Goal: Contribute content: Contribute content

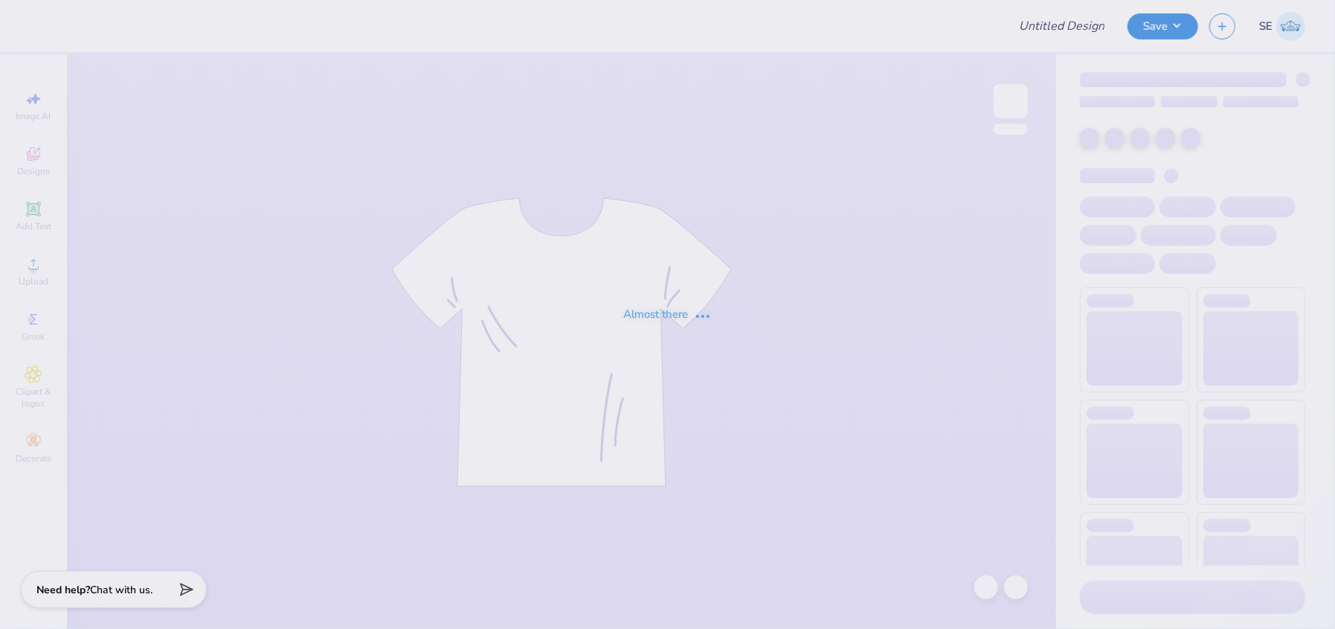
type input "ads 1"
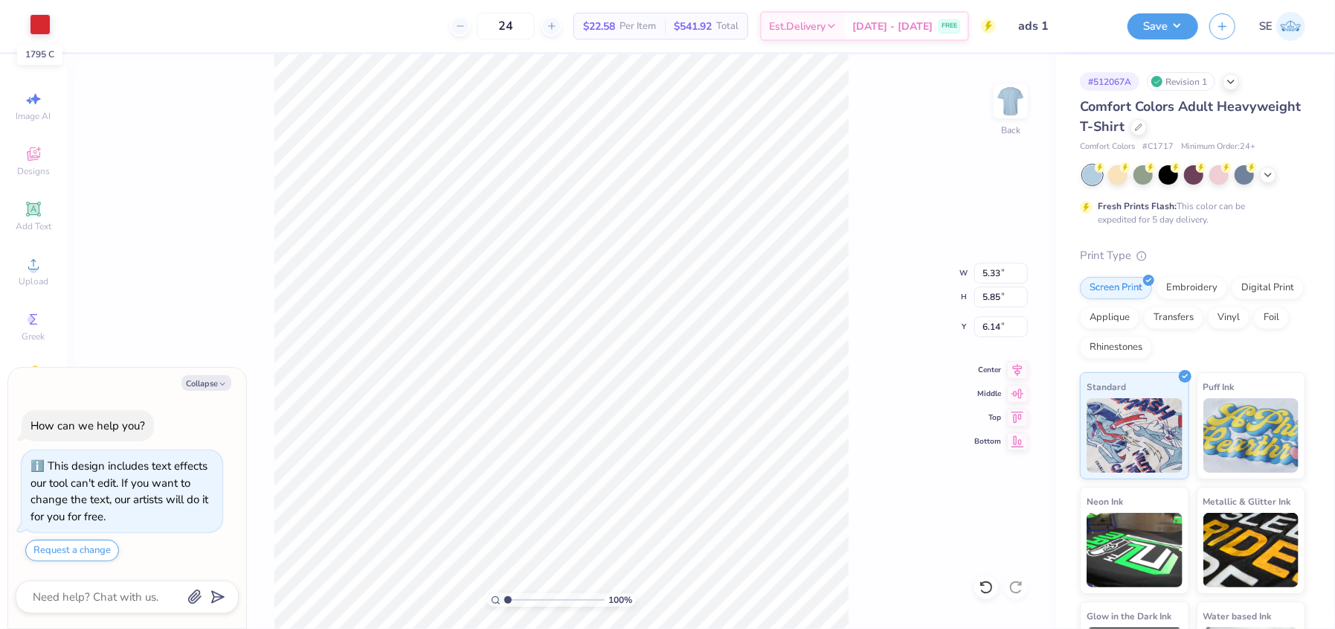
click at [38, 28] on div at bounding box center [40, 24] width 21 height 21
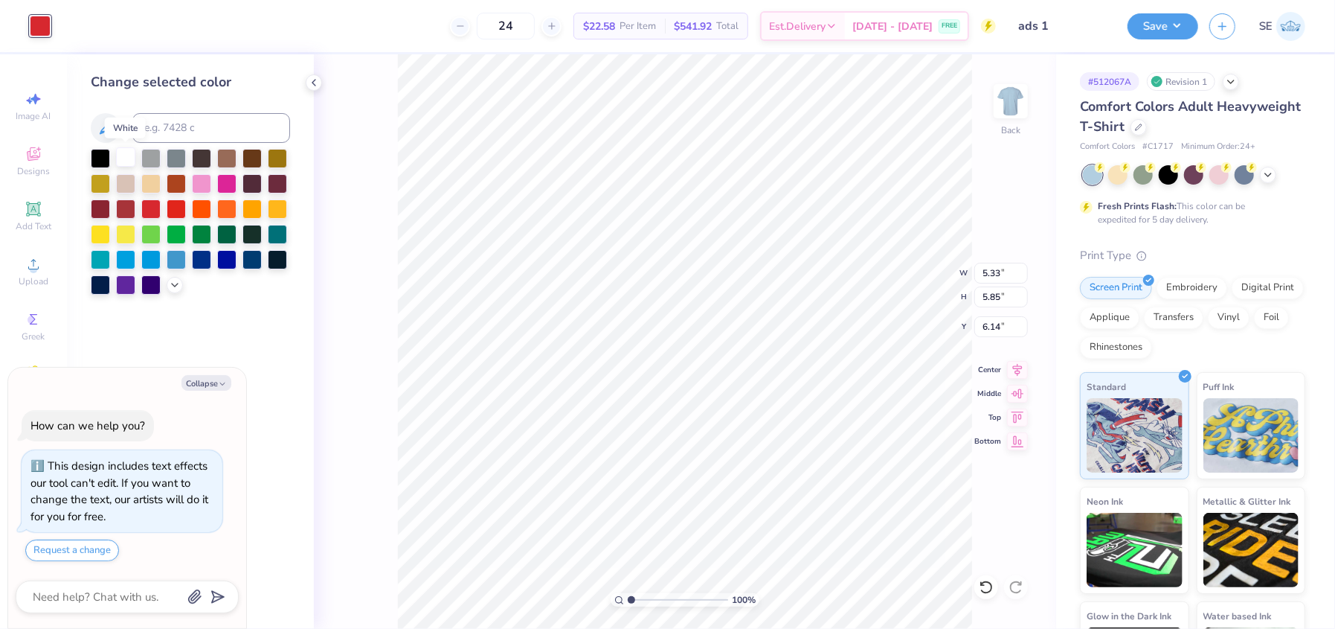
click at [123, 160] on div at bounding box center [125, 156] width 19 height 19
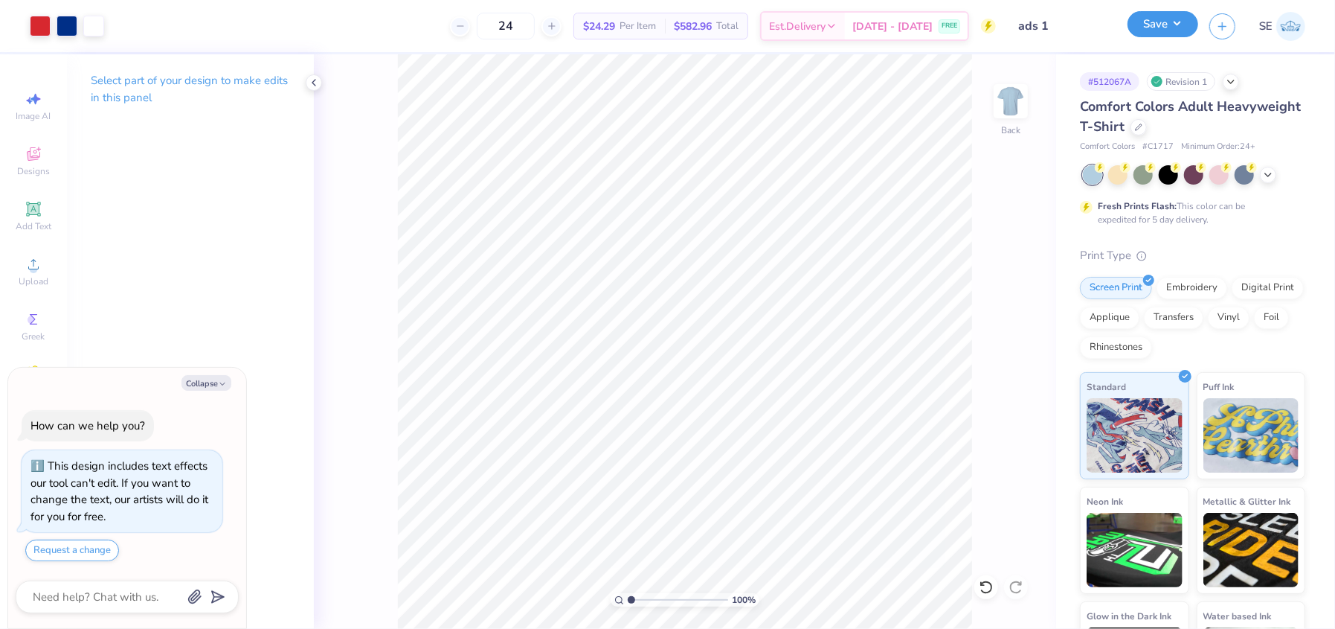
click at [1168, 23] on button "Save" at bounding box center [1163, 24] width 71 height 26
type textarea "x"
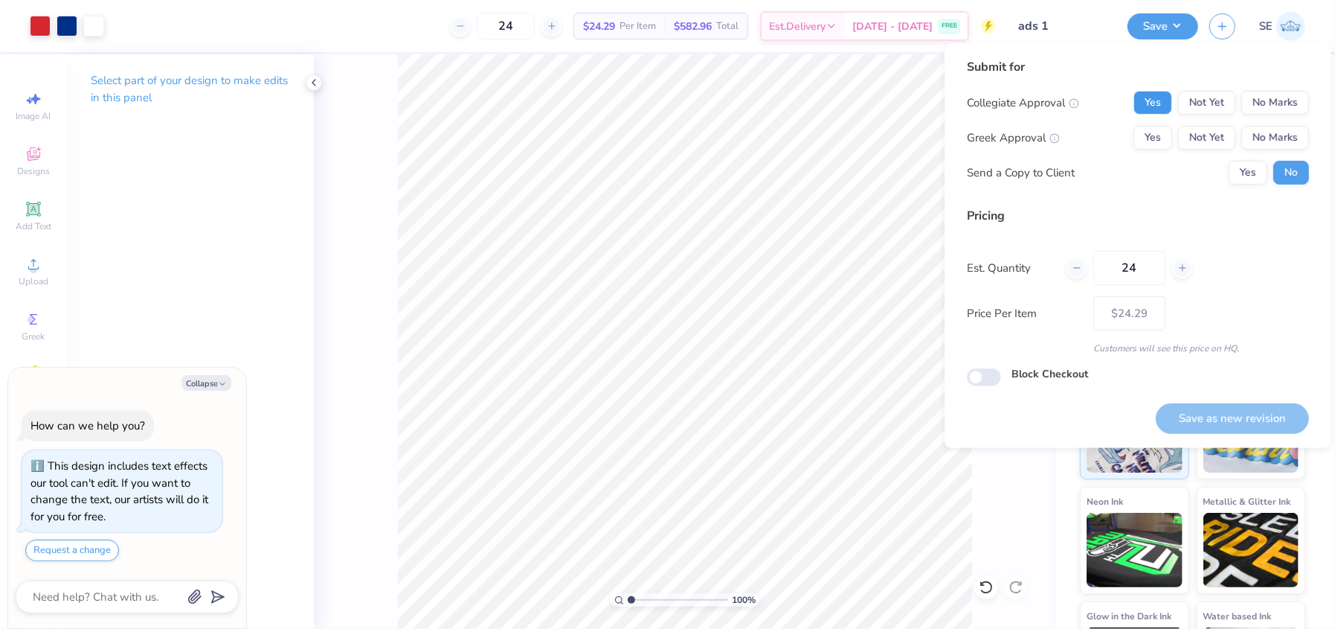
click at [1161, 101] on button "Yes" at bounding box center [1153, 103] width 39 height 24
click at [1303, 132] on button "No Marks" at bounding box center [1276, 138] width 68 height 24
click at [1276, 416] on button "Save as new revision" at bounding box center [1232, 418] width 153 height 30
type input "$24.29"
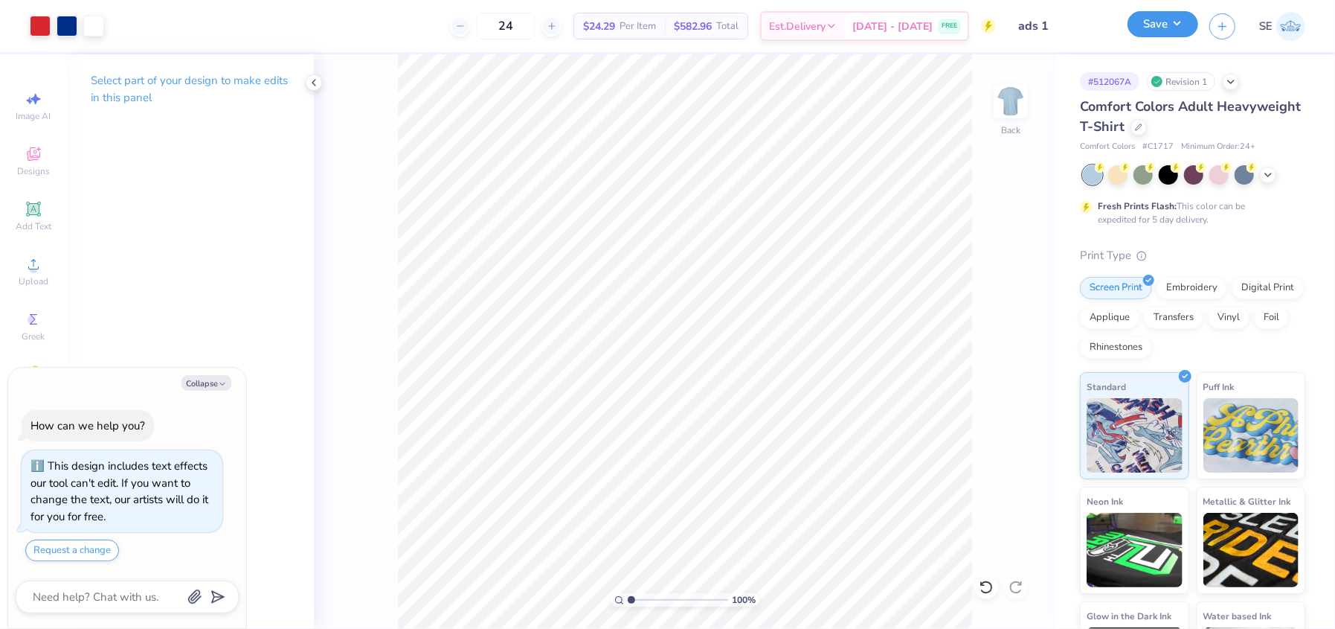
click at [1178, 23] on button "Save" at bounding box center [1163, 24] width 71 height 26
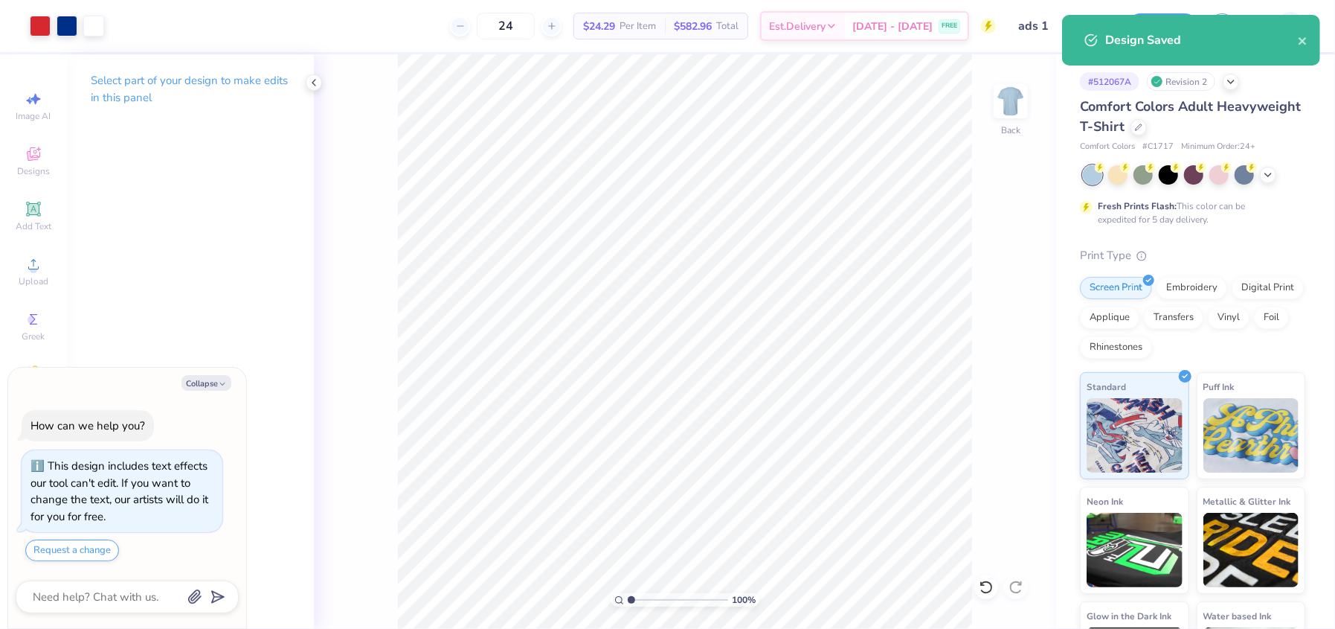
type textarea "x"
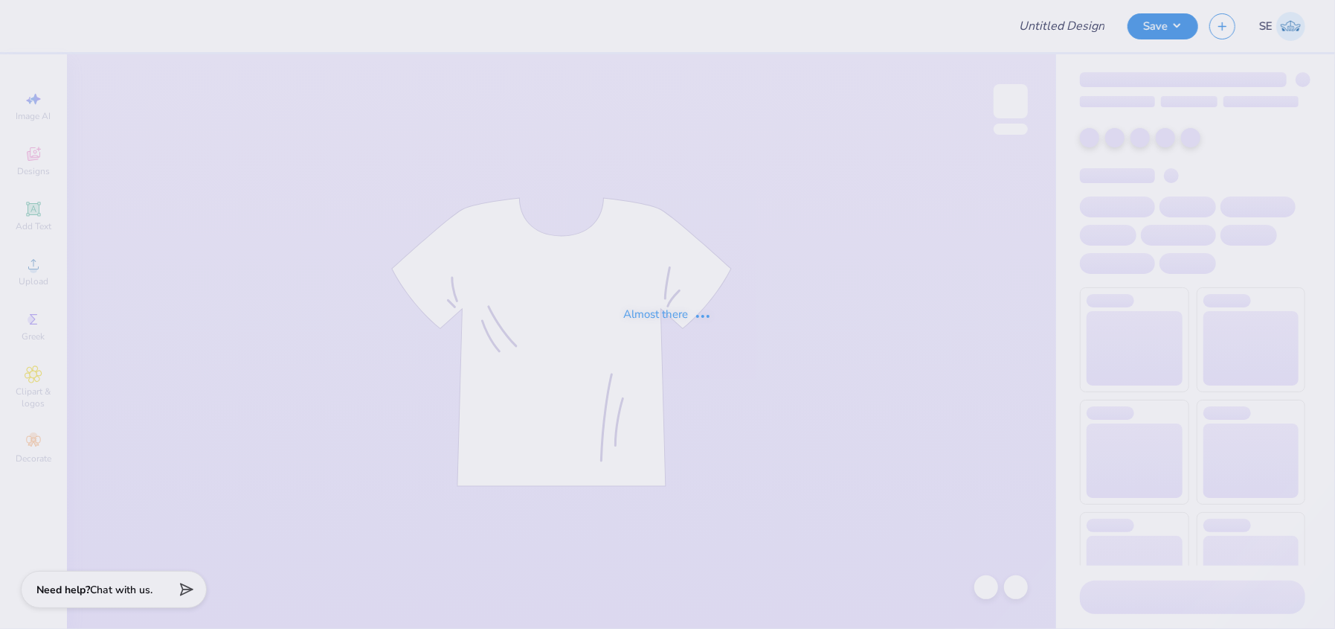
type input "Possible merch"
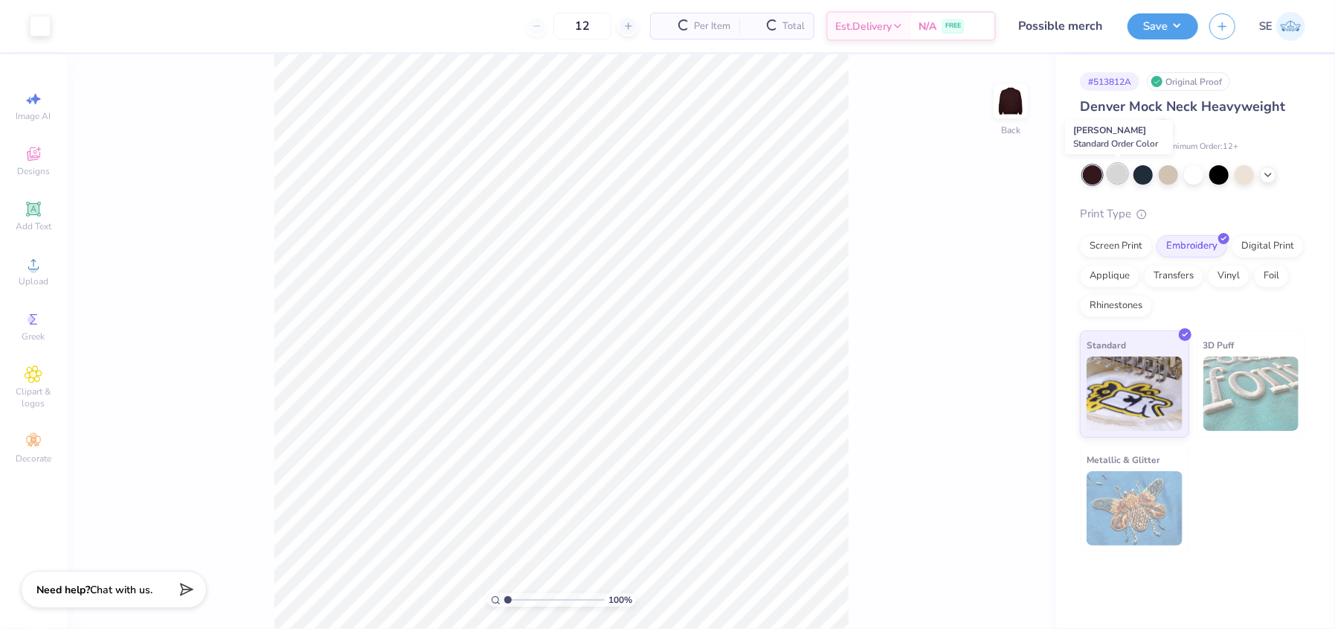
click at [1115, 175] on div at bounding box center [1117, 173] width 19 height 19
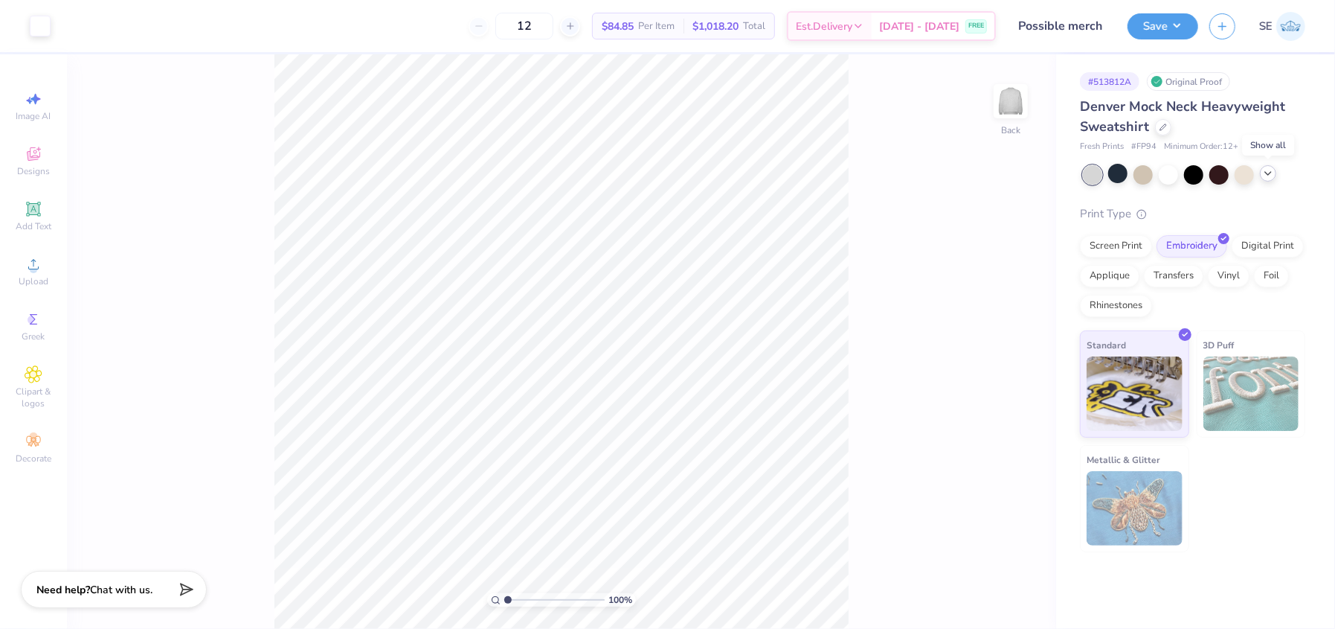
click at [1270, 176] on icon at bounding box center [1268, 173] width 12 height 12
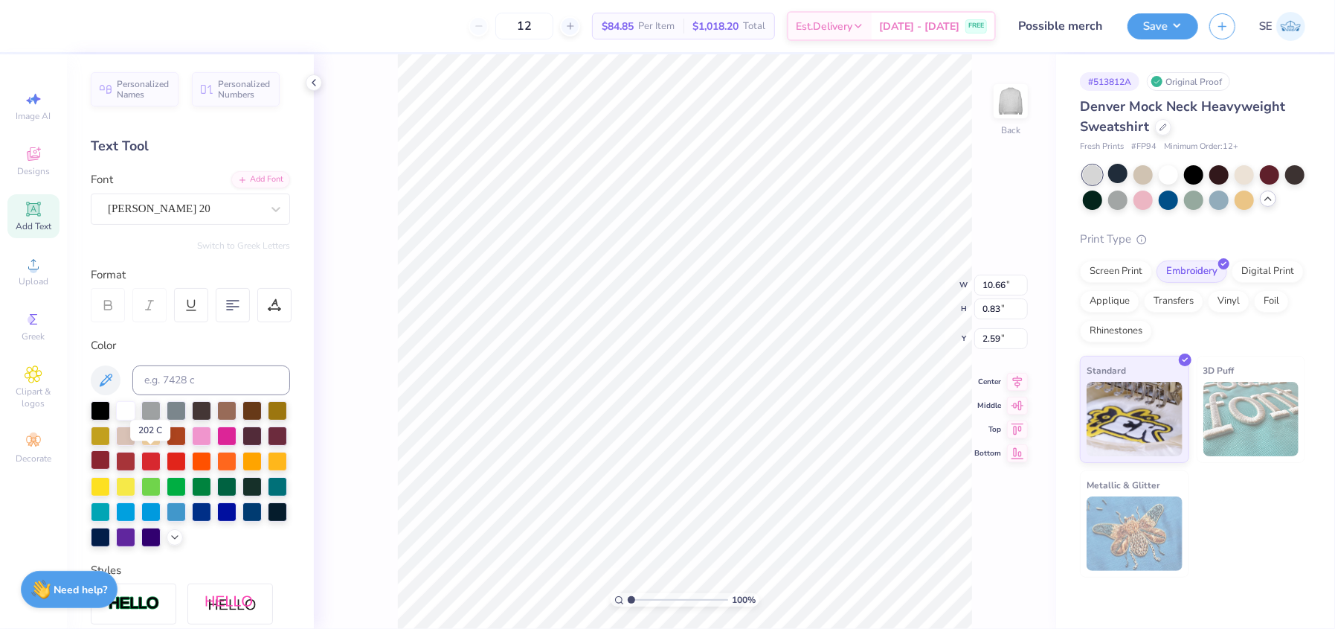
click at [110, 457] on div at bounding box center [100, 459] width 19 height 19
click at [135, 457] on div at bounding box center [125, 459] width 19 height 19
click at [110, 459] on div at bounding box center [100, 459] width 19 height 19
click at [268, 444] on div at bounding box center [277, 434] width 19 height 19
click at [243, 444] on div at bounding box center [252, 434] width 19 height 19
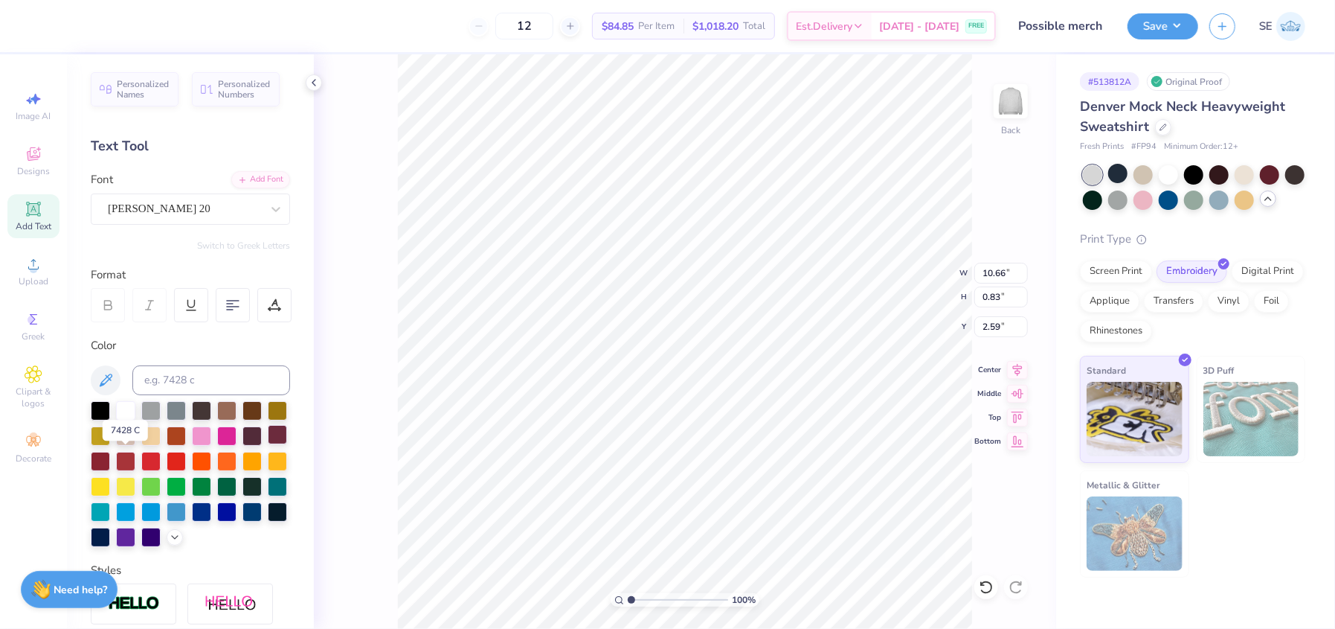
click at [268, 444] on div at bounding box center [277, 434] width 19 height 19
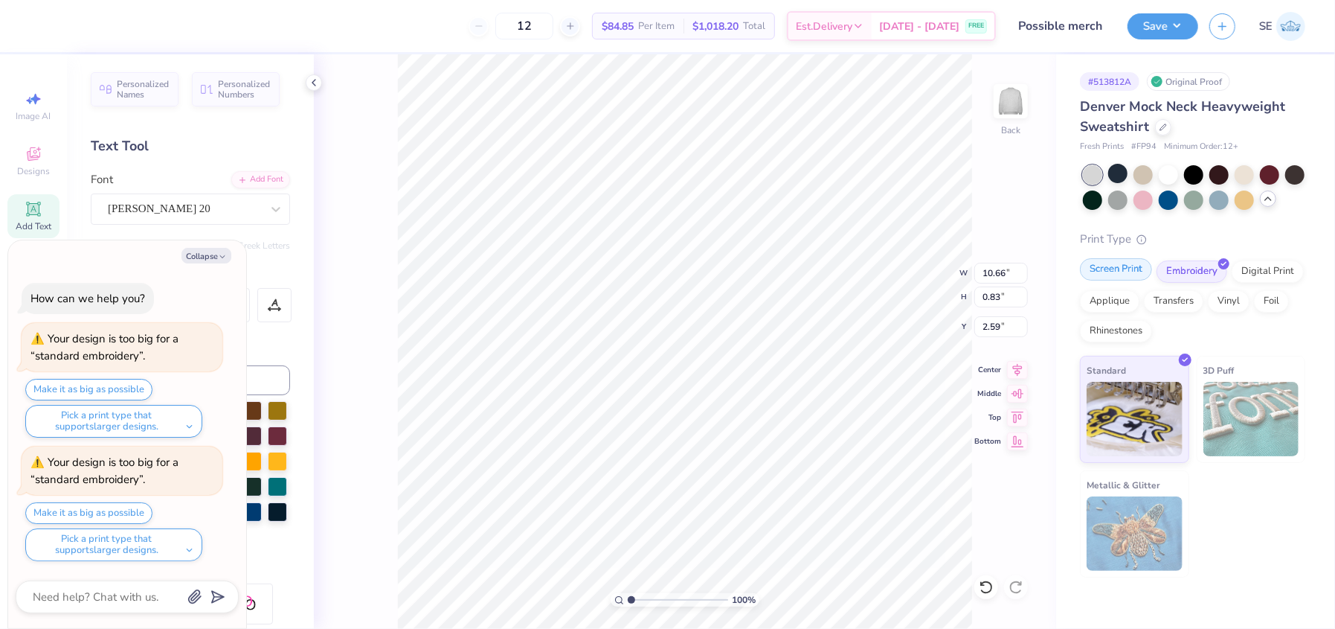
click at [1112, 272] on div "Screen Print" at bounding box center [1116, 269] width 72 height 22
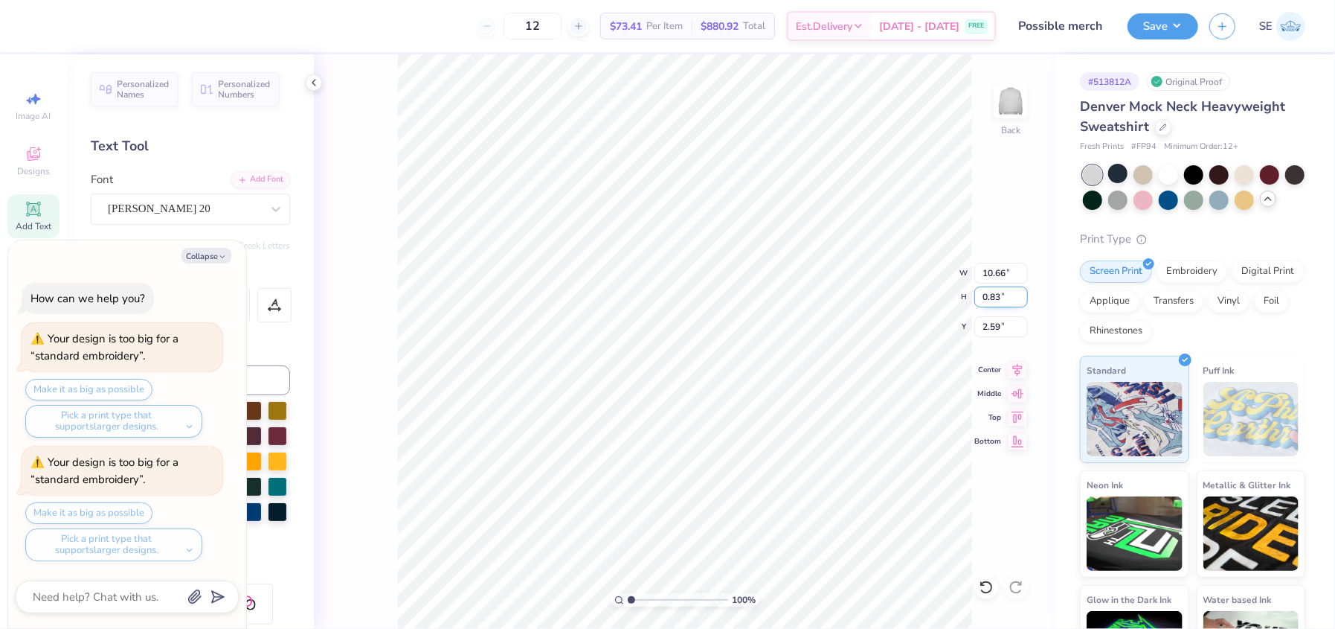
type textarea "x"
type input "13.15"
type input "1.02"
type textarea "x"
type input "14.65"
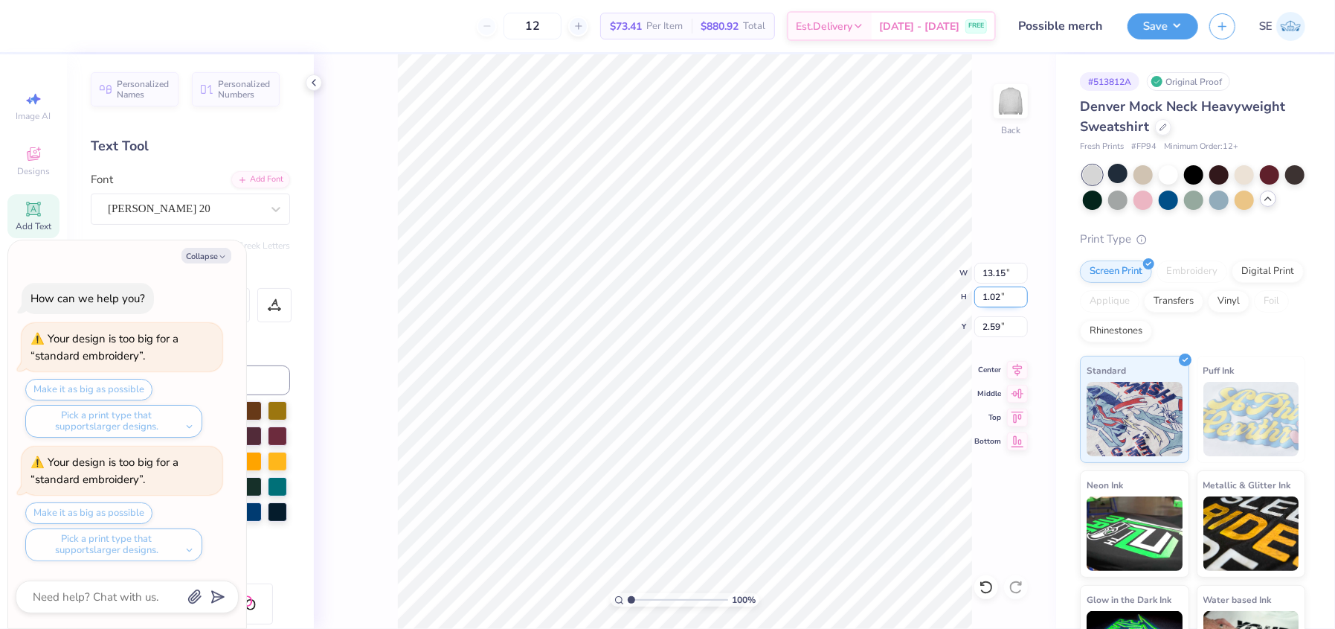
type input "1.14"
type textarea "x"
type textarea "Alpha Phi Omega"
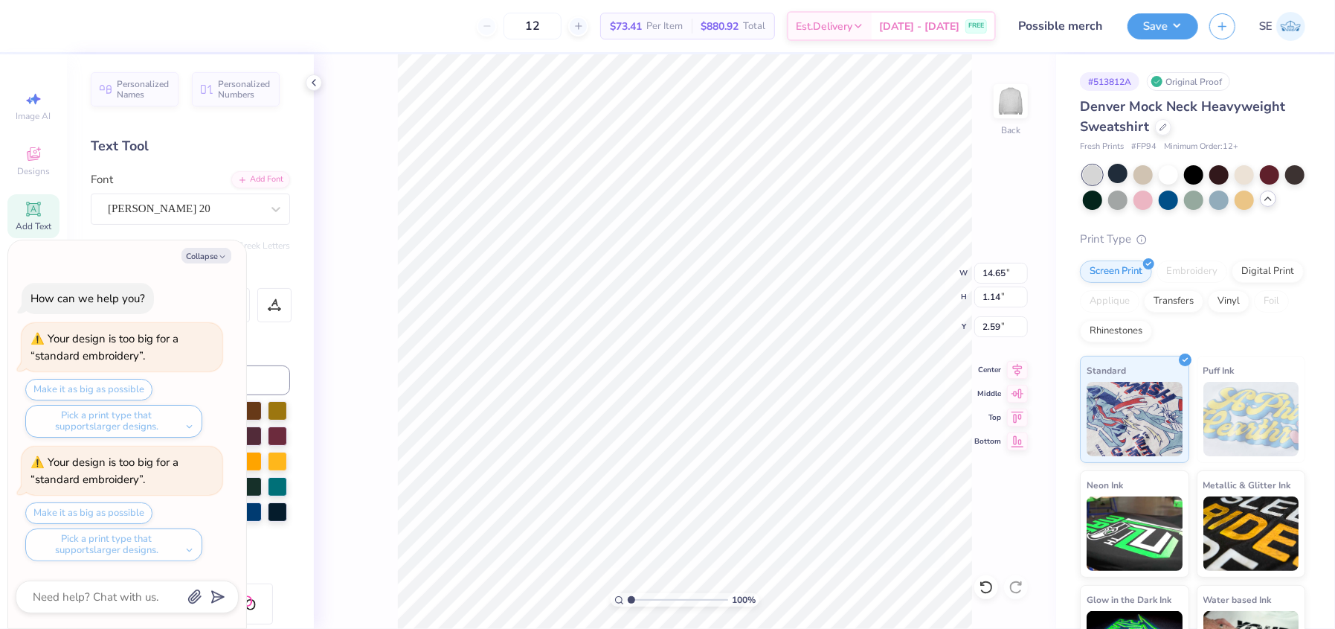
type textarea "x"
type textarea "Alpha Phi Omega"
type textarea "x"
type textarea "Alpha Phi Omega"
type textarea "x"
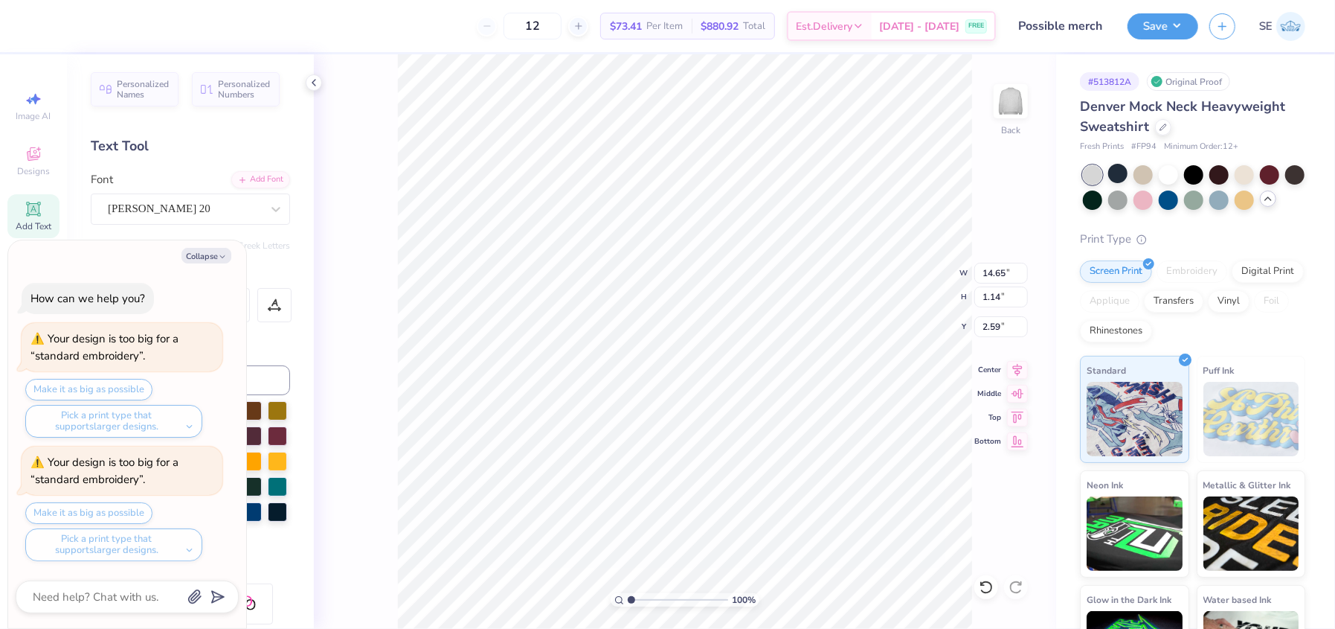
type textarea "Alpha Phi Omega"
type textarea "x"
type textarea "Alpha Phi Omega"
type textarea "x"
type textarea "Alpha Phi Omega"
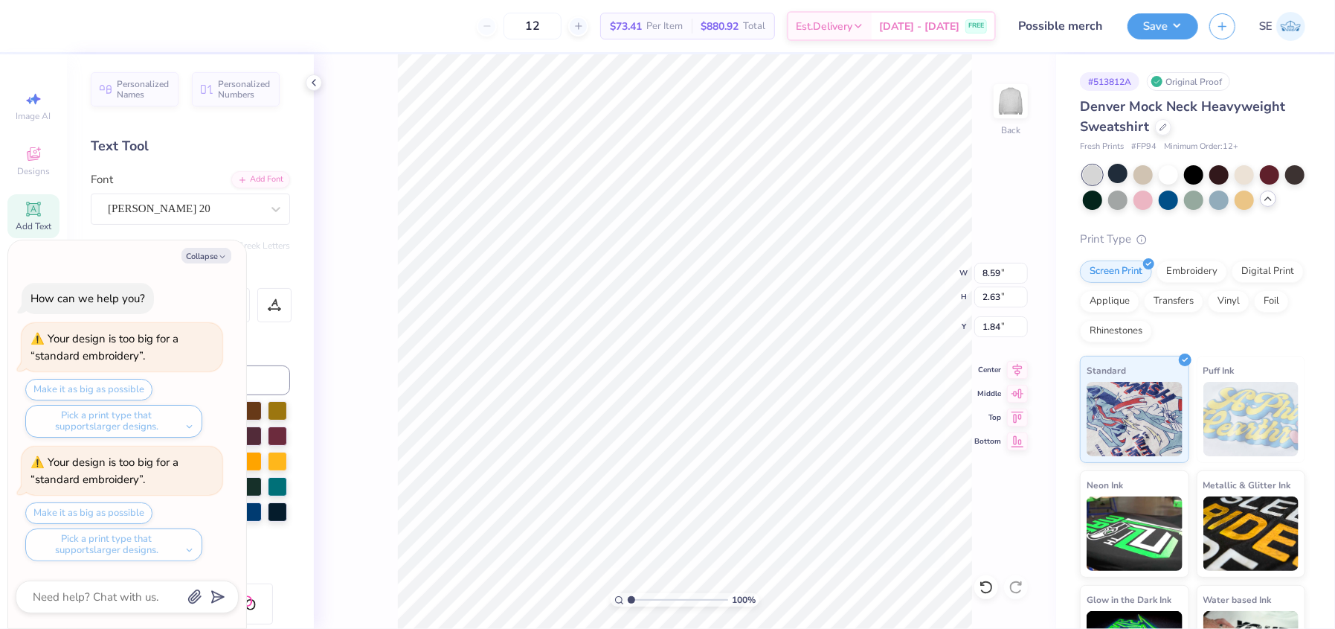
scroll to position [11, 1]
type textarea "x"
type textarea "Alpha Phi Omega"
click at [1012, 370] on icon at bounding box center [1017, 368] width 21 height 18
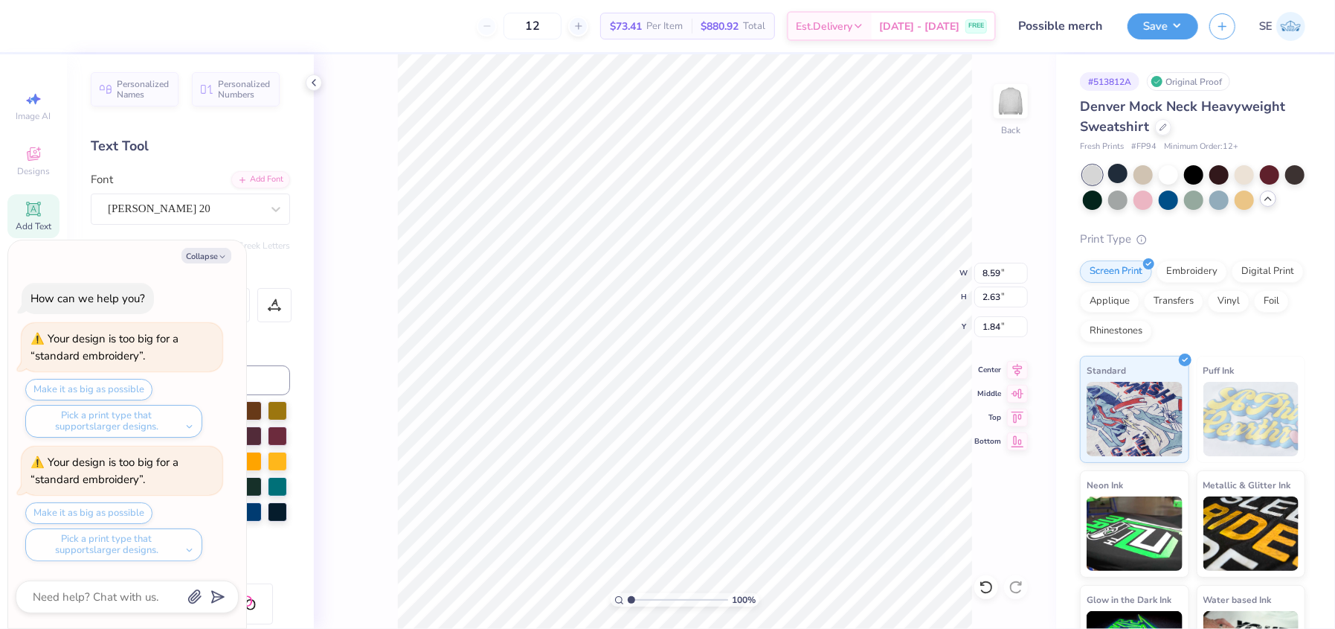
type textarea "x"
type input "11.42"
type input "3.50"
type textarea "x"
type input "3.00"
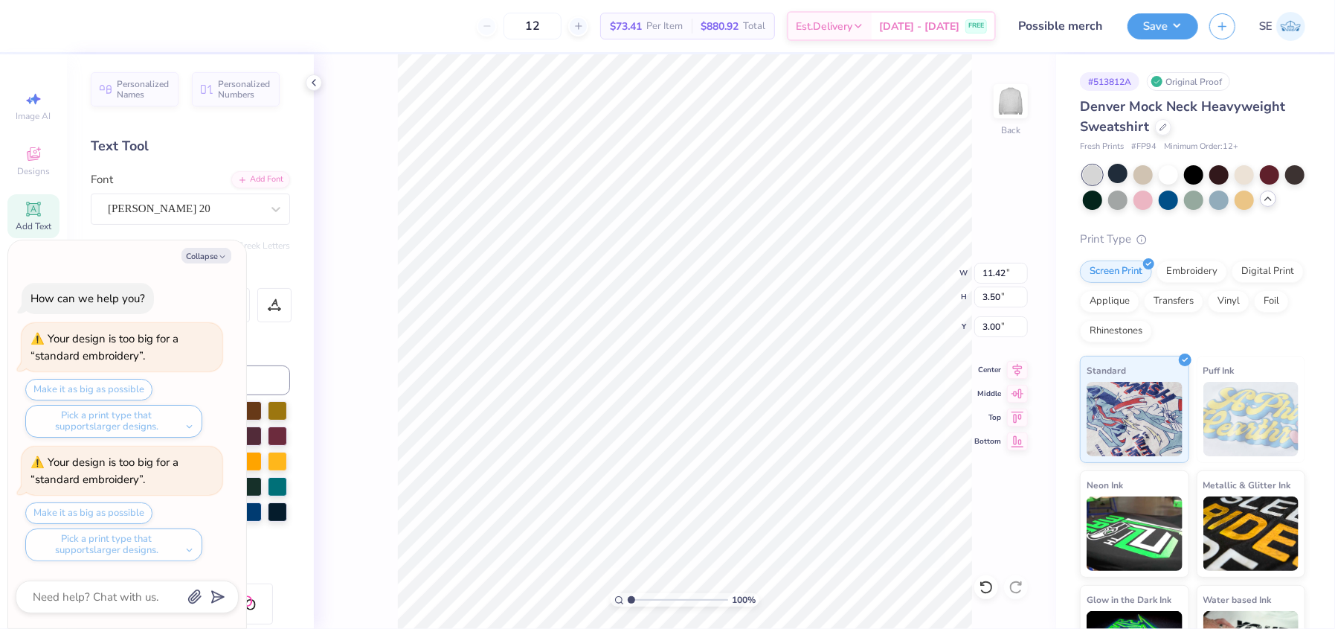
type textarea "x"
type input "12.17"
type input "3.73"
type input "2.77"
type textarea "x"
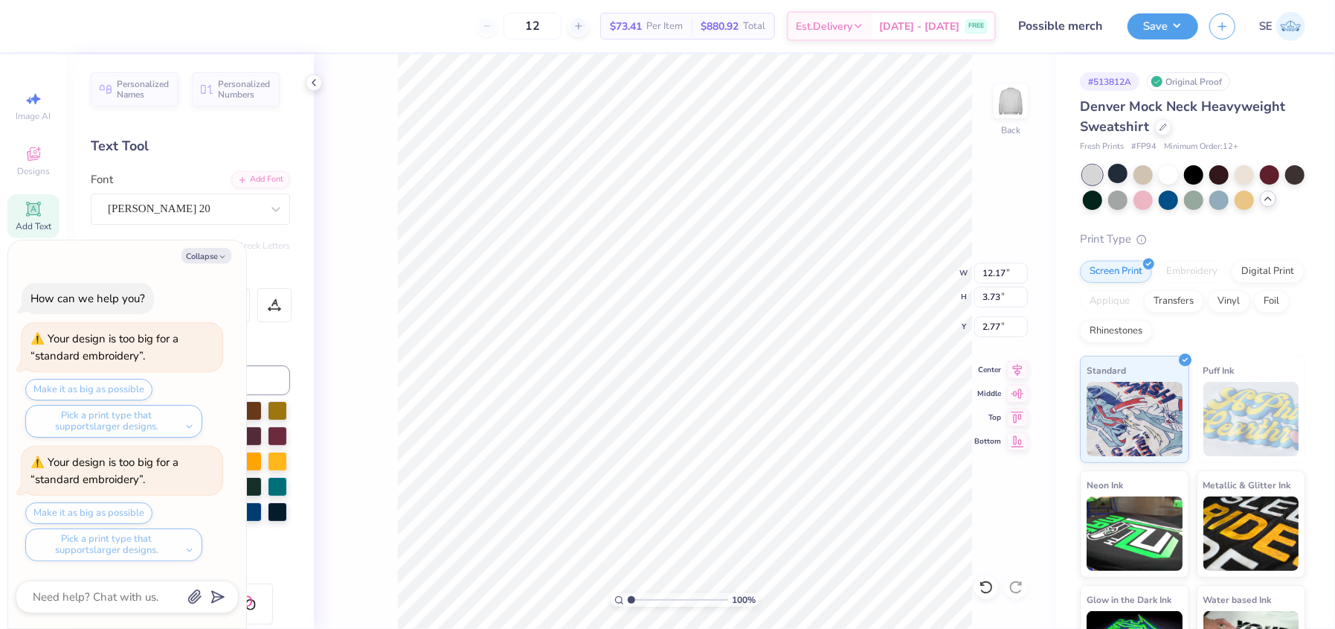
type input "13.16"
type input "4.03"
click at [1177, 23] on button "Save" at bounding box center [1163, 24] width 71 height 26
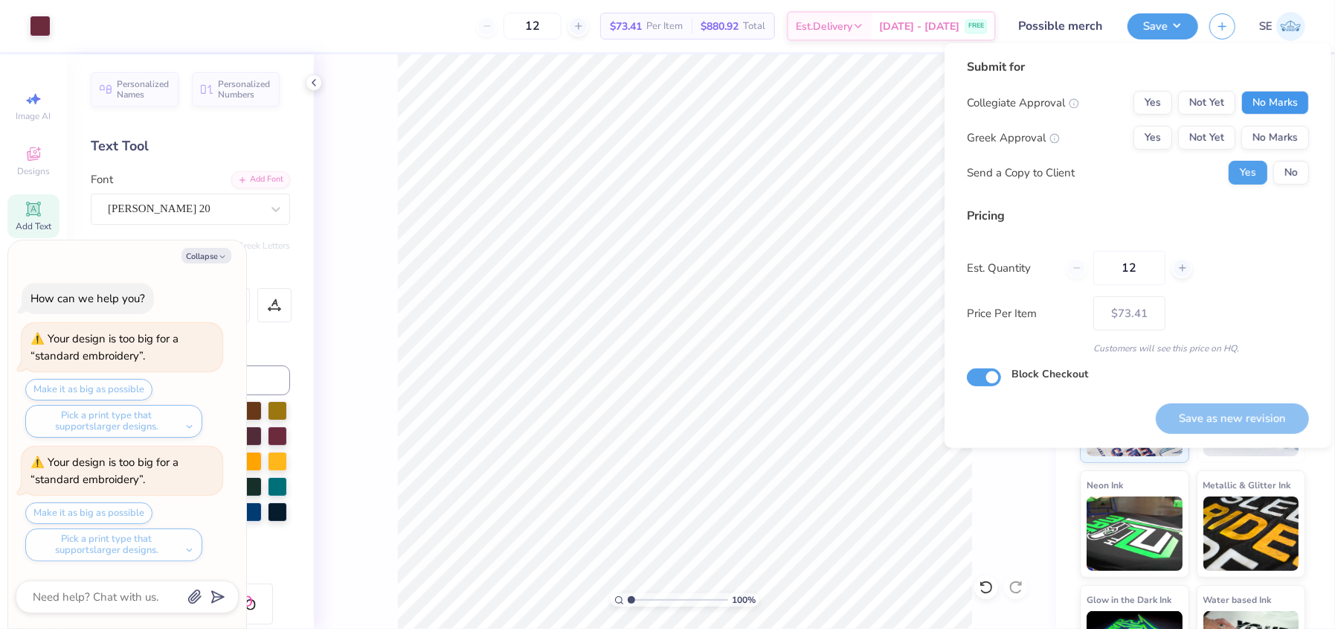
click at [1291, 99] on button "No Marks" at bounding box center [1276, 103] width 68 height 24
click at [1148, 144] on button "Yes" at bounding box center [1153, 138] width 39 height 24
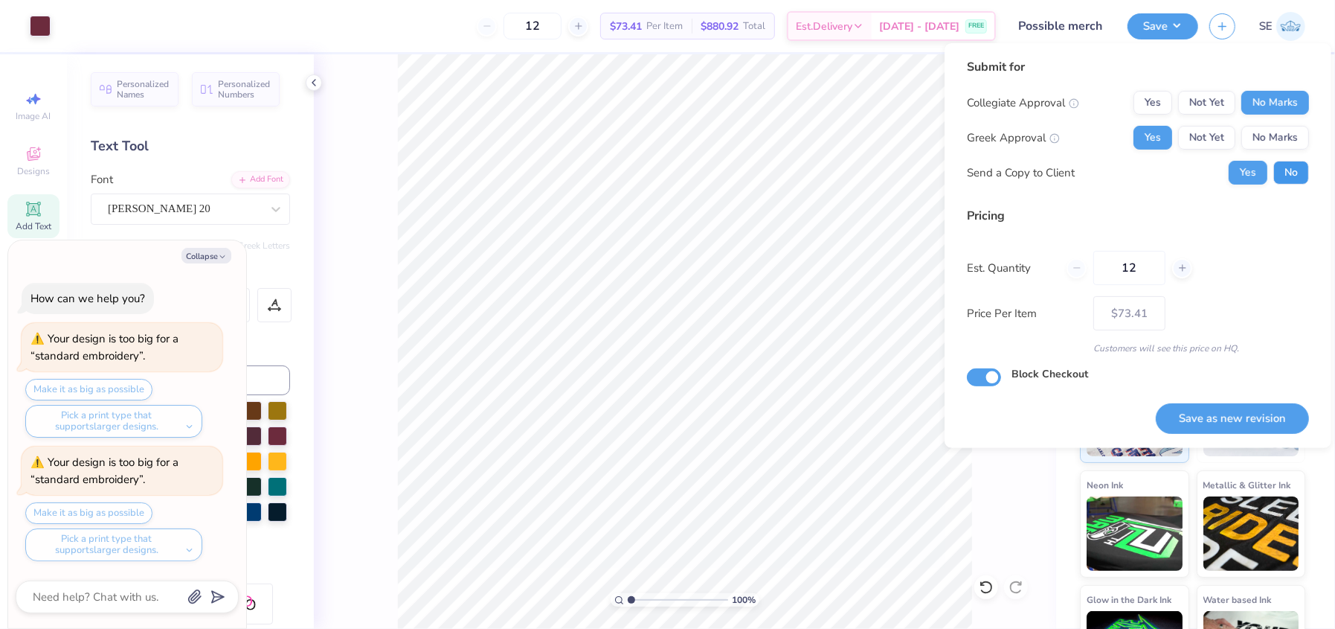
click at [1294, 174] on button "No" at bounding box center [1292, 173] width 36 height 24
type textarea "x"
click at [1245, 412] on button "Save as new revision" at bounding box center [1232, 418] width 153 height 30
type input "$73.41"
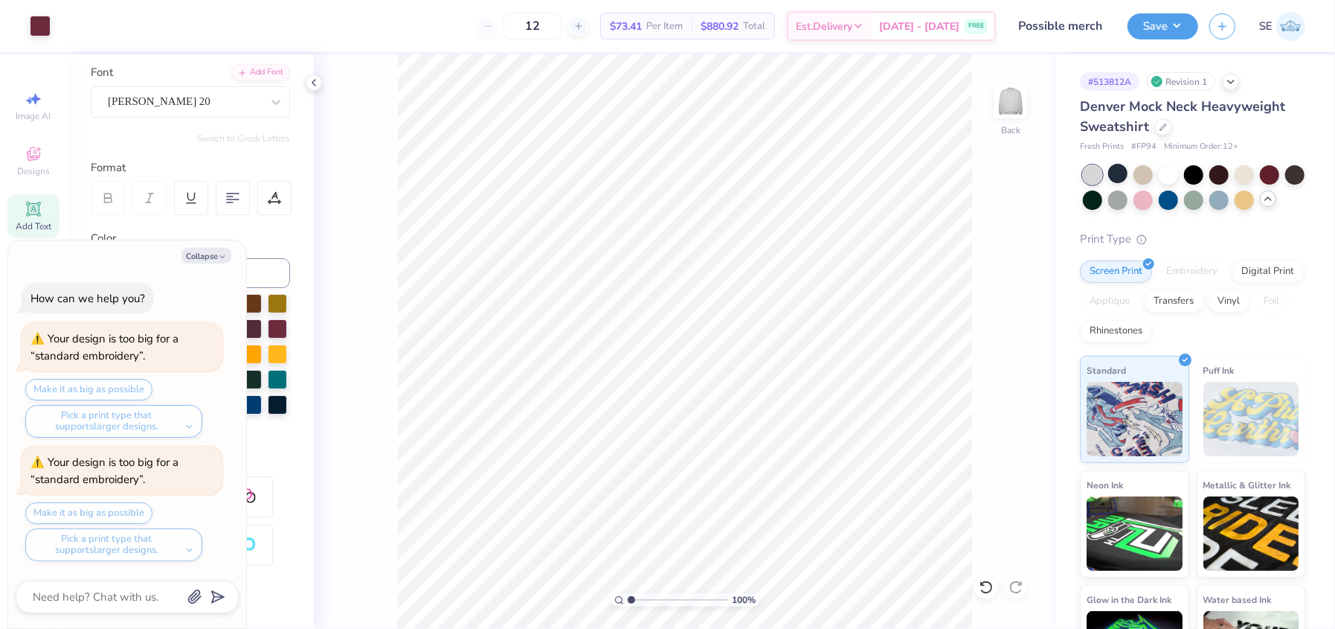
scroll to position [93, 0]
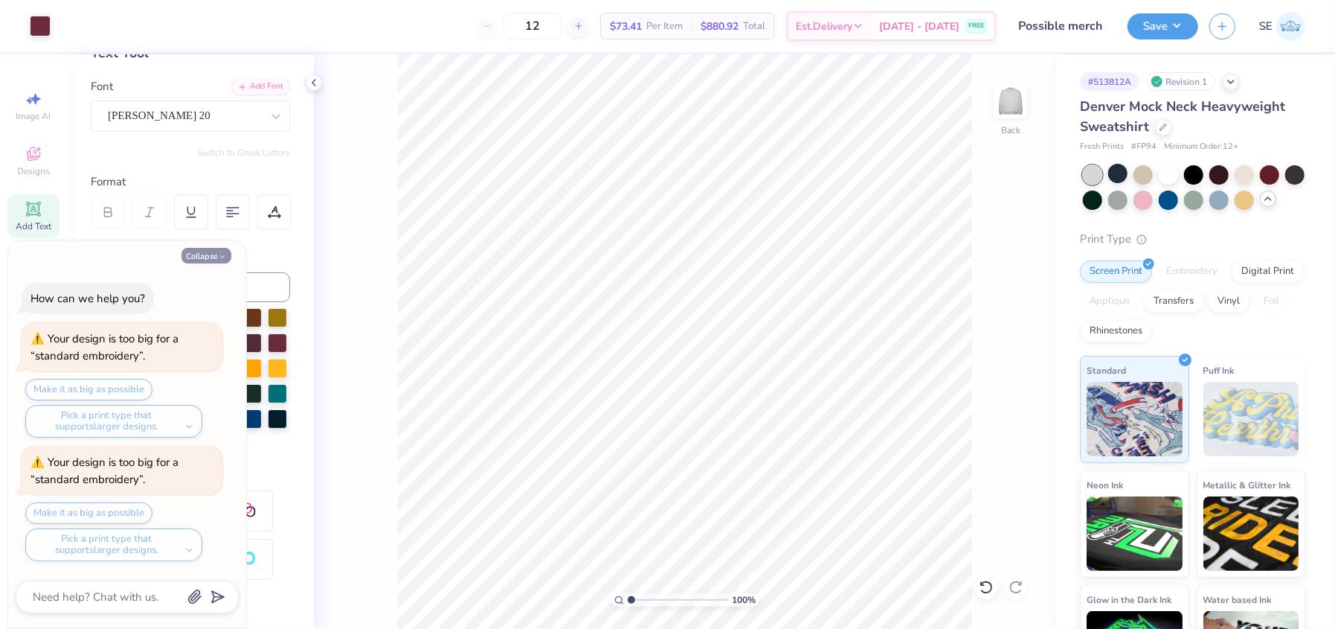
click at [197, 251] on button "Collapse" at bounding box center [207, 256] width 50 height 16
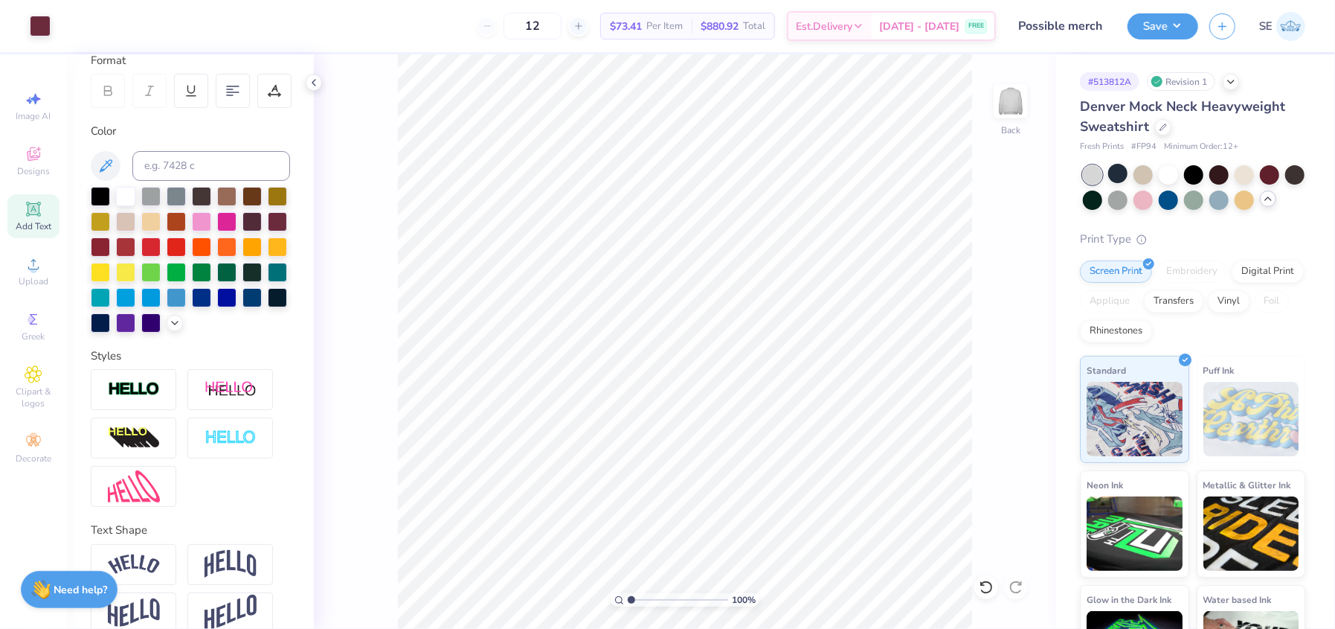
scroll to position [261, 0]
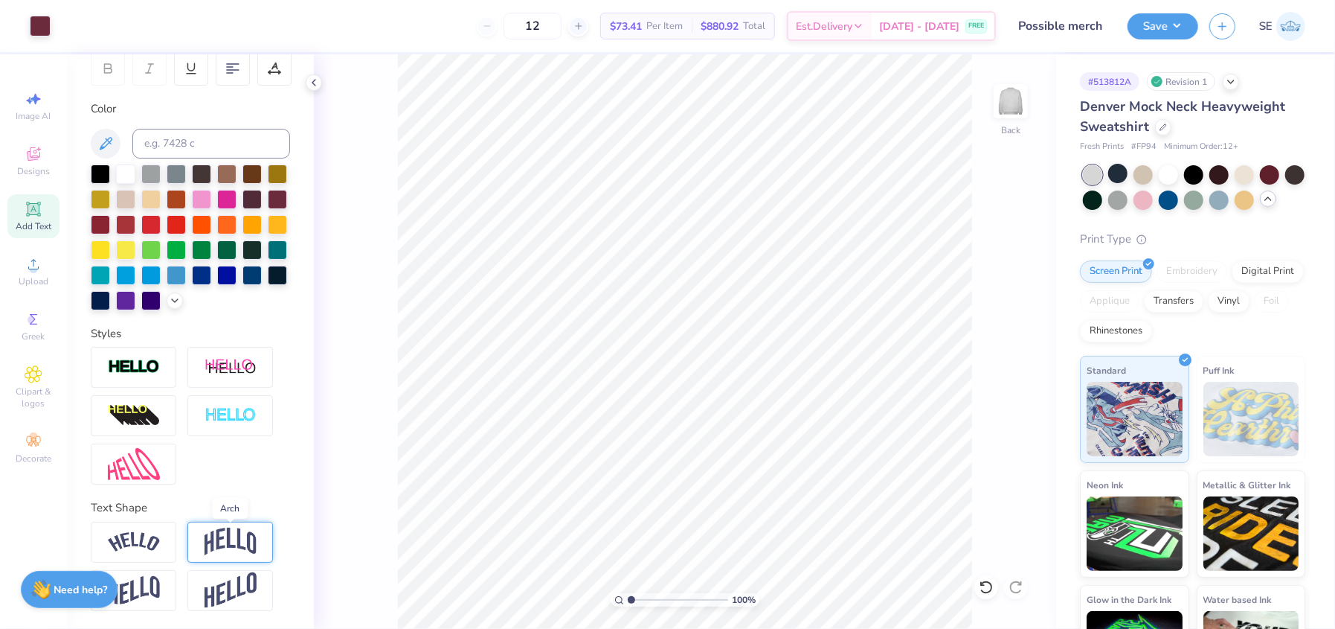
click at [211, 541] on img at bounding box center [231, 541] width 52 height 28
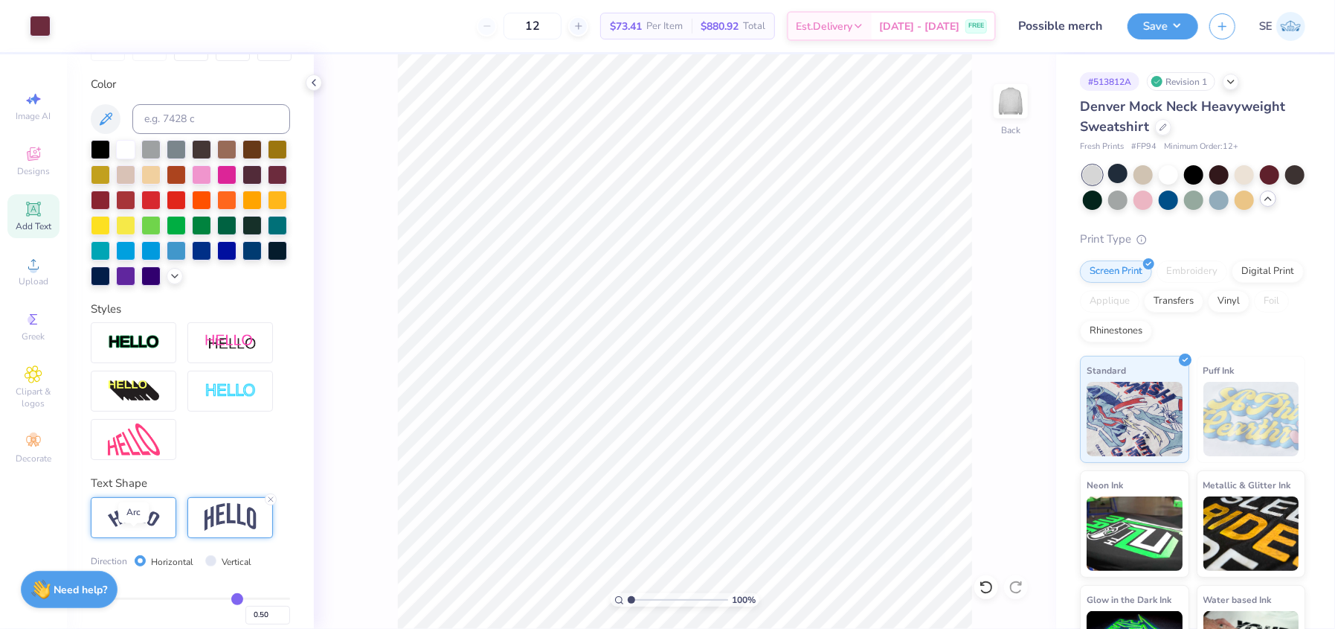
click at [135, 527] on img at bounding box center [134, 517] width 52 height 20
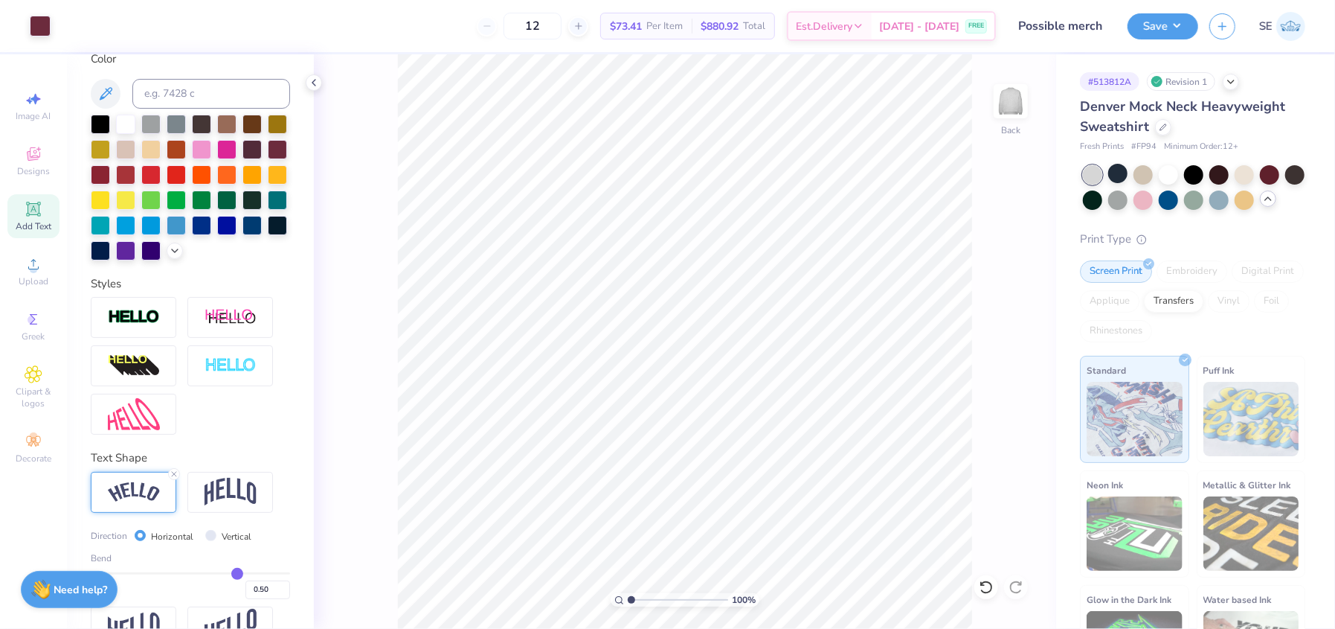
scroll to position [347, 0]
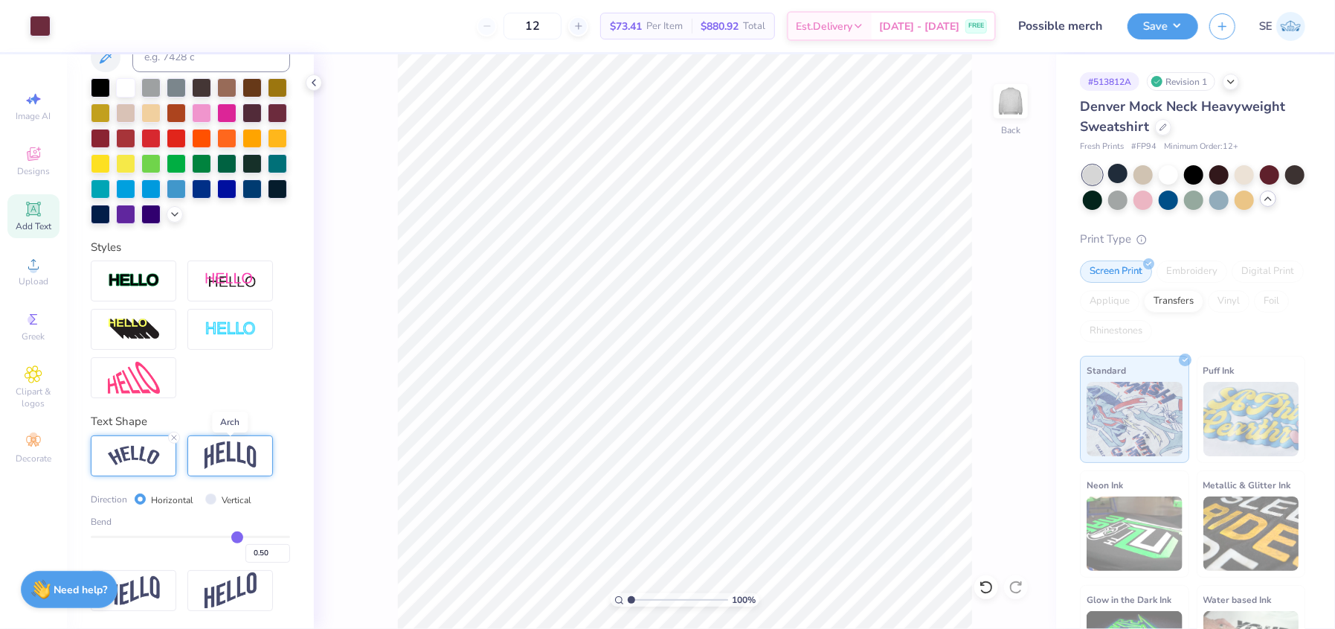
click at [235, 454] on img at bounding box center [231, 455] width 52 height 28
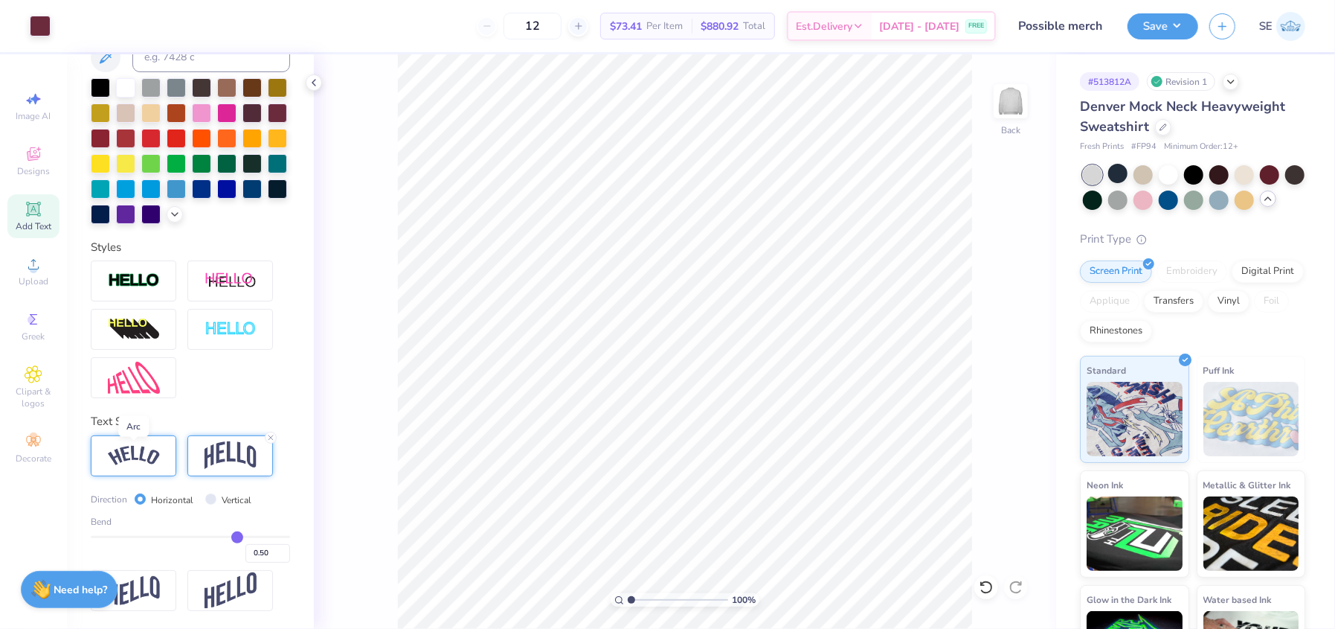
click at [136, 453] on img at bounding box center [134, 456] width 52 height 20
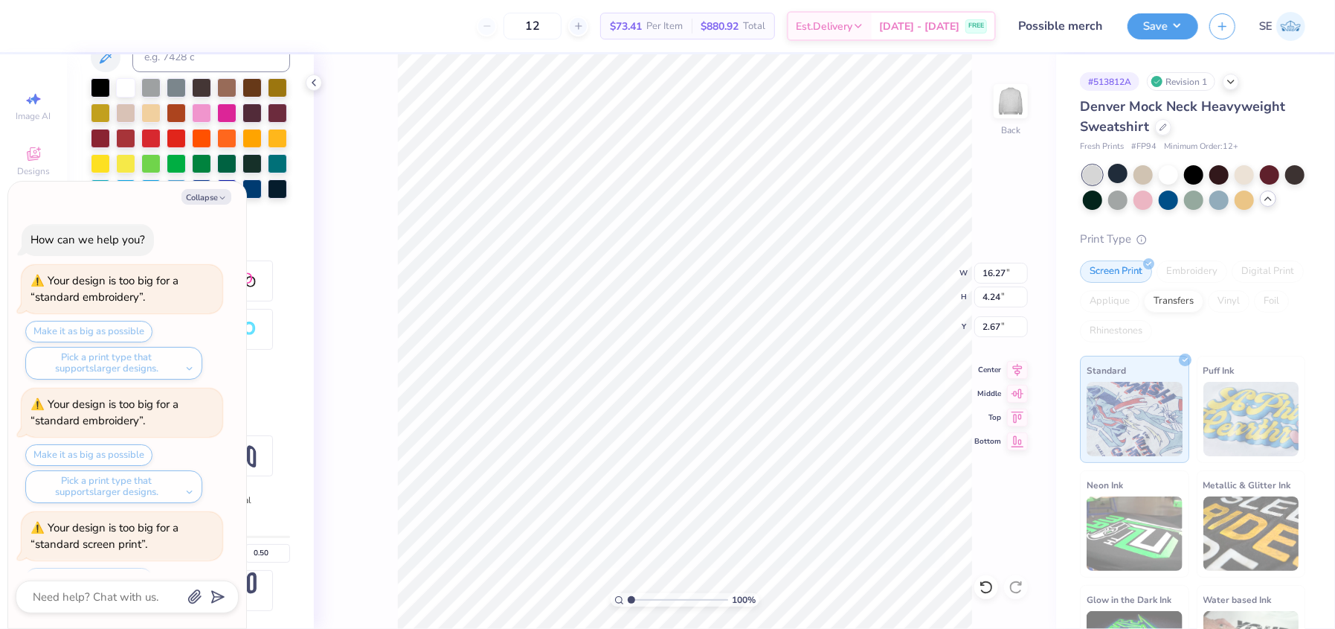
scroll to position [63, 0]
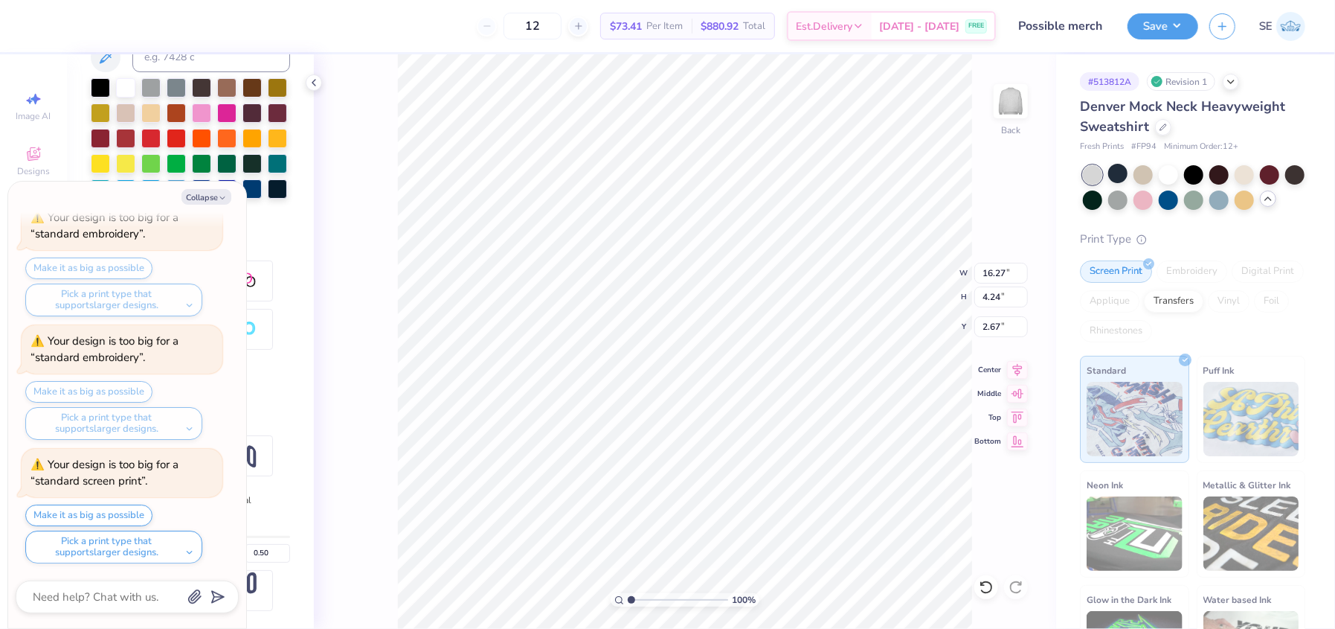
type textarea "x"
type input "14.34"
type input "3.74"
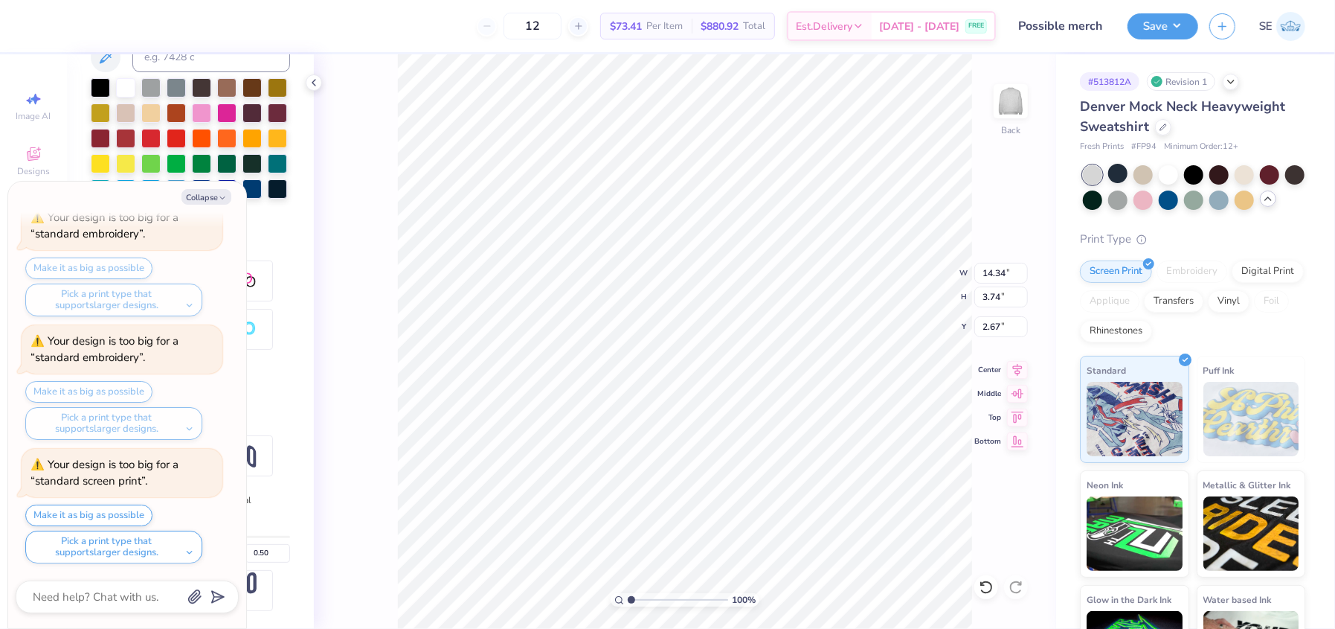
type textarea "x"
type input "2.71"
click at [1166, 30] on button "Save" at bounding box center [1163, 24] width 71 height 26
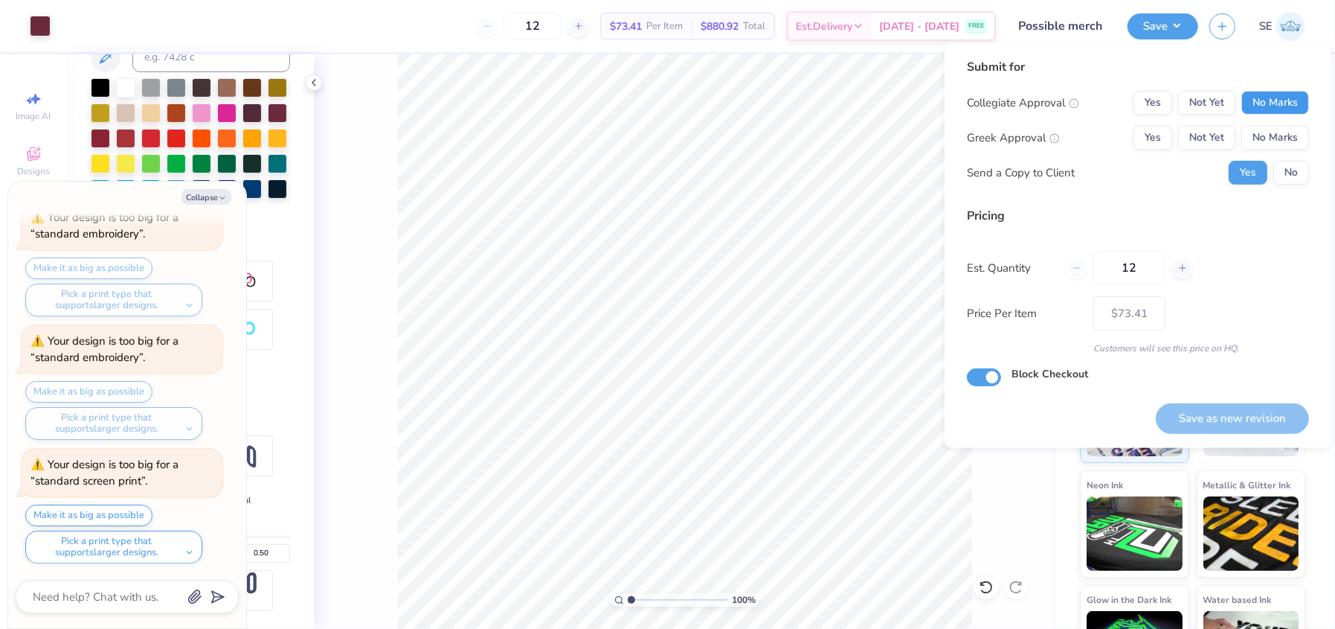
click at [1278, 96] on button "No Marks" at bounding box center [1276, 103] width 68 height 24
click at [1165, 133] on button "Yes" at bounding box center [1153, 138] width 39 height 24
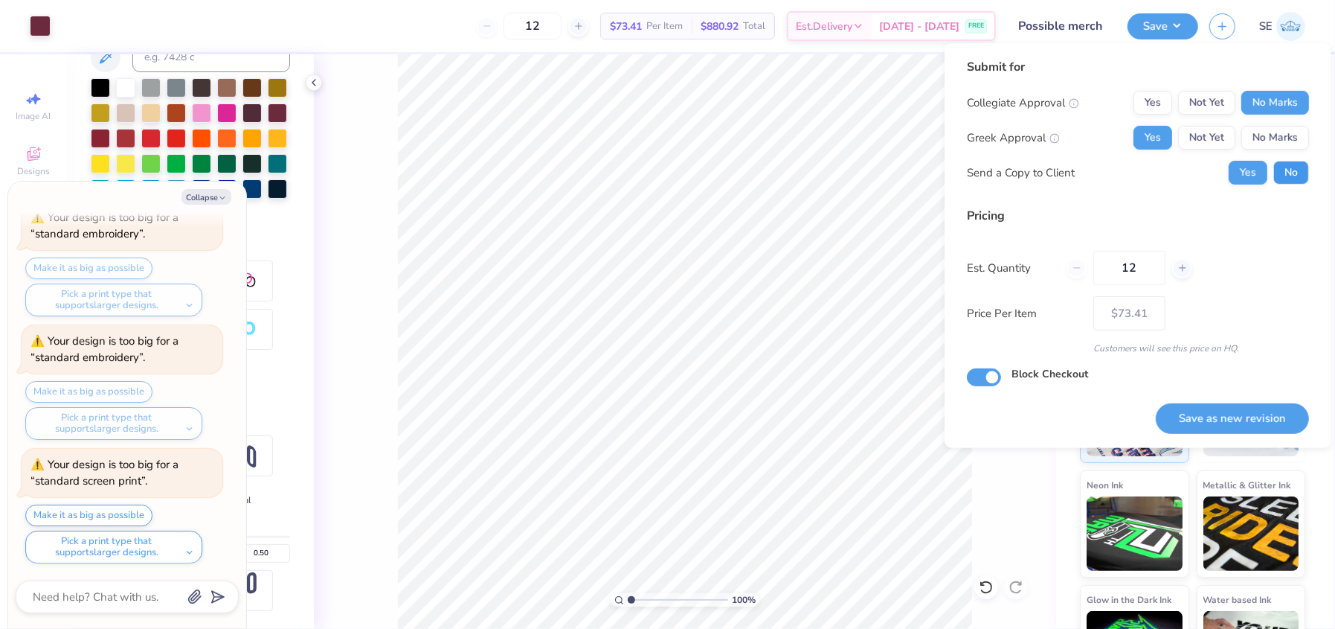
click at [1302, 164] on button "No" at bounding box center [1292, 173] width 36 height 24
type textarea "x"
click at [1230, 408] on button "Save as new revision" at bounding box center [1232, 418] width 153 height 30
type input "$73.41"
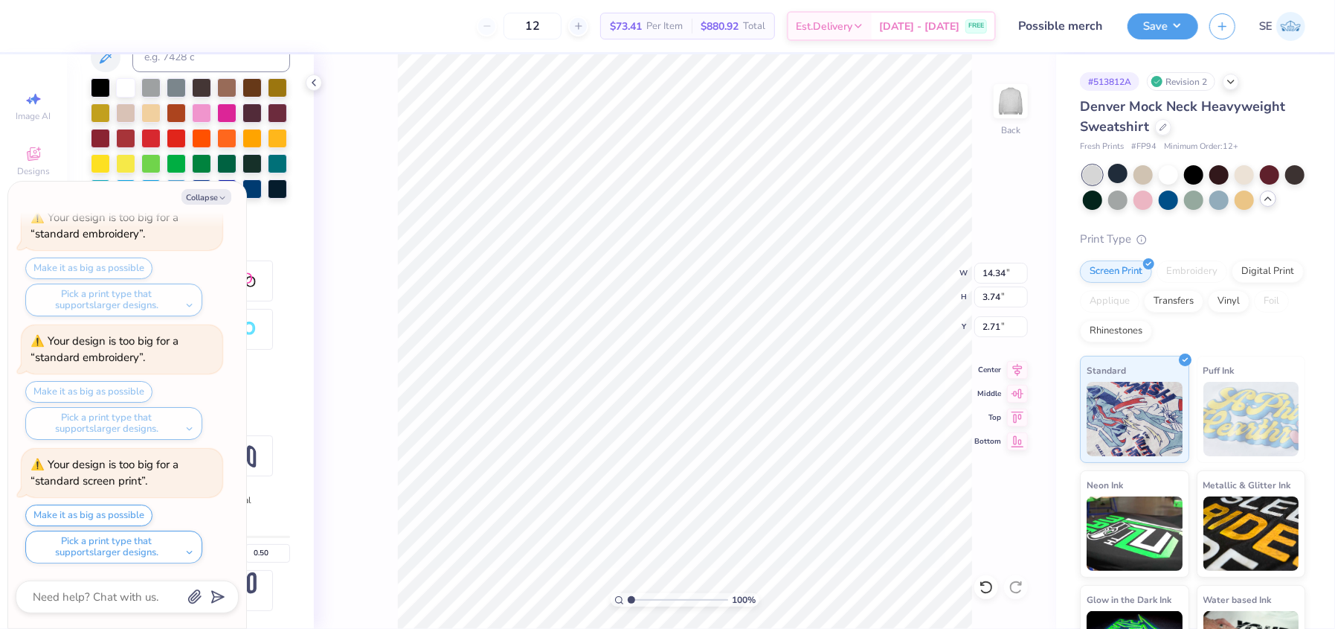
scroll to position [11, 4]
type textarea "x"
type textarea "Alpha Ph"
type textarea "x"
type textarea "A"
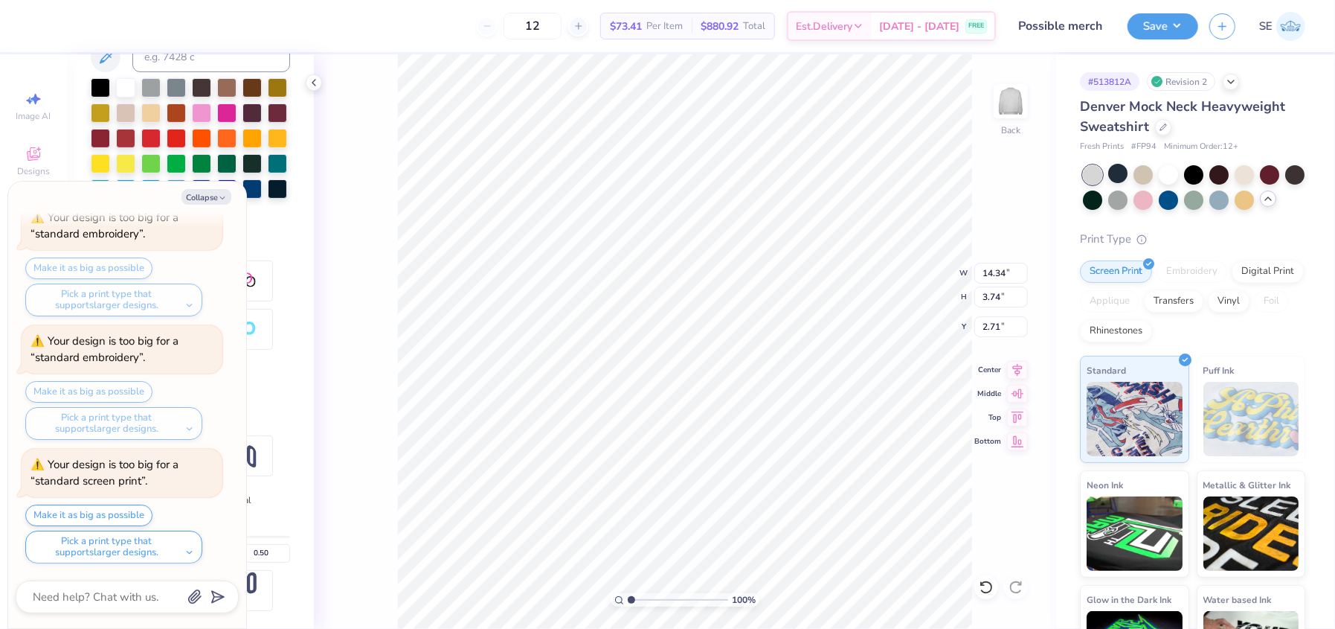
scroll to position [11, 1]
type textarea "x"
type textarea "Ap"
type textarea "x"
type textarea "Apo"
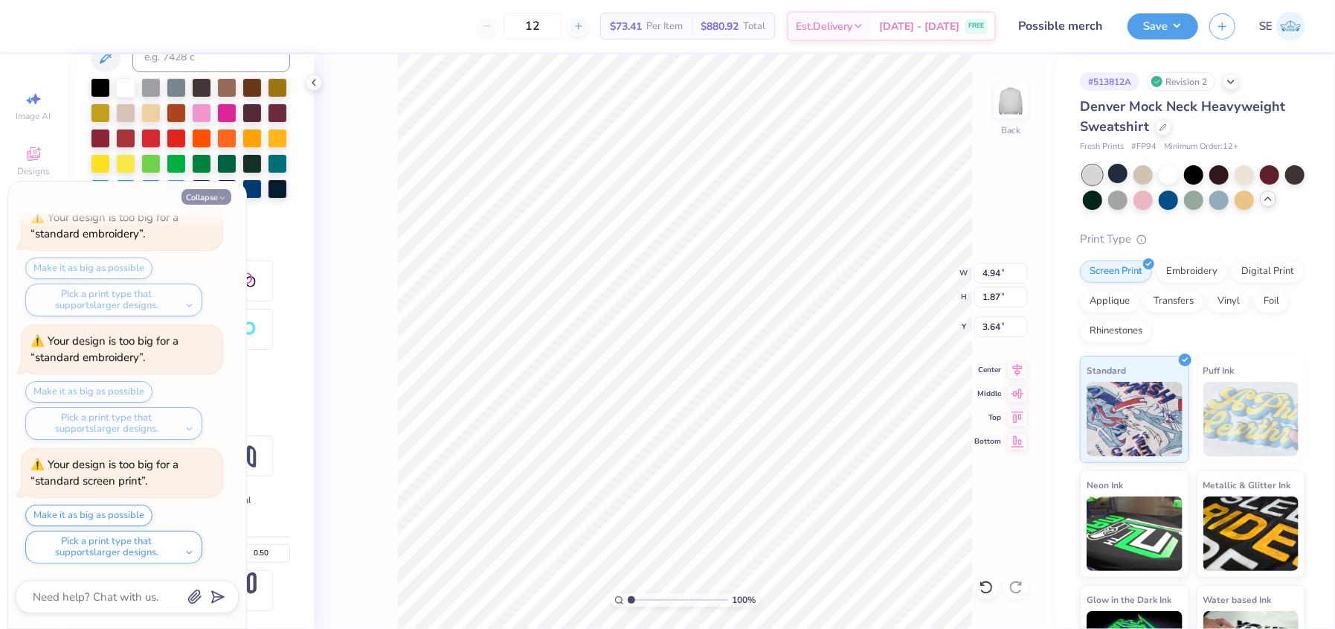
click at [214, 192] on button "Collapse" at bounding box center [207, 197] width 50 height 16
type textarea "x"
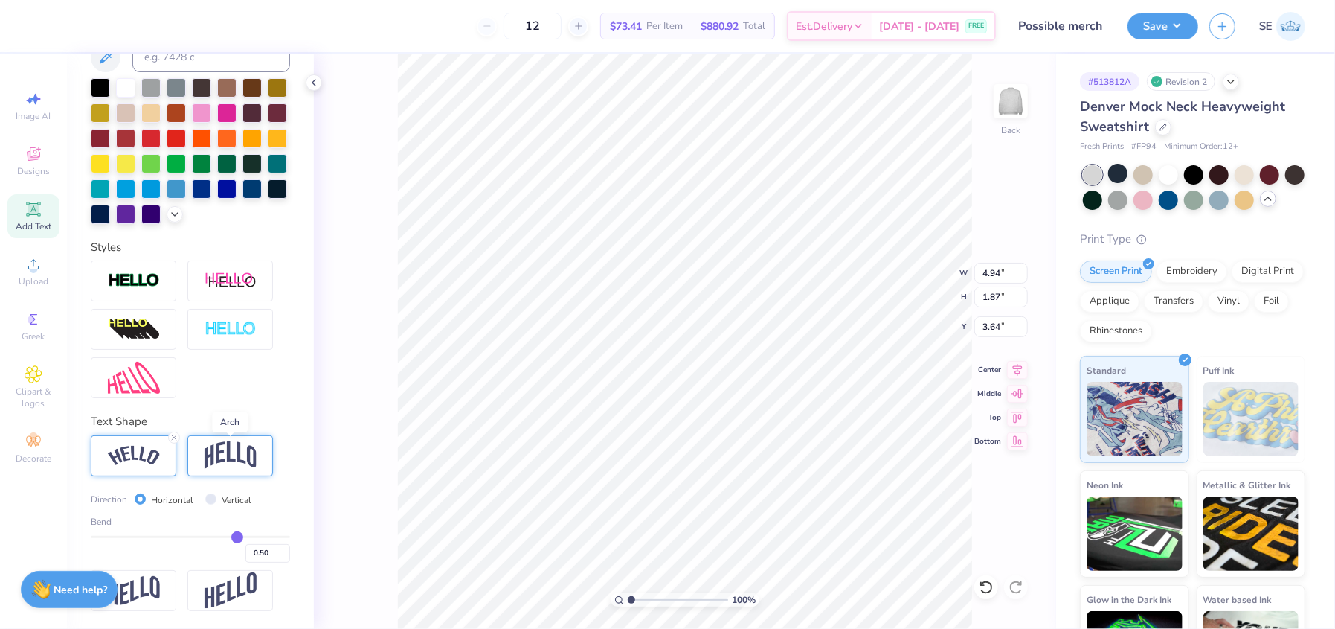
click at [236, 456] on img at bounding box center [231, 455] width 52 height 28
type input "3.52"
type input "2.09"
type input "3.53"
type input "7.83"
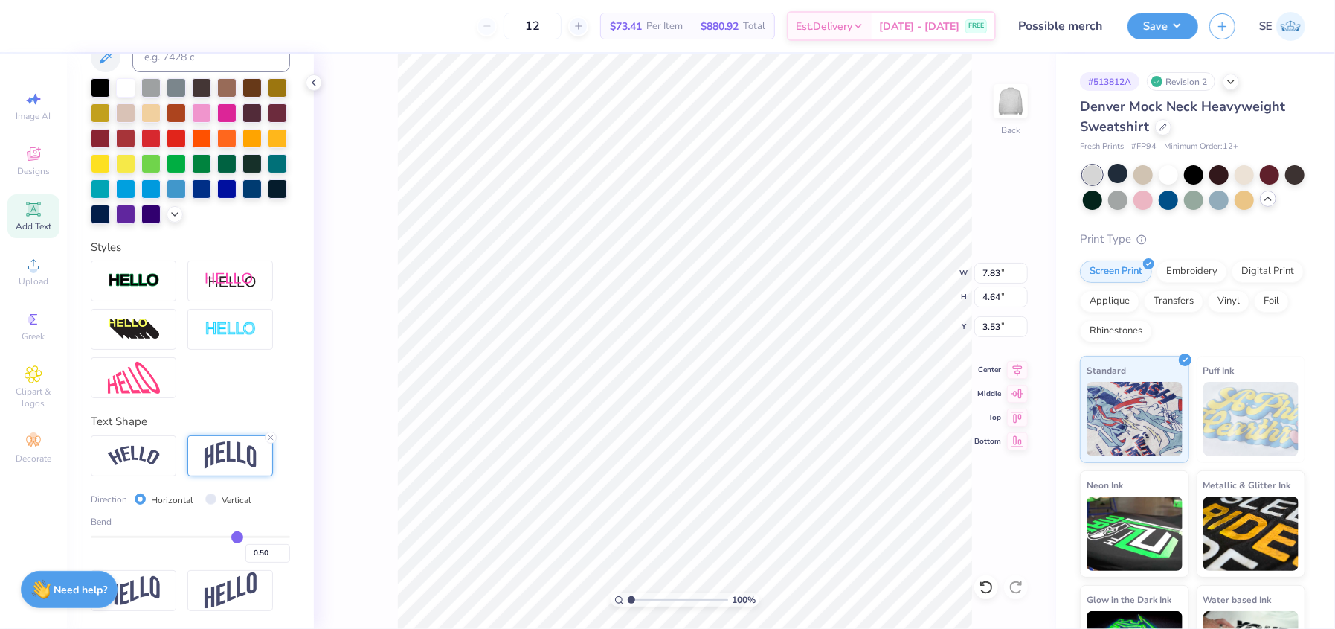
type input "4.64"
type input "3.00"
click at [132, 466] on div at bounding box center [134, 455] width 86 height 41
type input "10.98"
type input "4.17"
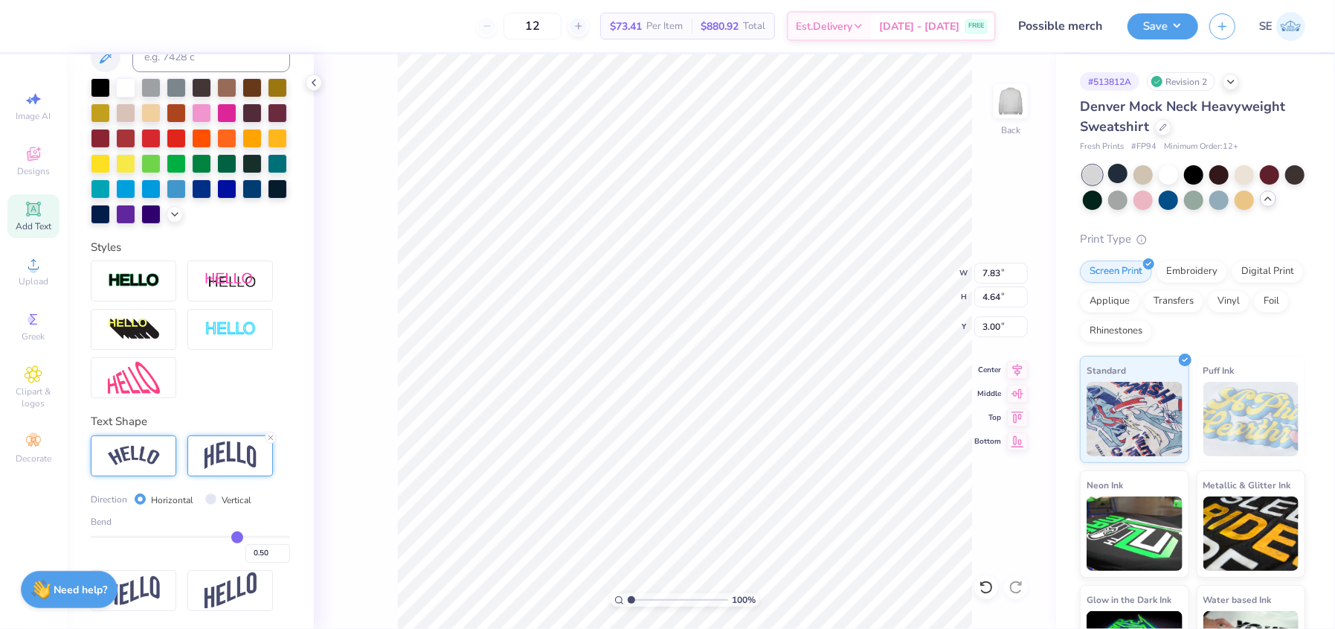
type input "3.24"
click at [211, 462] on img at bounding box center [231, 455] width 52 height 28
type input "7.83"
type input "4.64"
type input "3.00"
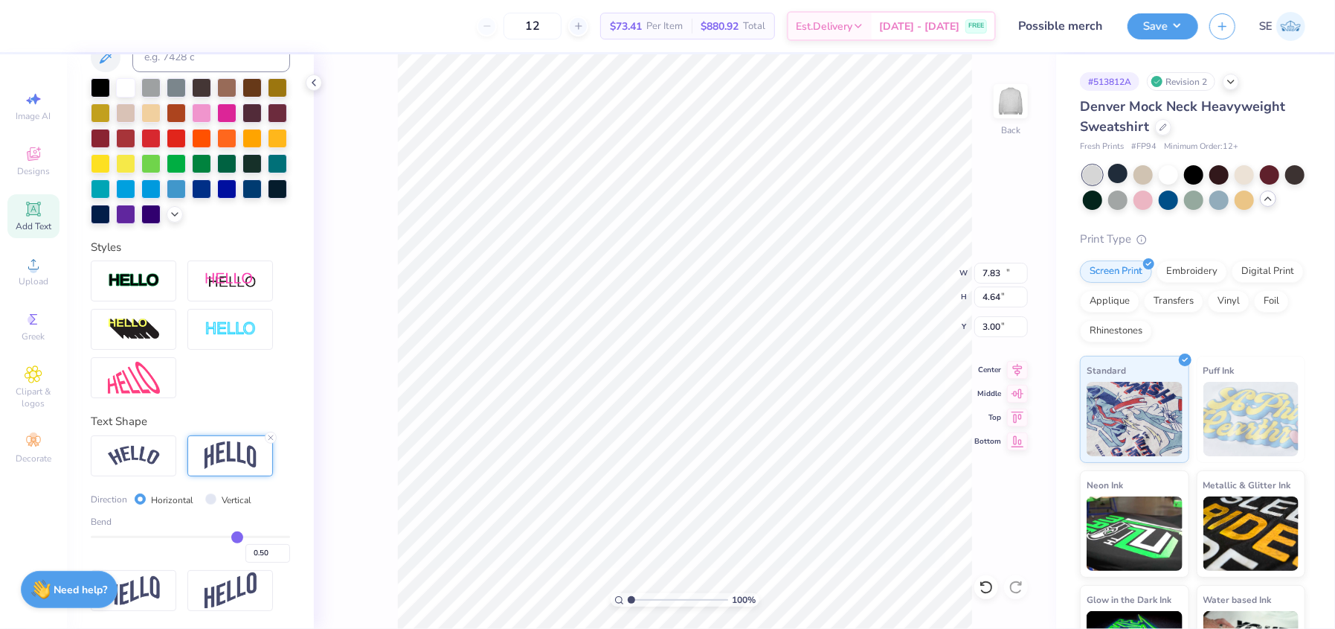
type input "10.00"
type input "5.92"
type input "11.74"
type input "6.95"
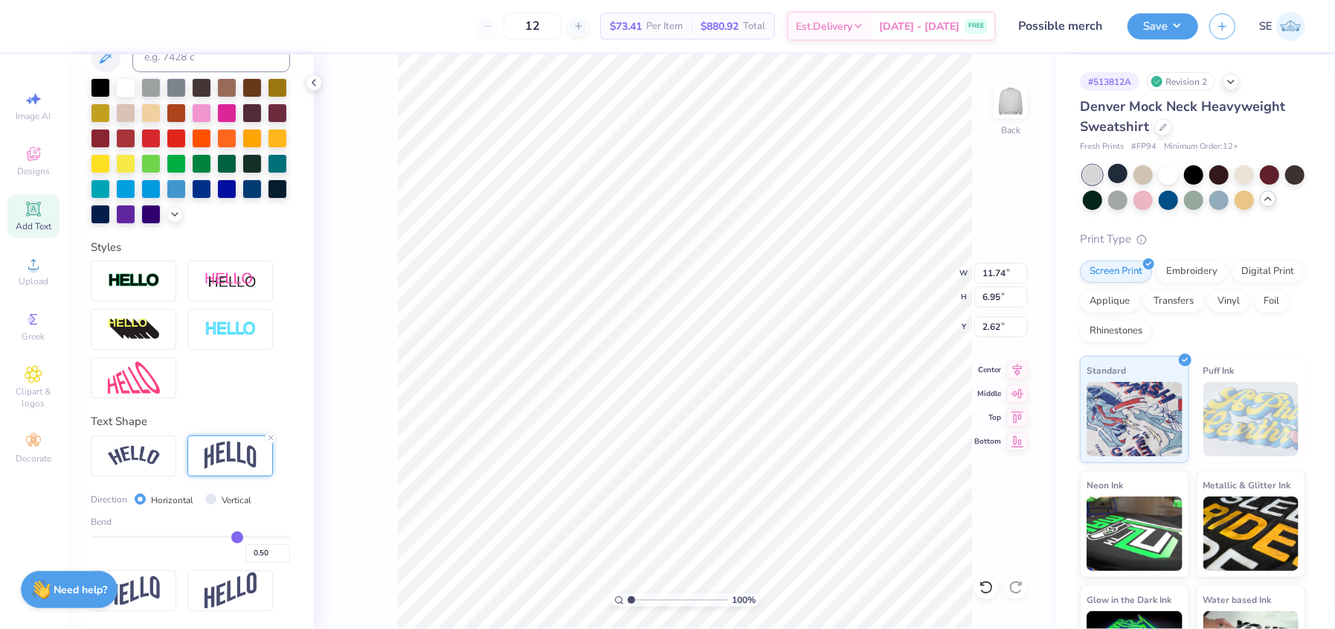
type input "2.62"
type input "2.65"
click at [1169, 20] on button "Save" at bounding box center [1163, 24] width 71 height 26
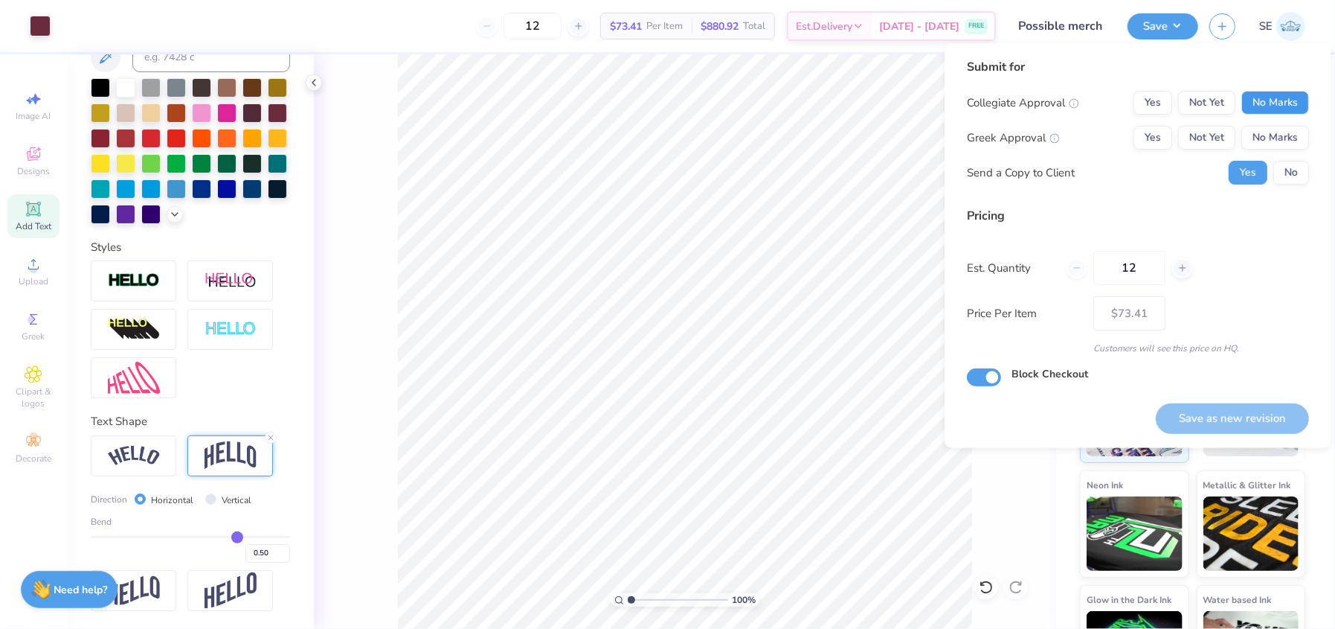
click at [1257, 105] on button "No Marks" at bounding box center [1276, 103] width 68 height 24
click at [1146, 134] on button "Yes" at bounding box center [1153, 138] width 39 height 24
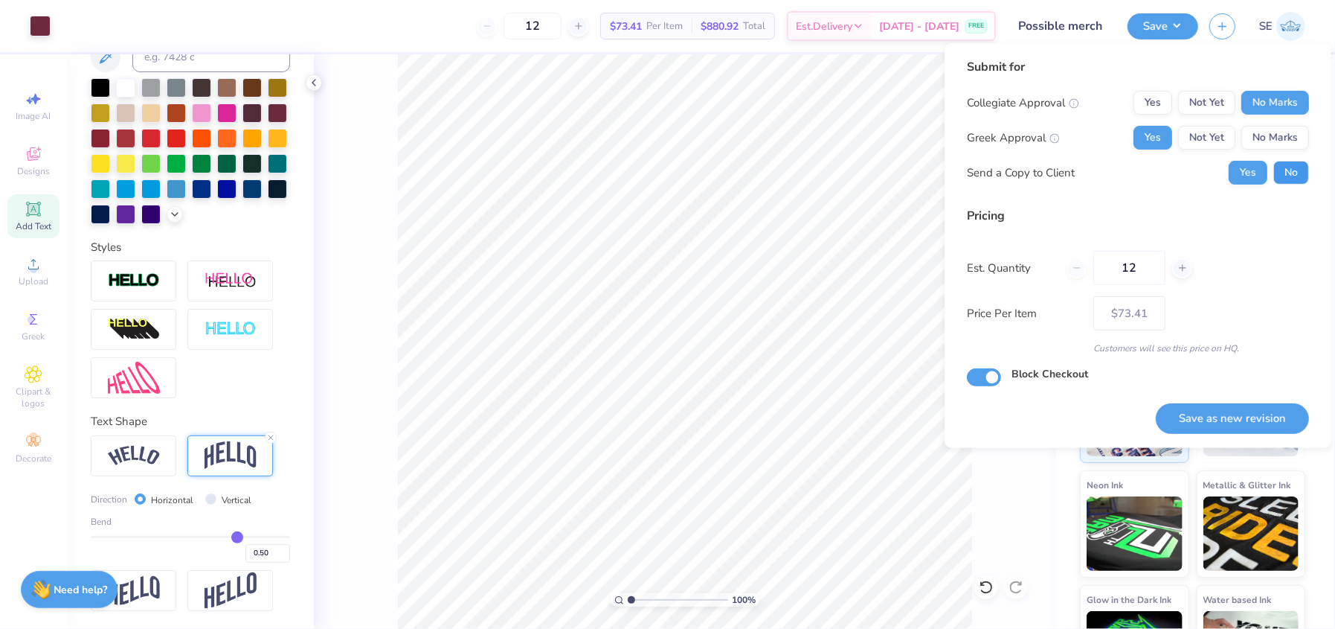
click at [1301, 173] on button "No" at bounding box center [1292, 173] width 36 height 24
click at [1214, 414] on button "Save as new revision" at bounding box center [1232, 418] width 153 height 30
type input "$73.41"
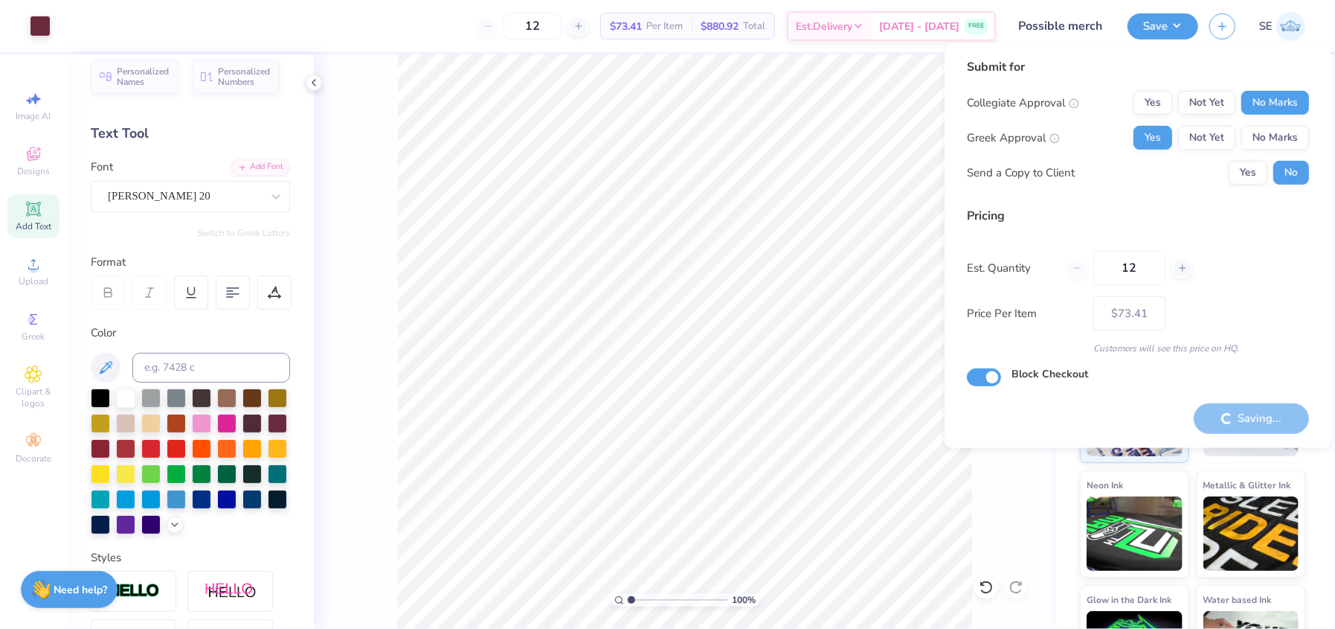
scroll to position [0, 0]
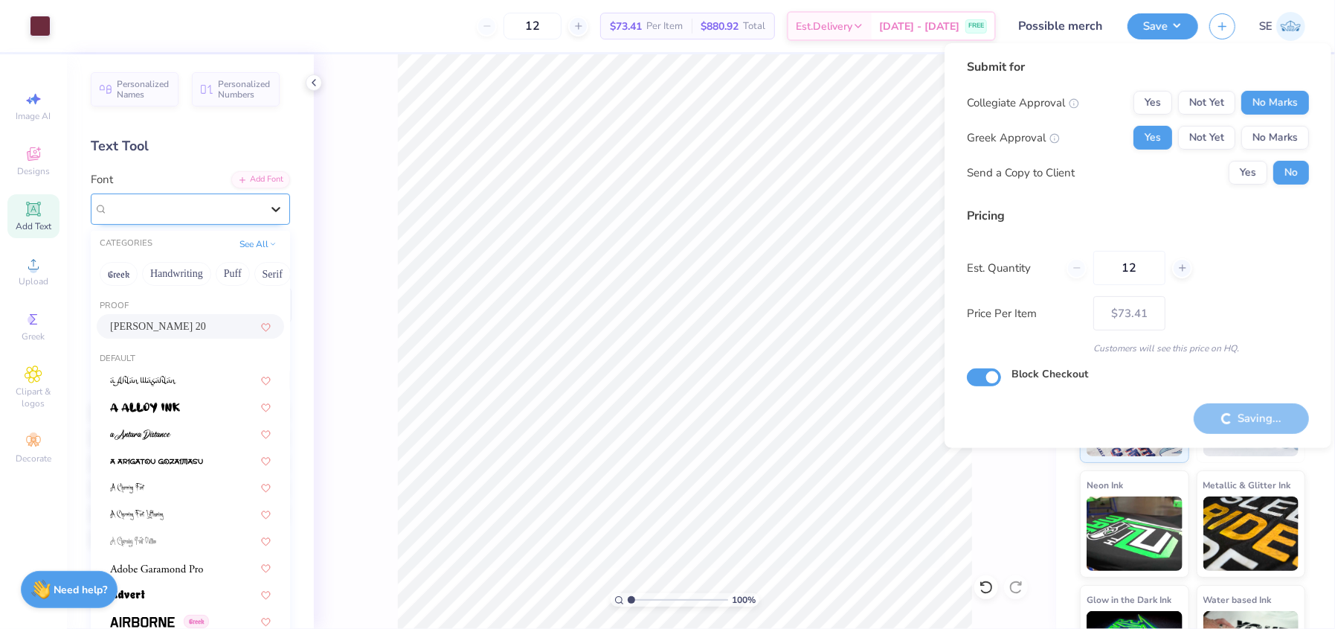
click at [269, 207] on icon at bounding box center [276, 209] width 15 height 15
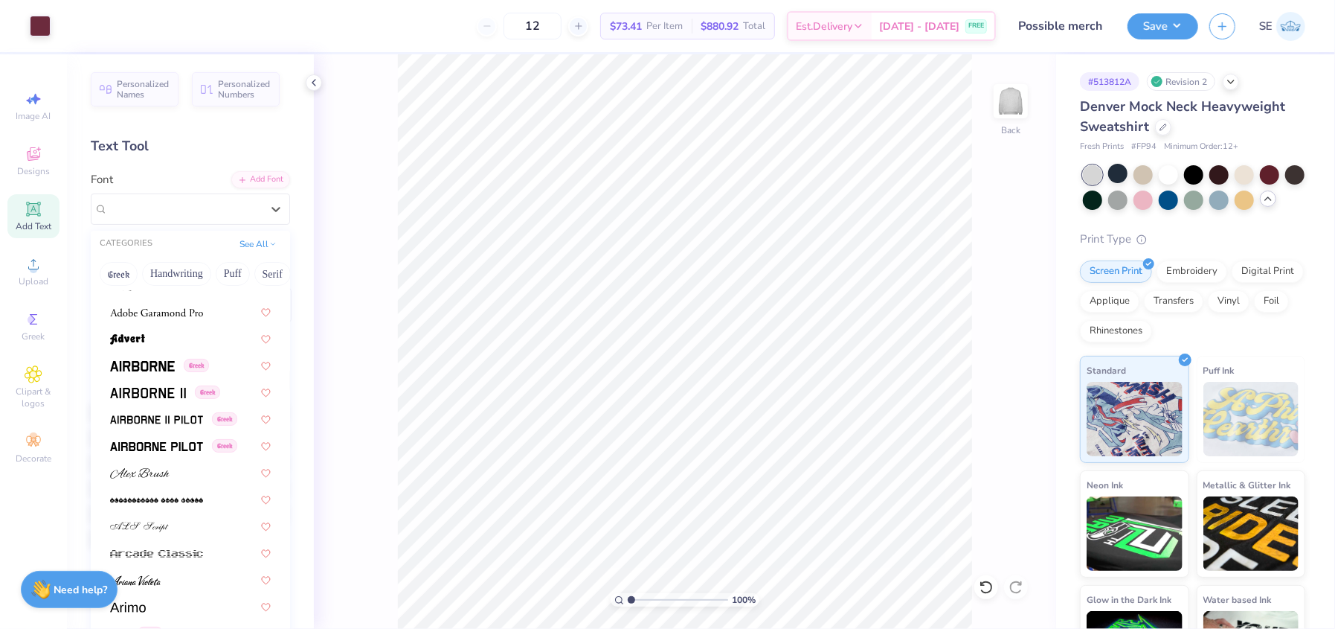
scroll to position [270, 0]
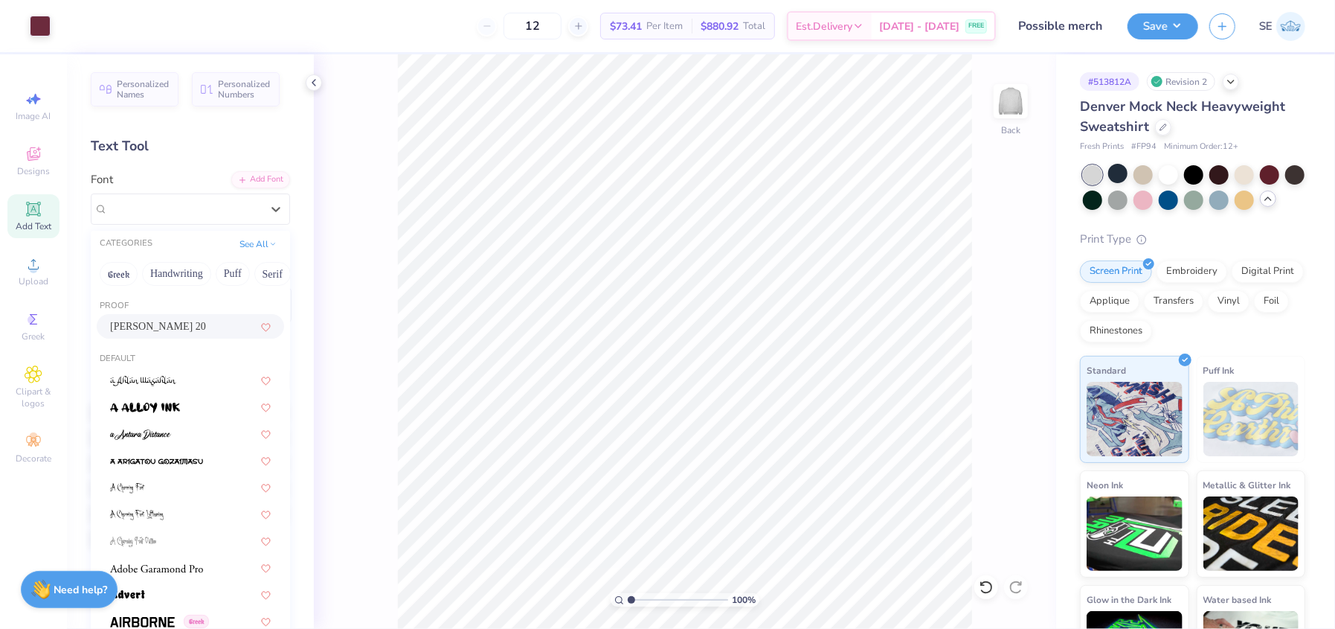
drag, startPoint x: 273, startPoint y: 313, endPoint x: 272, endPoint y: 296, distance: 17.1
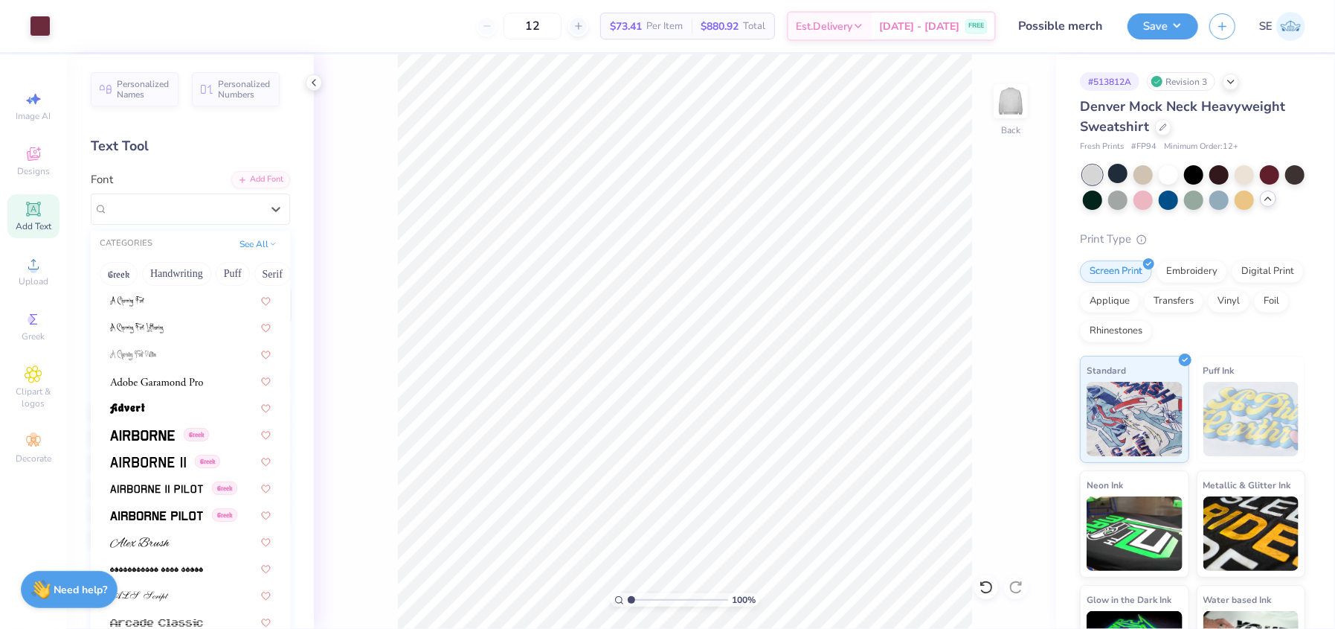
scroll to position [201, 0]
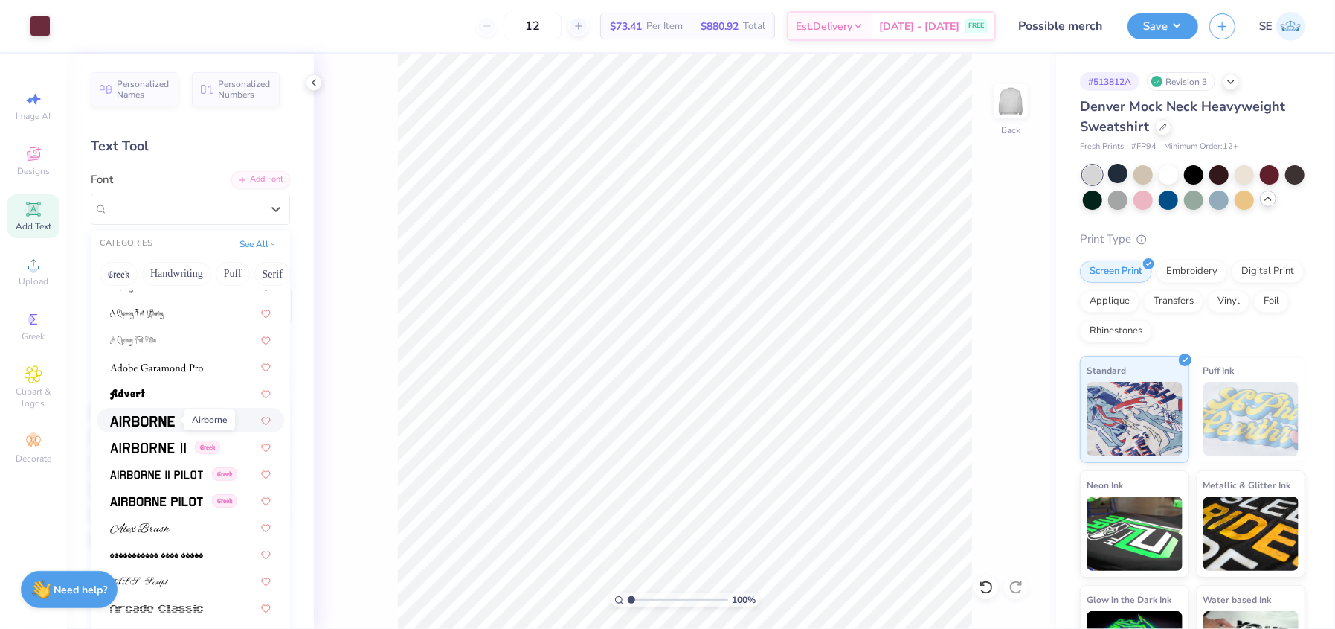
click at [139, 413] on span at bounding box center [142, 420] width 65 height 16
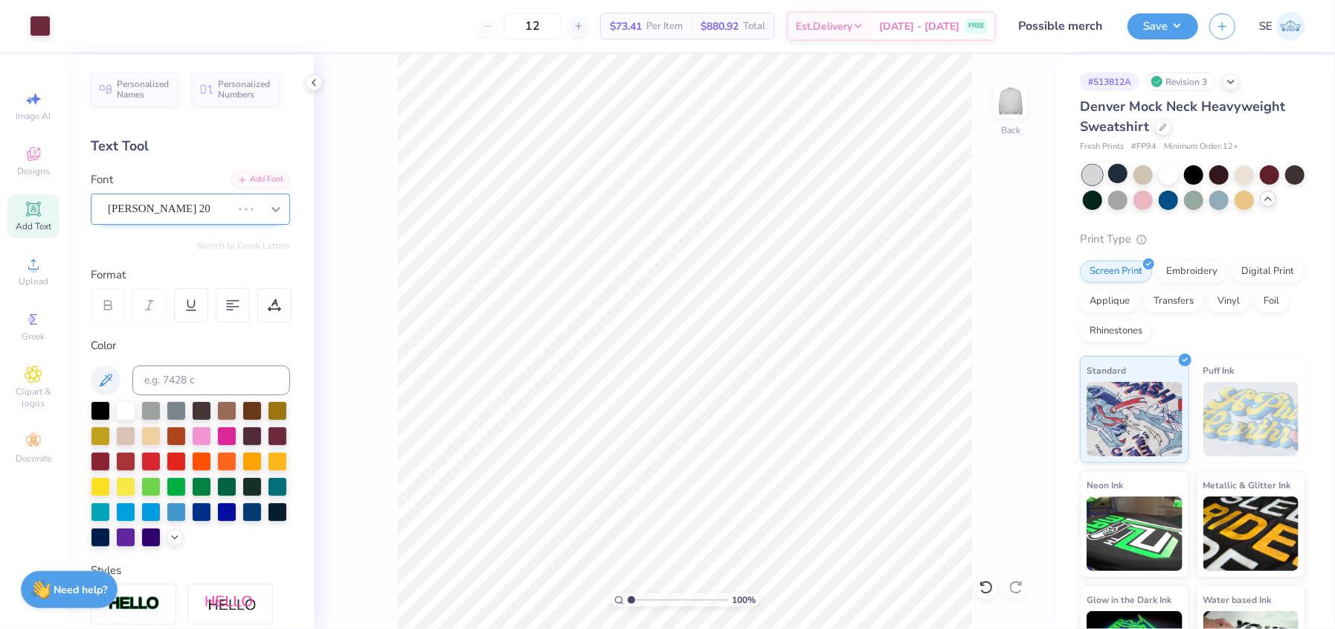
click at [269, 207] on icon at bounding box center [276, 209] width 15 height 15
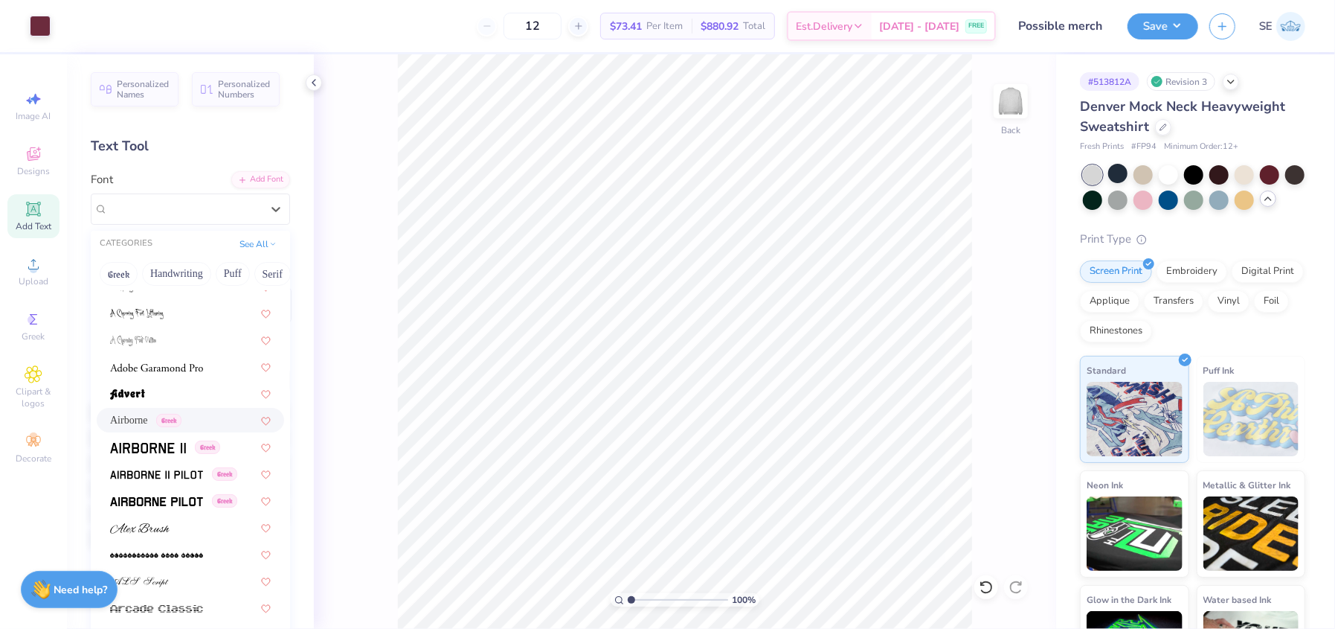
scroll to position [214, 0]
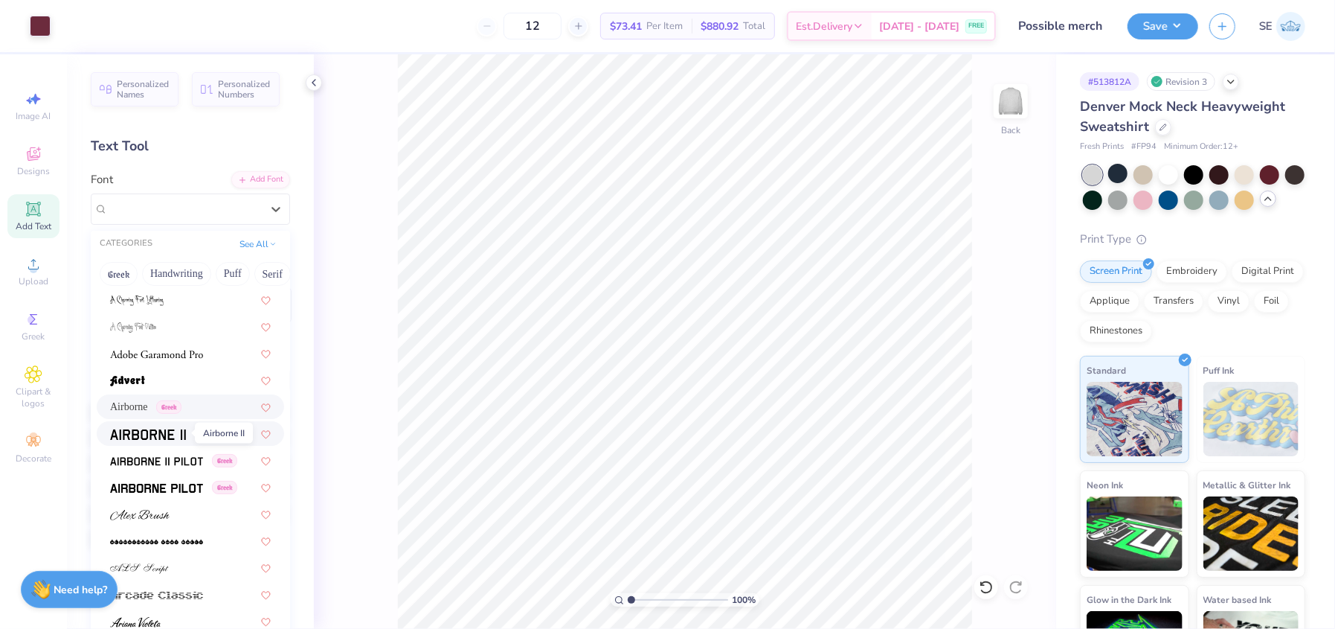
click at [137, 439] on span at bounding box center [148, 434] width 76 height 16
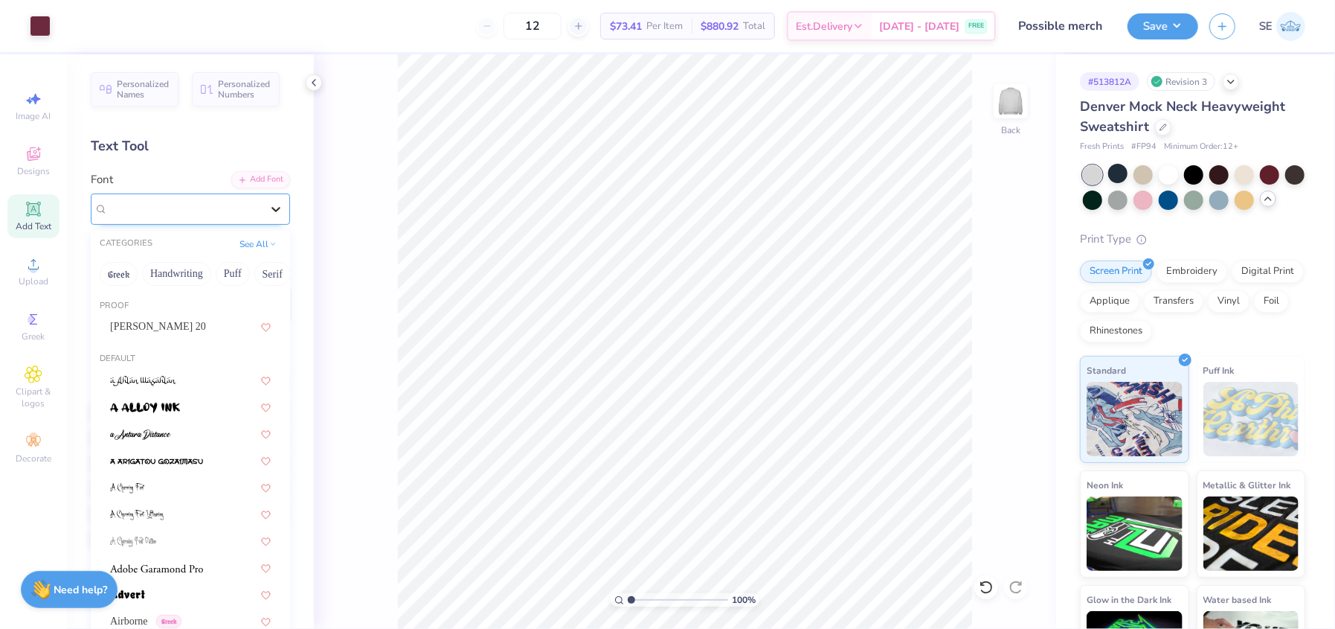
click at [272, 209] on icon at bounding box center [276, 209] width 9 height 5
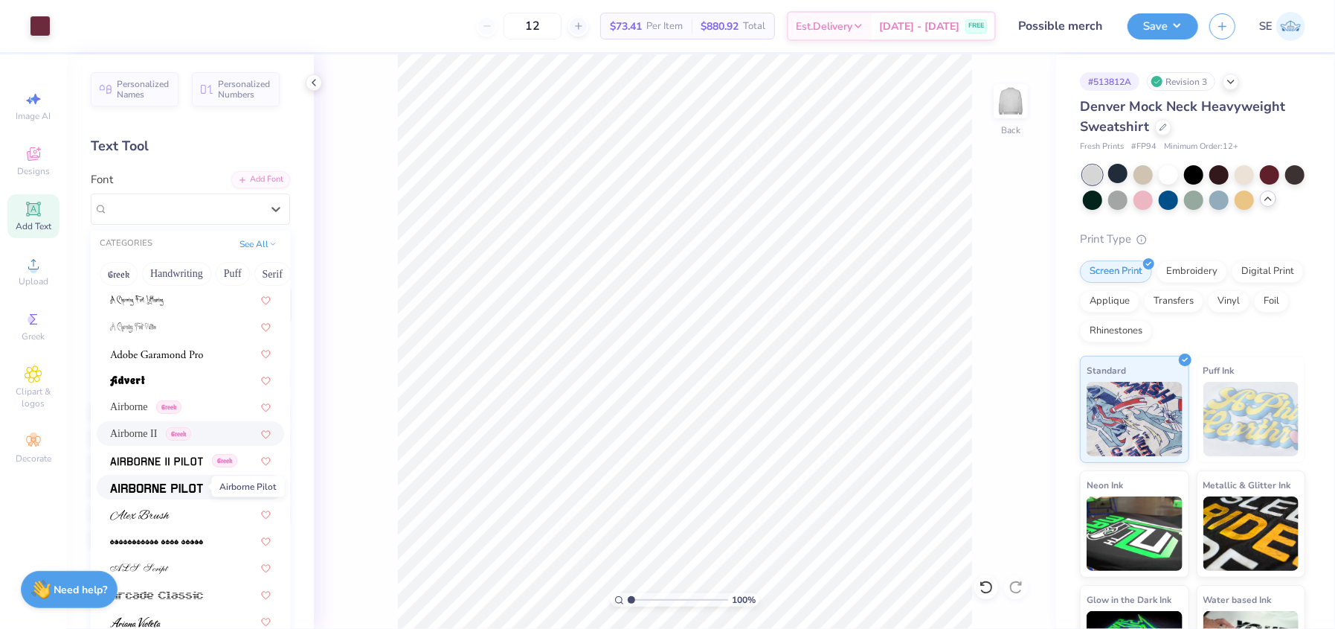
click at [158, 484] on img at bounding box center [156, 488] width 93 height 10
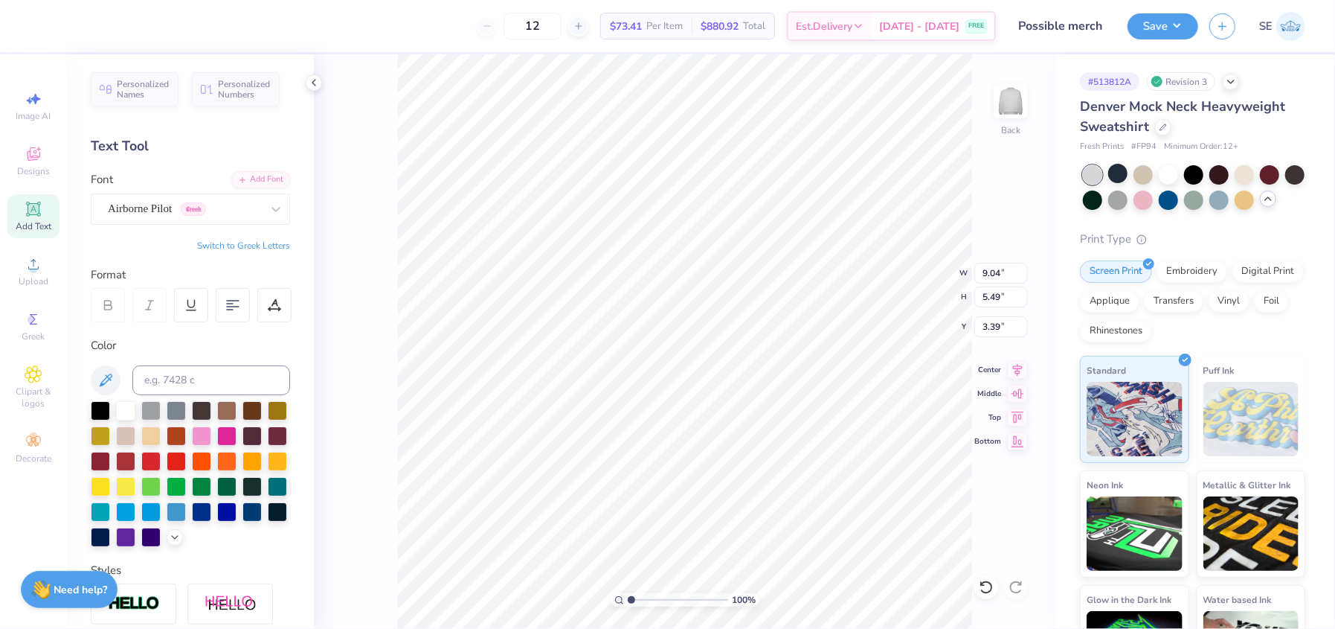
scroll to position [11, 1]
type textarea "A"
paste textarea "Alpha Phi Omega"
type textarea "Alpha Phi Omega"
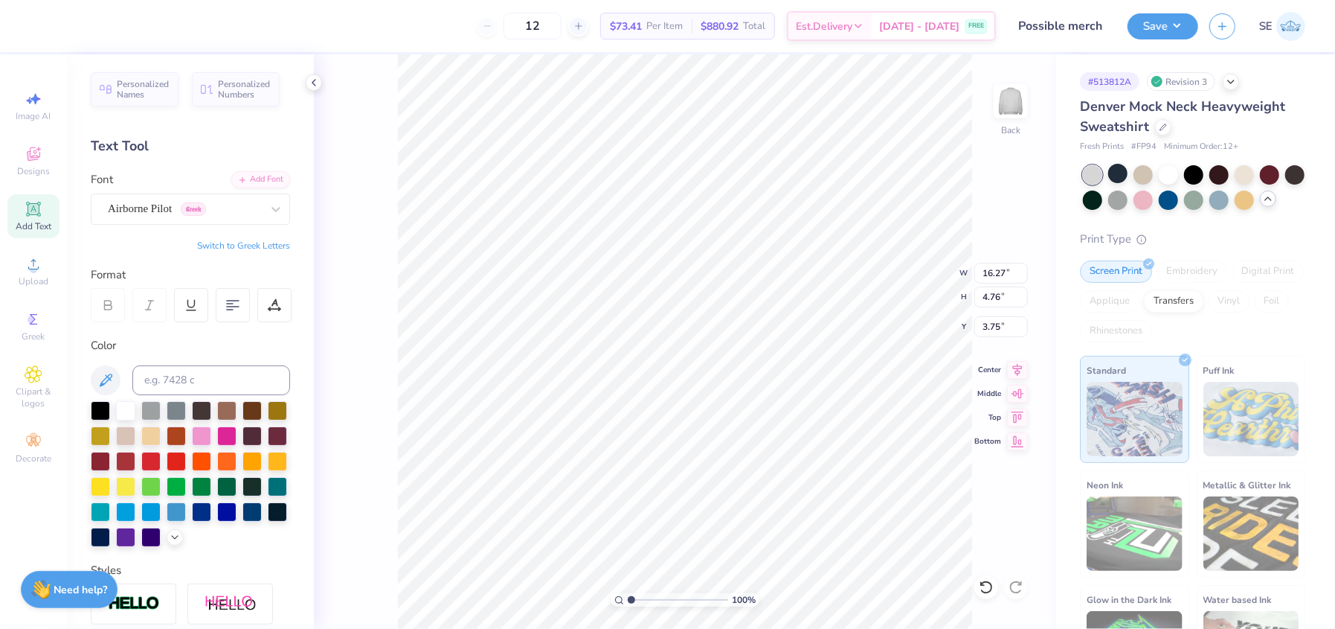
scroll to position [11, 1]
type textarea "Alpha Phi Omega"
click at [1018, 375] on icon at bounding box center [1017, 368] width 21 height 18
click at [1012, 370] on icon at bounding box center [1017, 368] width 21 height 18
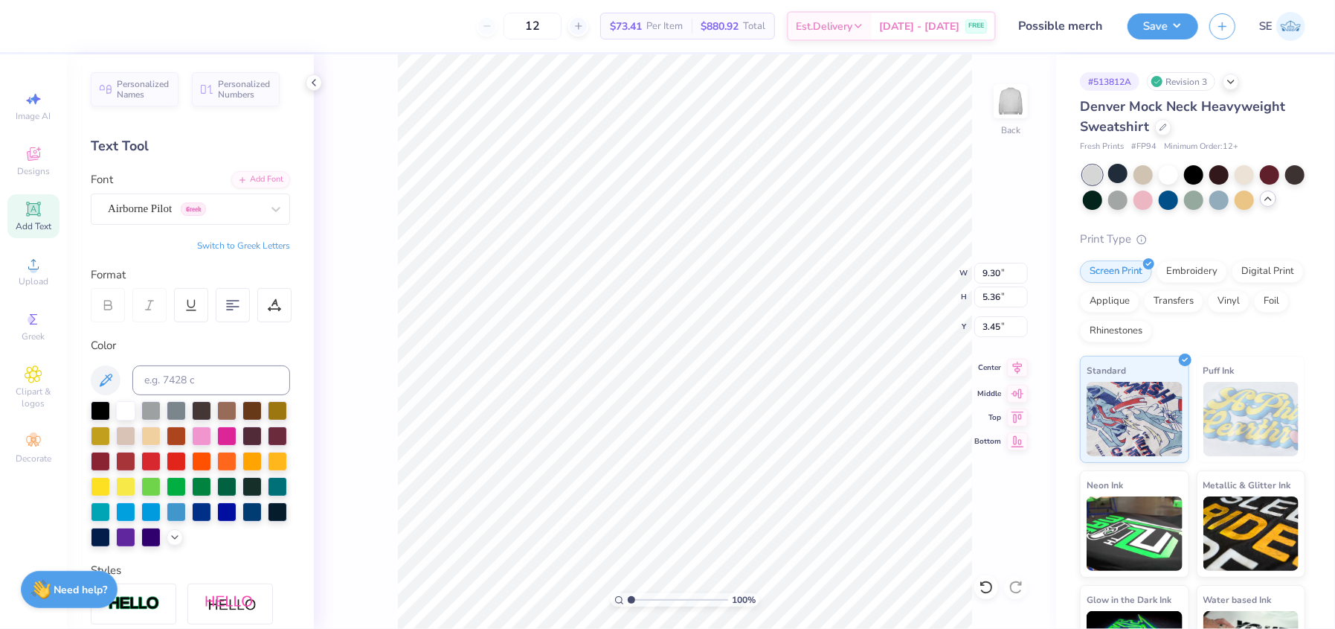
type input "9.30"
type input "5.36"
type input "3.45"
type textarea "Alpha Phi Omega"
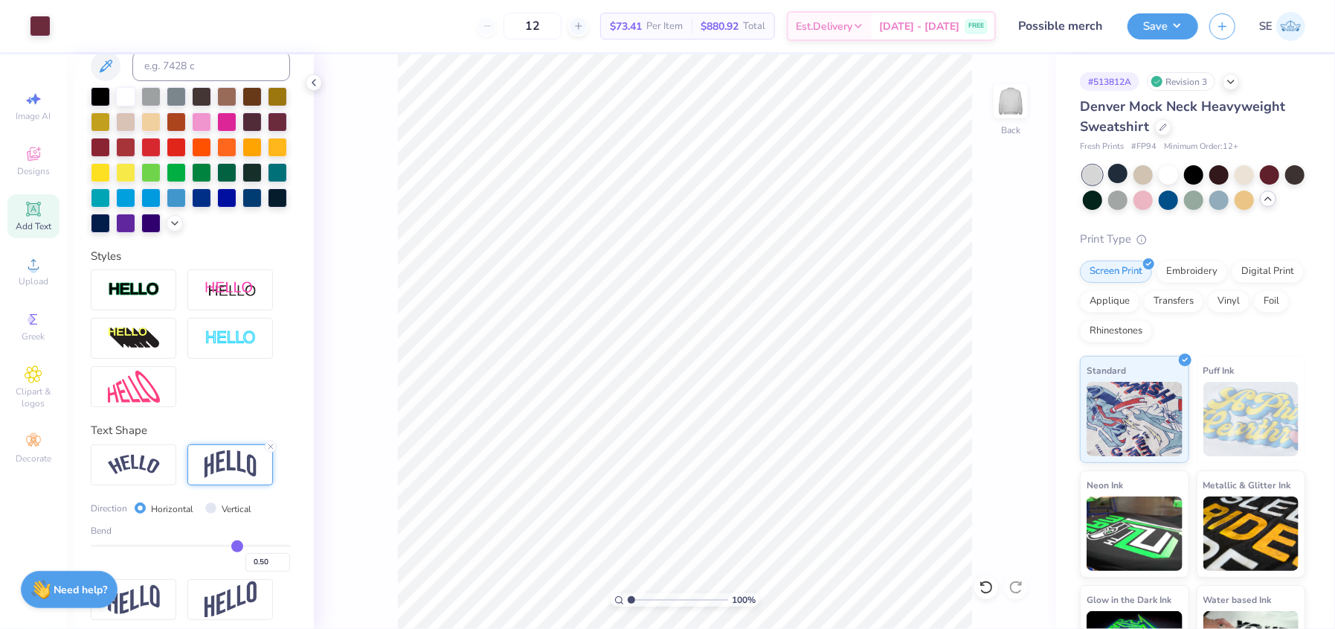
scroll to position [347, 0]
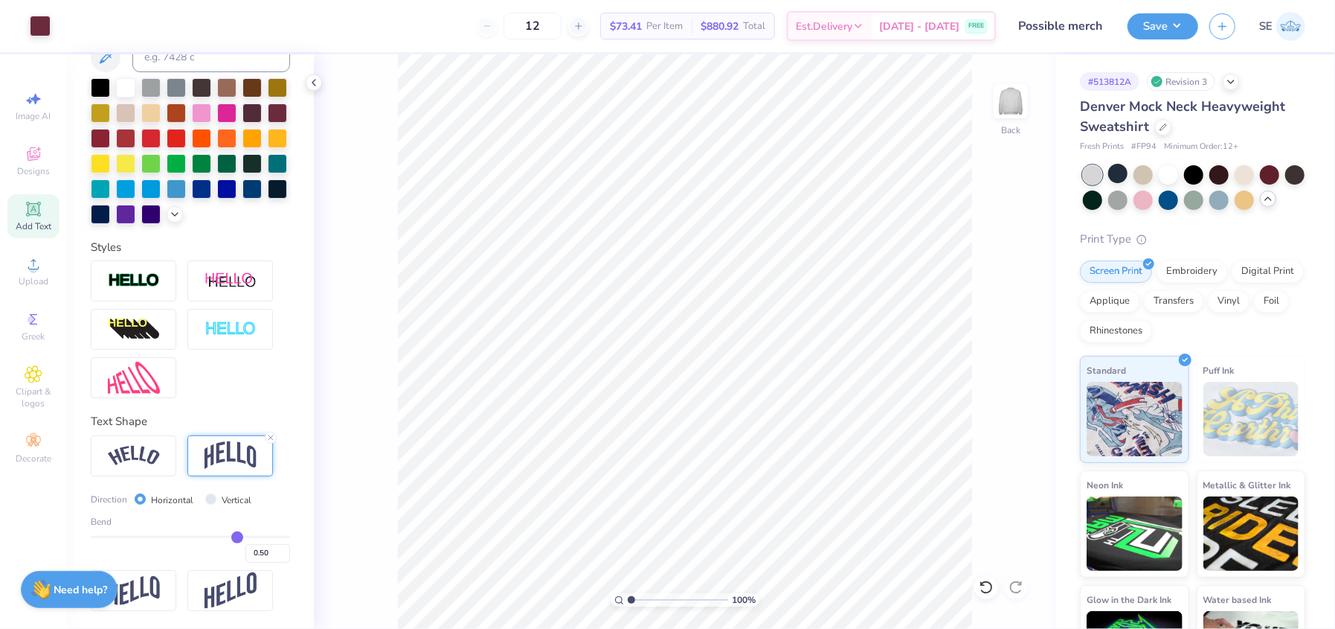
type input "0.46"
type input "0.44"
type input "0.43"
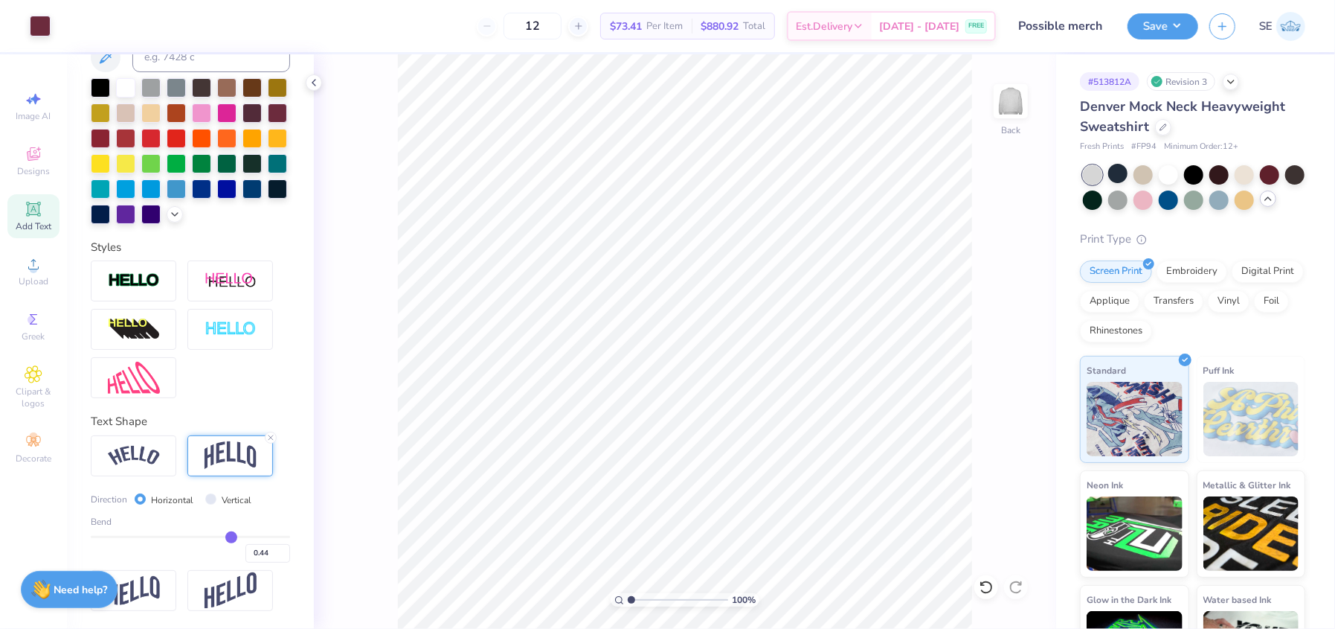
type input "0.43"
type input "0.42"
type input "0.41"
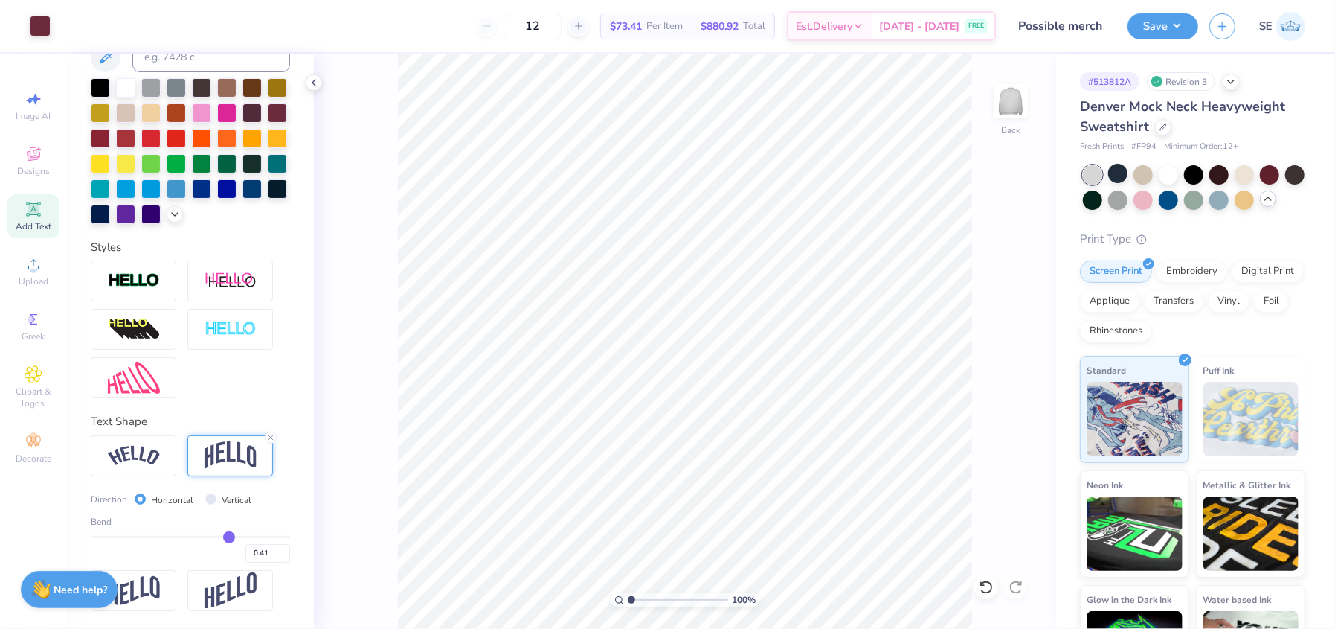
type input "0.39"
type input "0.38"
type input "0.36"
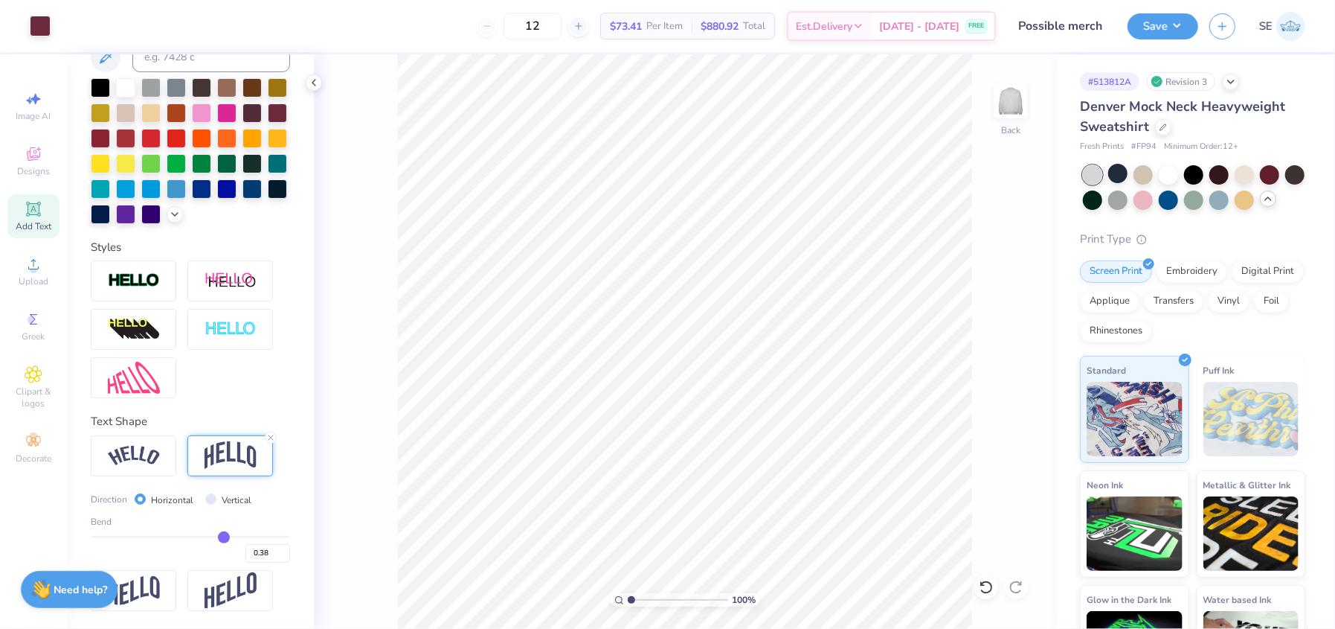
type input "0.36"
type input "0.35"
type input "0.34"
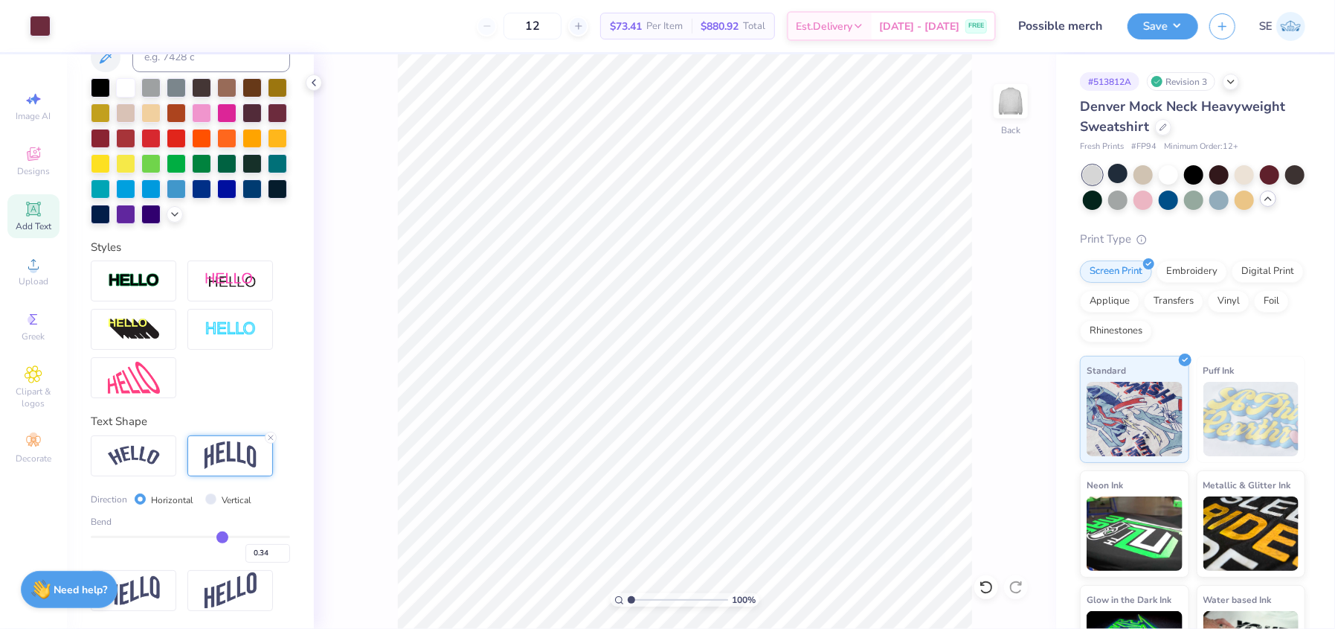
type input "0.33"
type input "0.32"
type input "0.31"
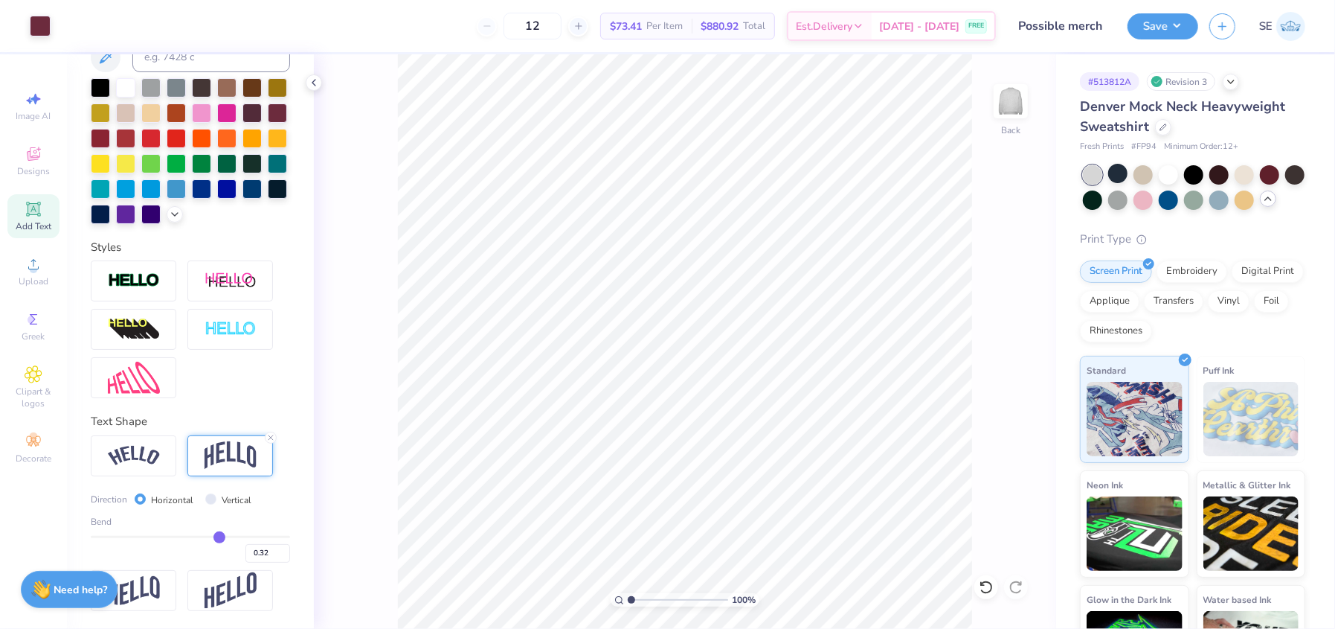
type input "0.31"
type input "0.29"
type input "0.28"
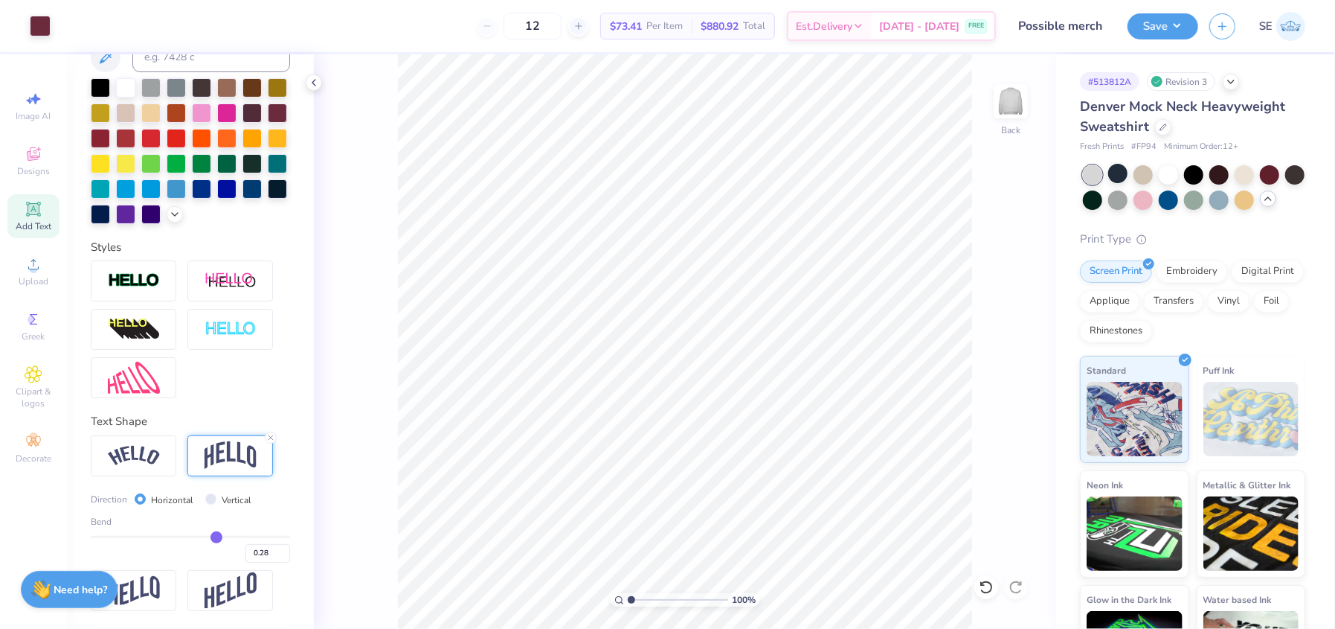
type input "0.27"
type input "0.26"
type input "0.25"
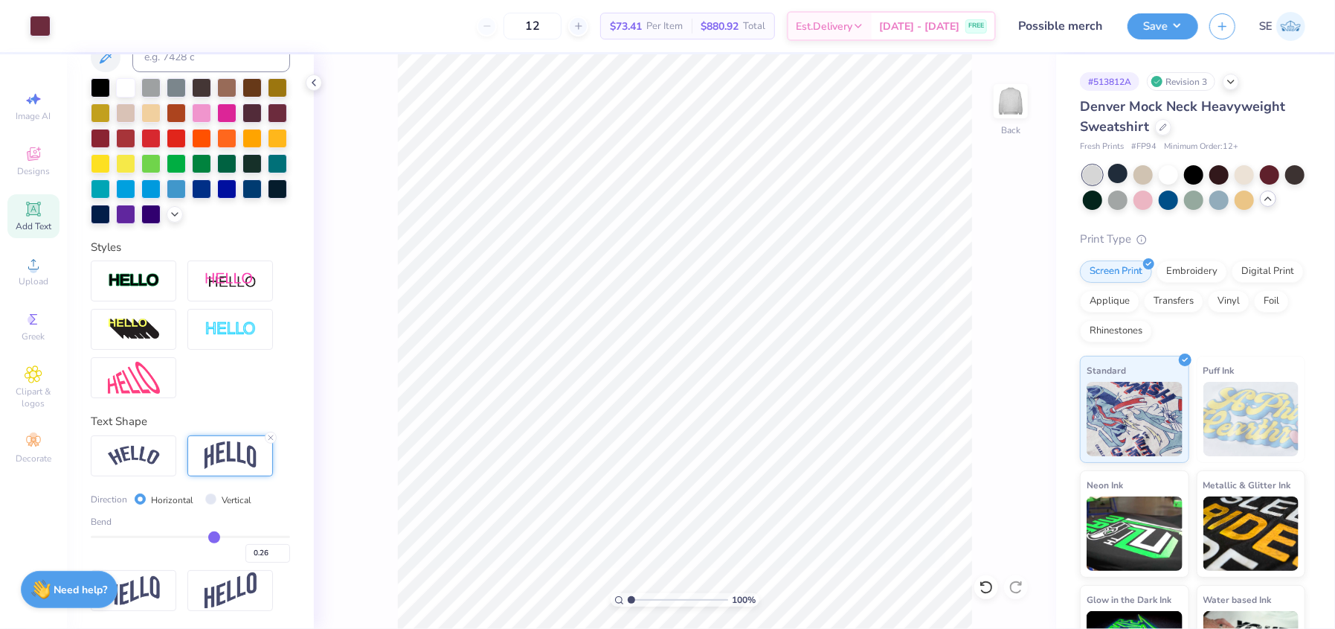
type input "0.25"
type input "0.24"
type input "0.22"
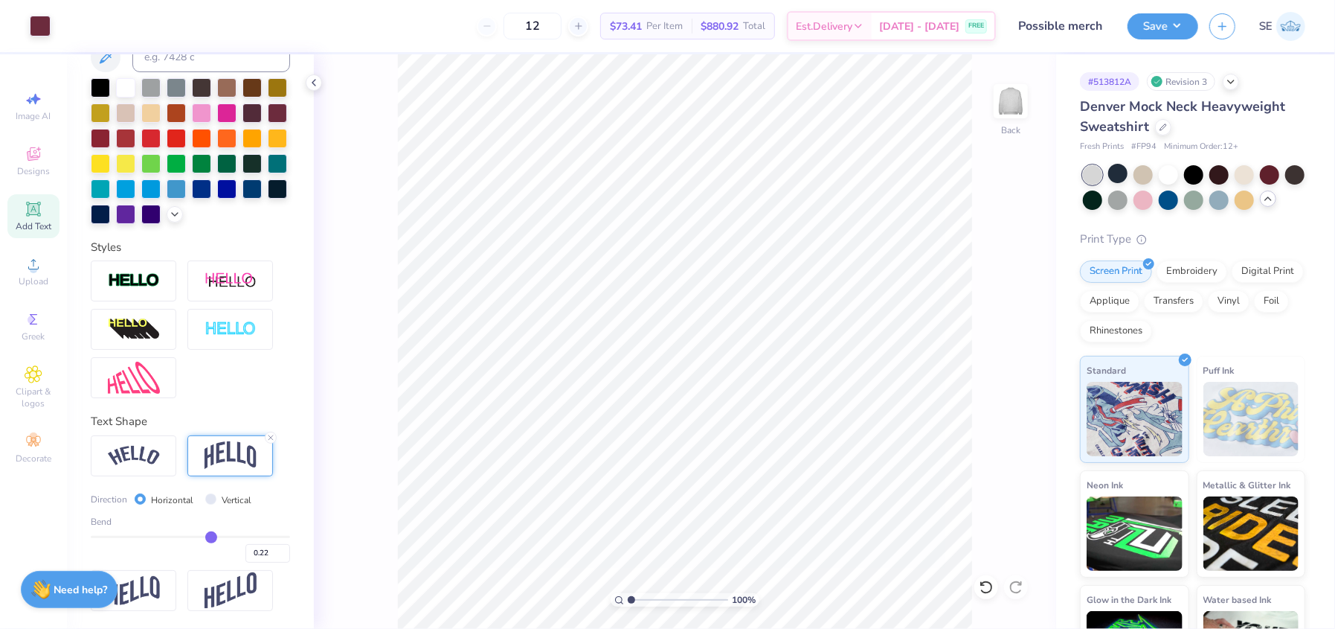
type input "0.21"
type input "0.2"
type input "0.20"
drag, startPoint x: 225, startPoint y: 533, endPoint x: 202, endPoint y: 524, distance: 25.4
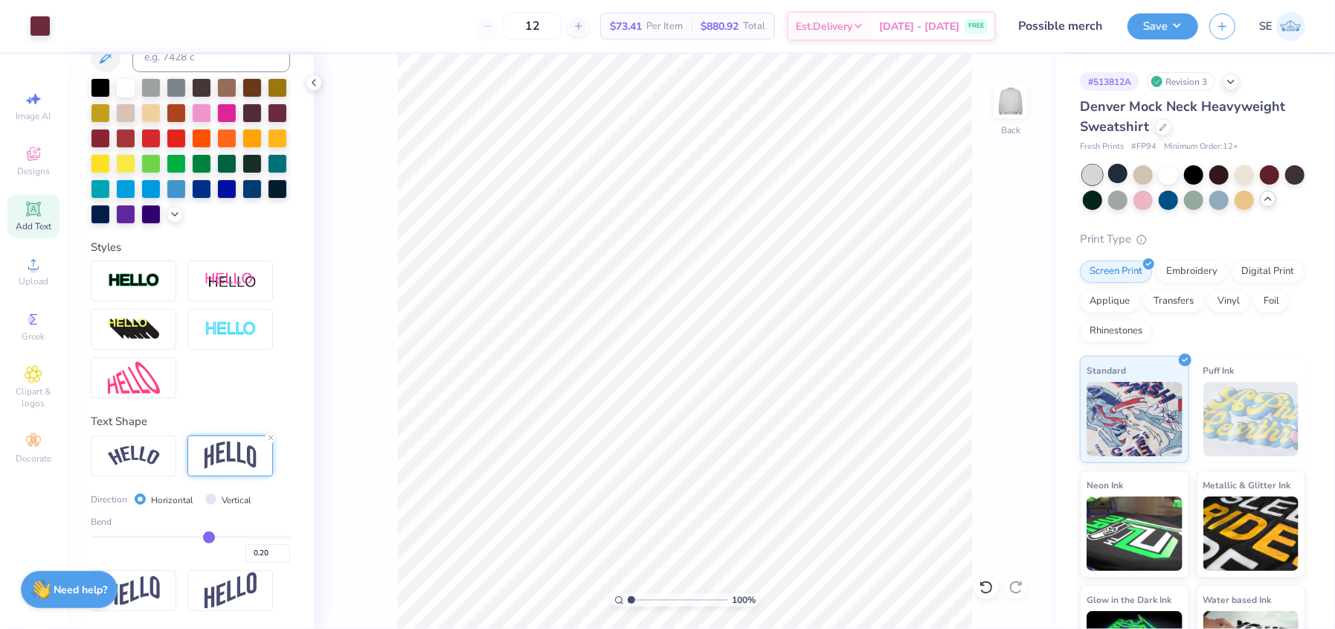
click at [202, 536] on input "range" at bounding box center [190, 537] width 199 height 2
type input "0.17"
type input "0.12"
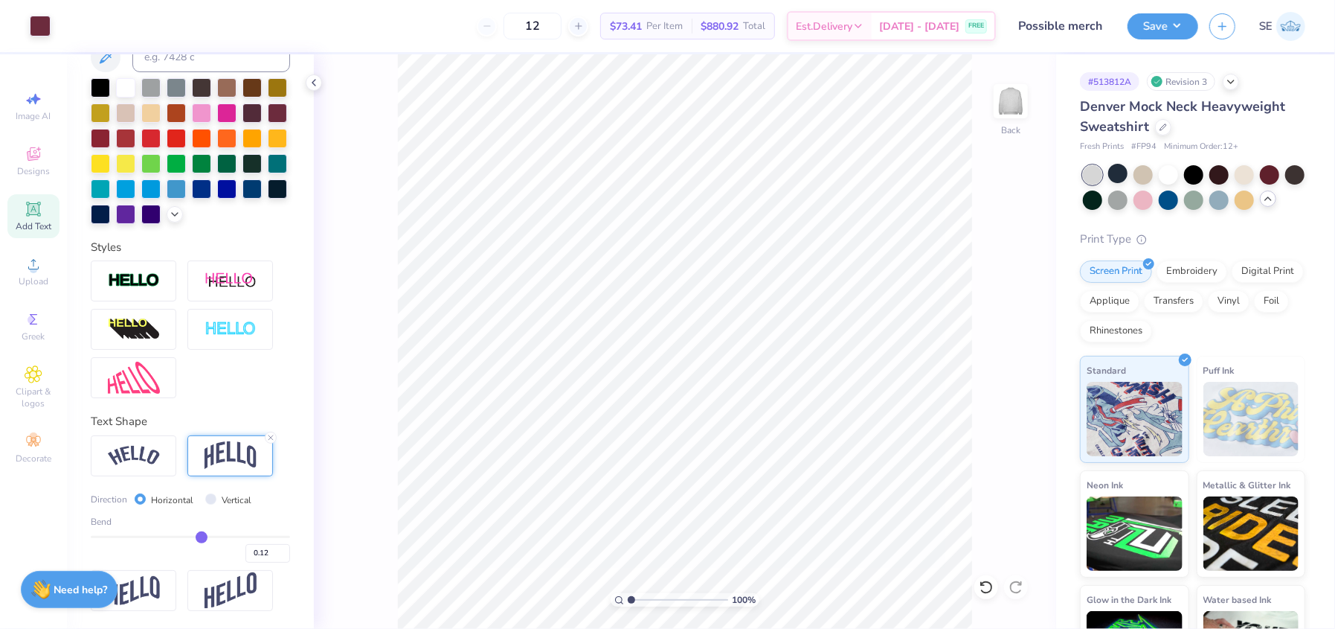
type input "0.07"
type input "0.05"
type input "0.04"
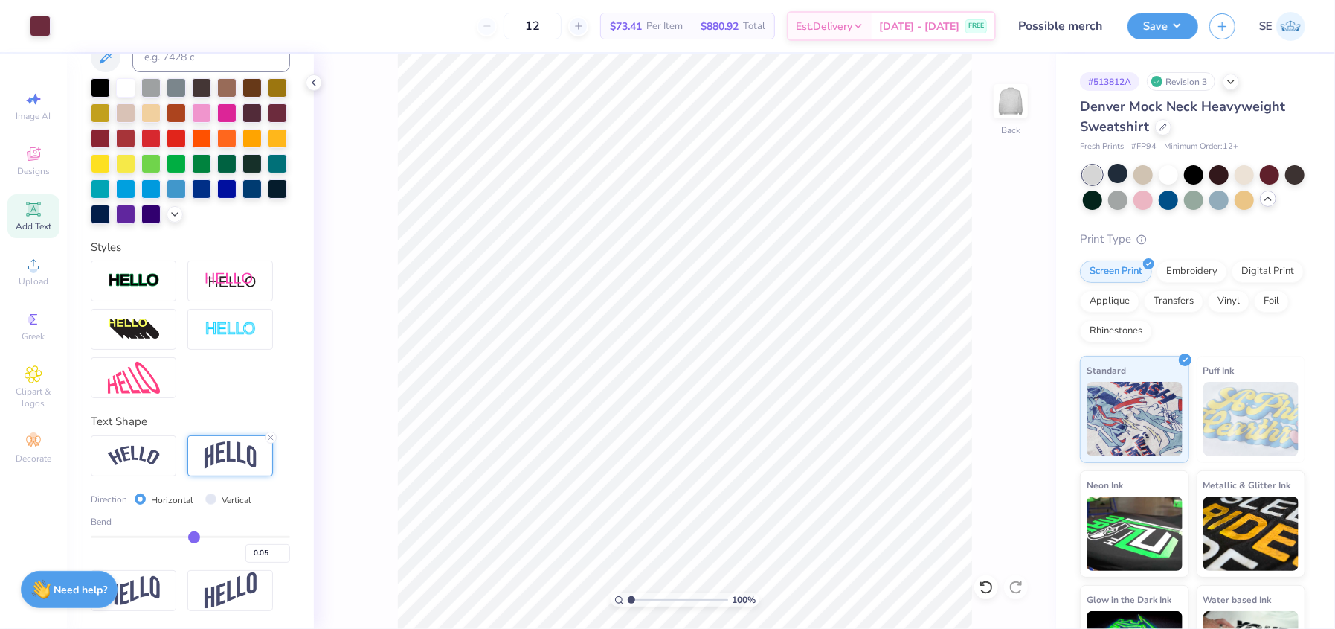
type input "0.04"
type input "0.03"
type input "0.02"
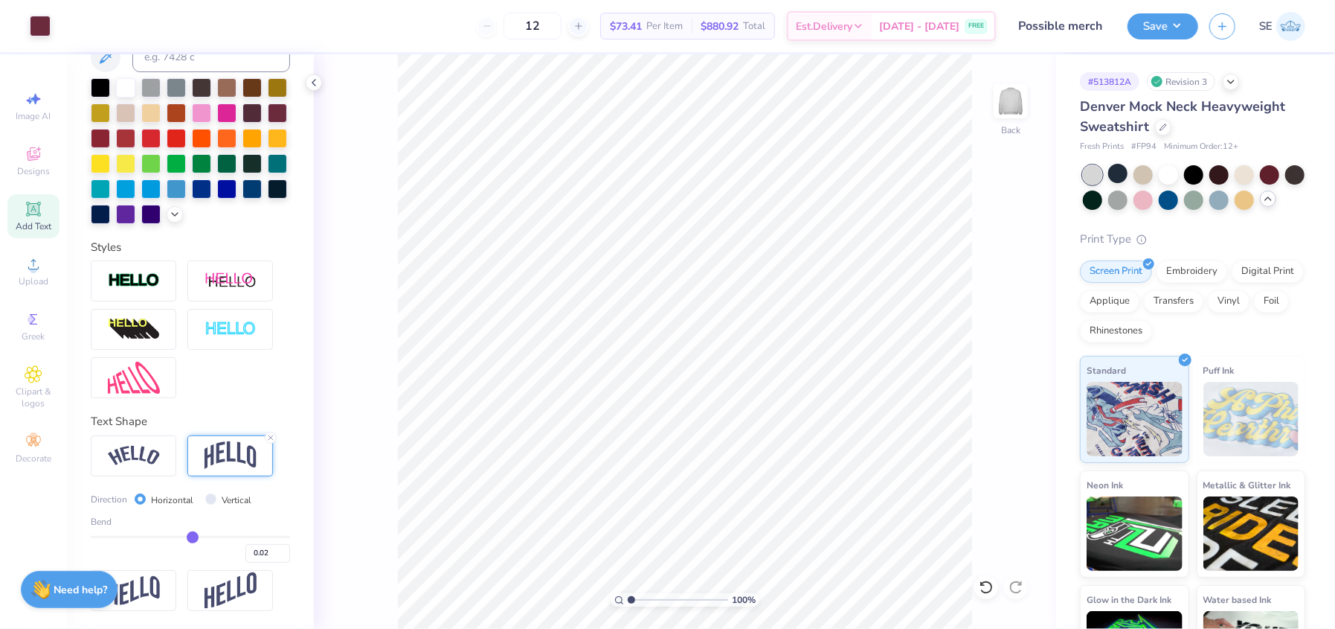
type input "0.01"
type input "0"
type input "0.00"
type input "-0.01"
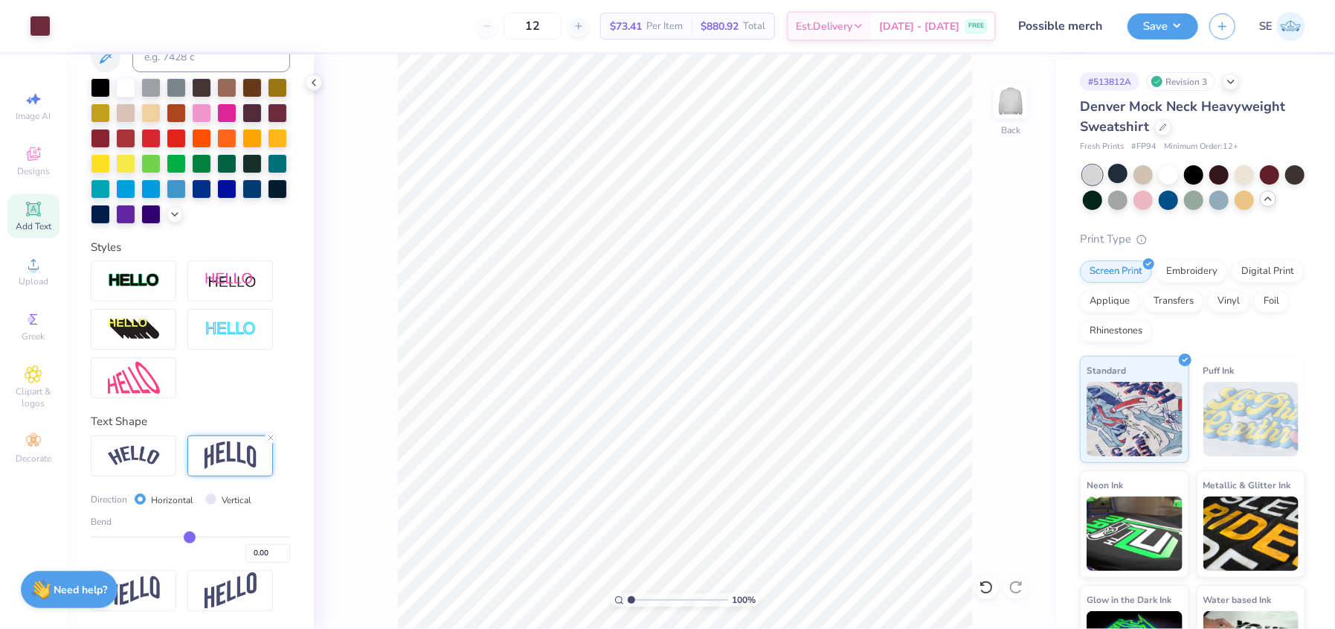
type input "-0.01"
type input "0.02"
type input "0.06"
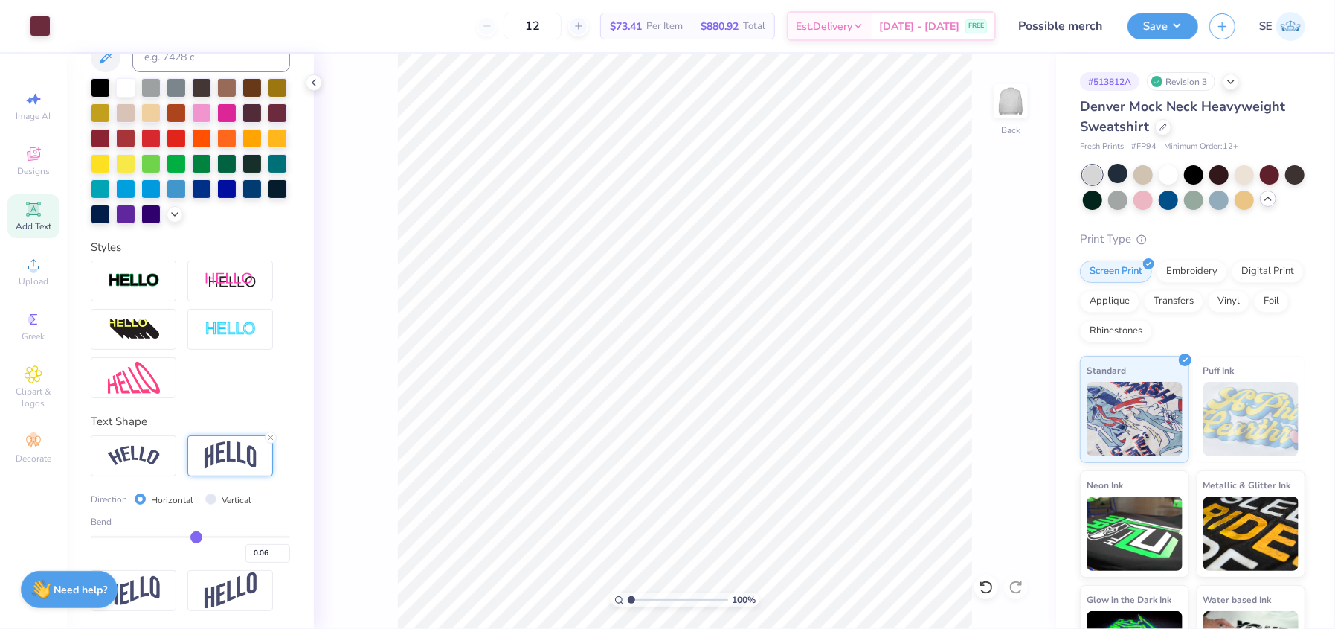
type input "0.07"
type input "0.09"
type input "0.1"
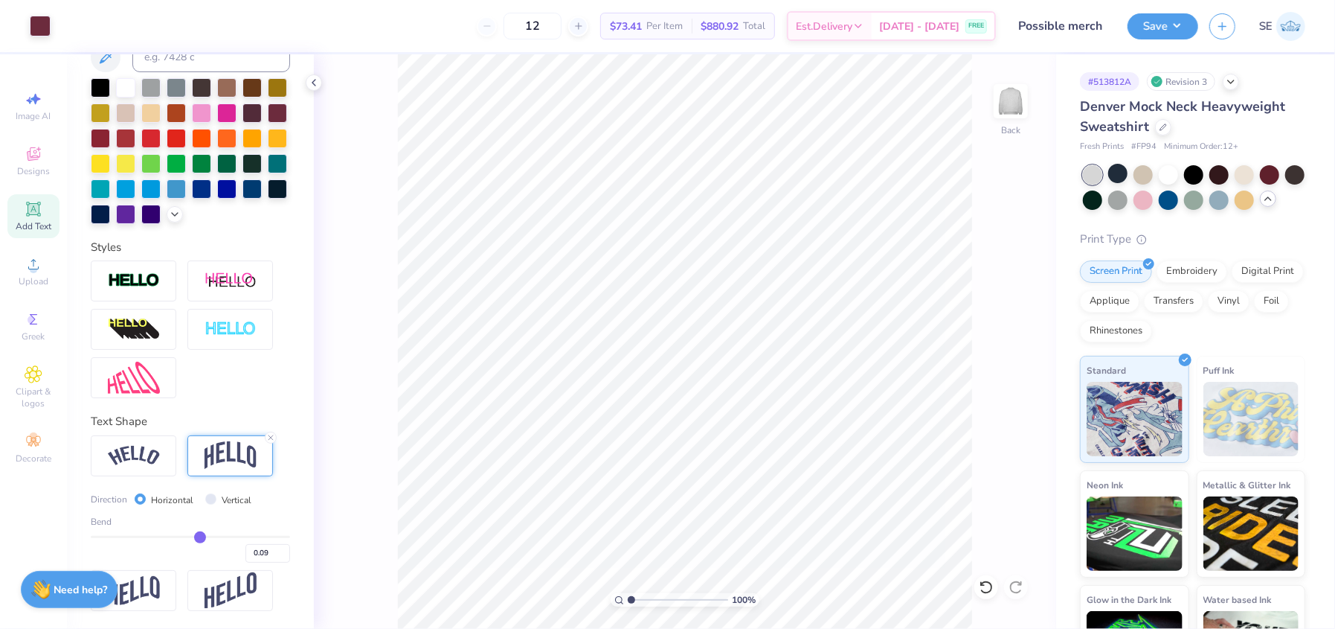
type input "0.10"
type input "0.11"
type input "0.12"
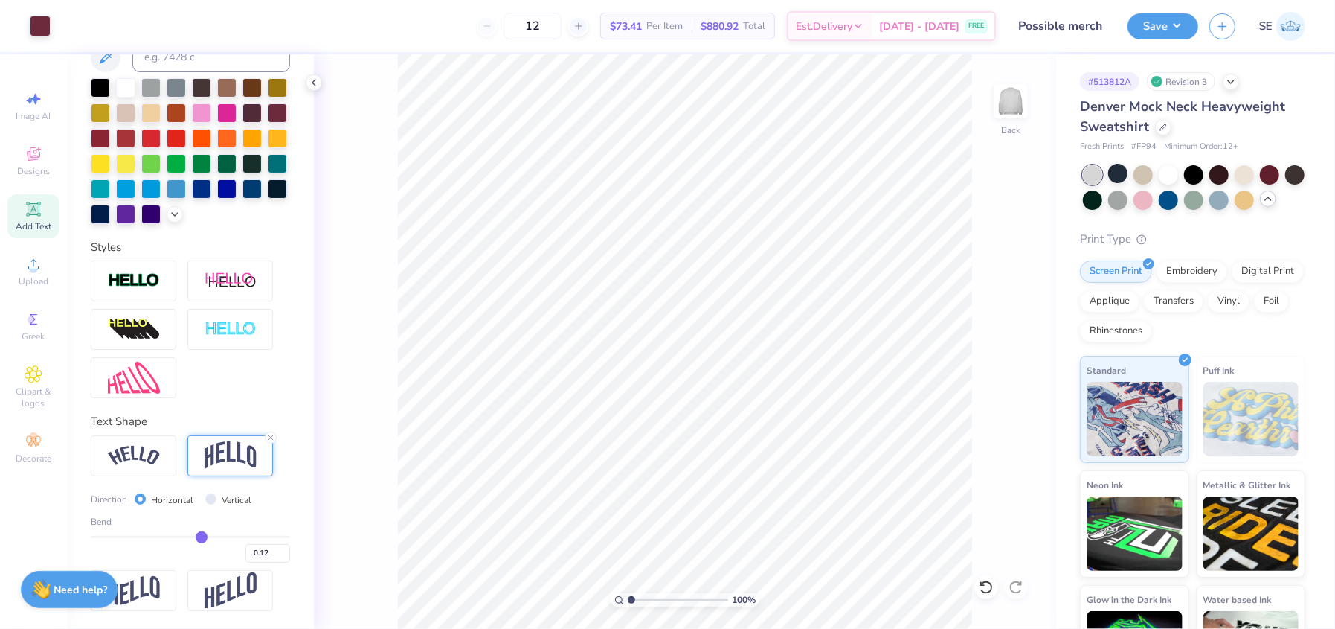
type input "0.13"
type input "0.15"
type input "0.16"
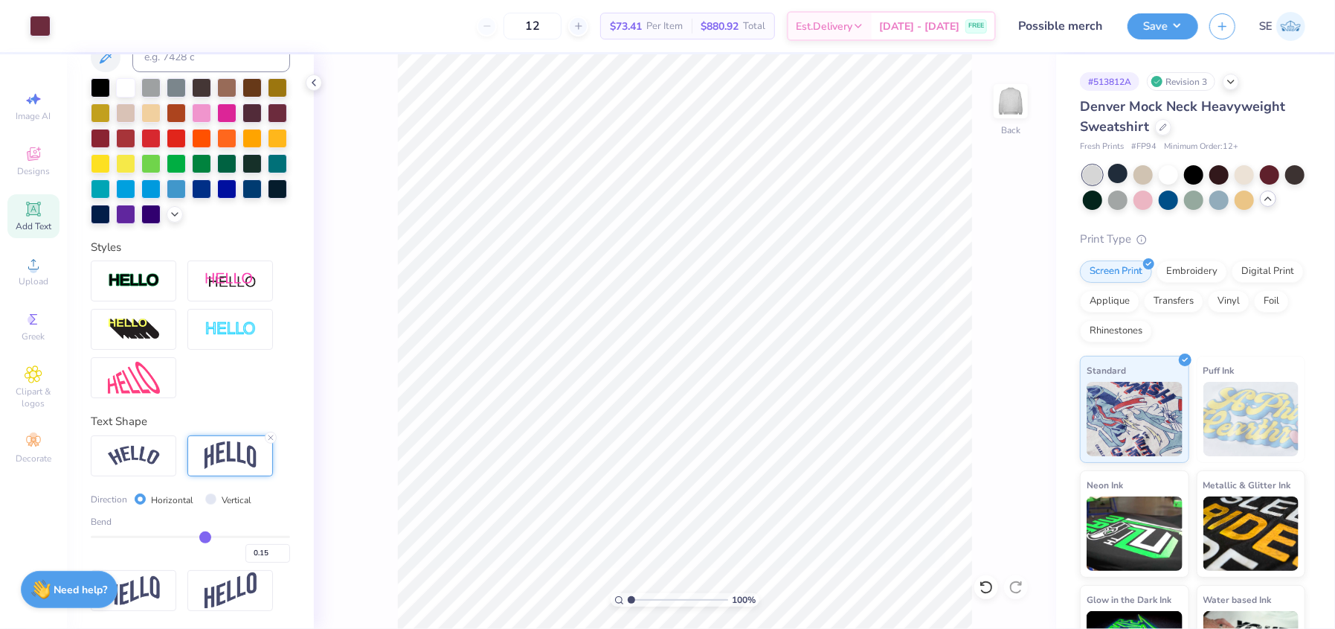
type input "0.16"
type input "0.17"
type input "0.18"
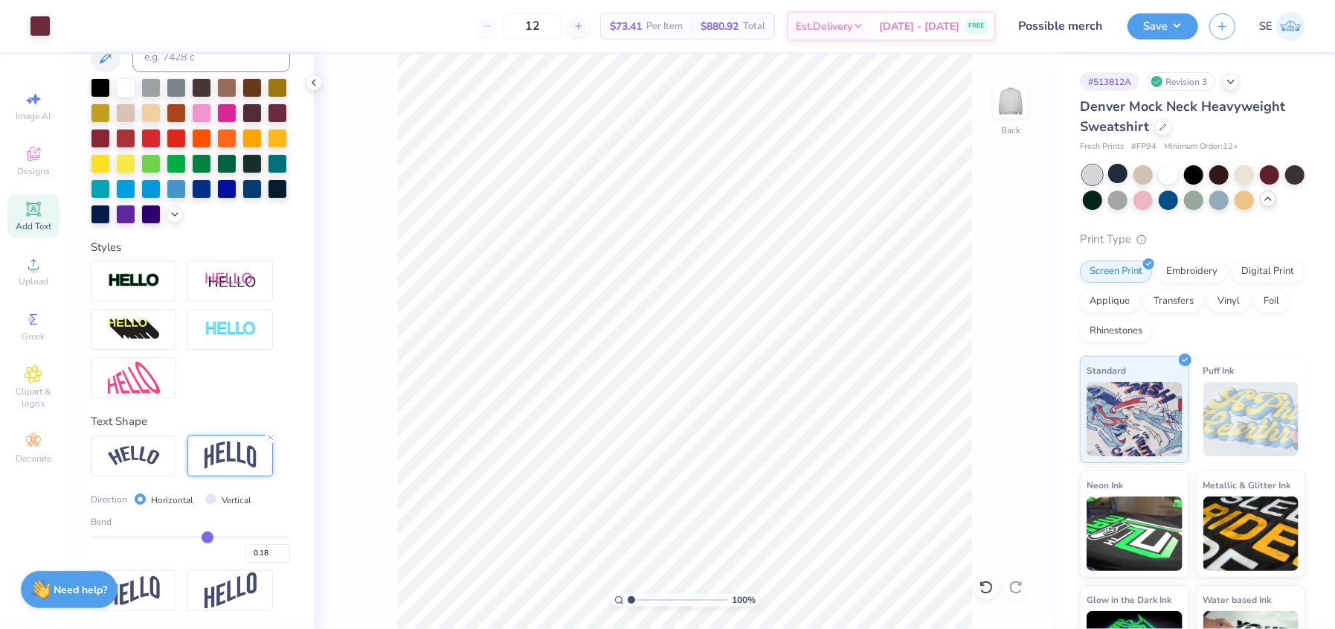
type input "0.19"
type input "0.2"
type input "0.20"
type input "0.21"
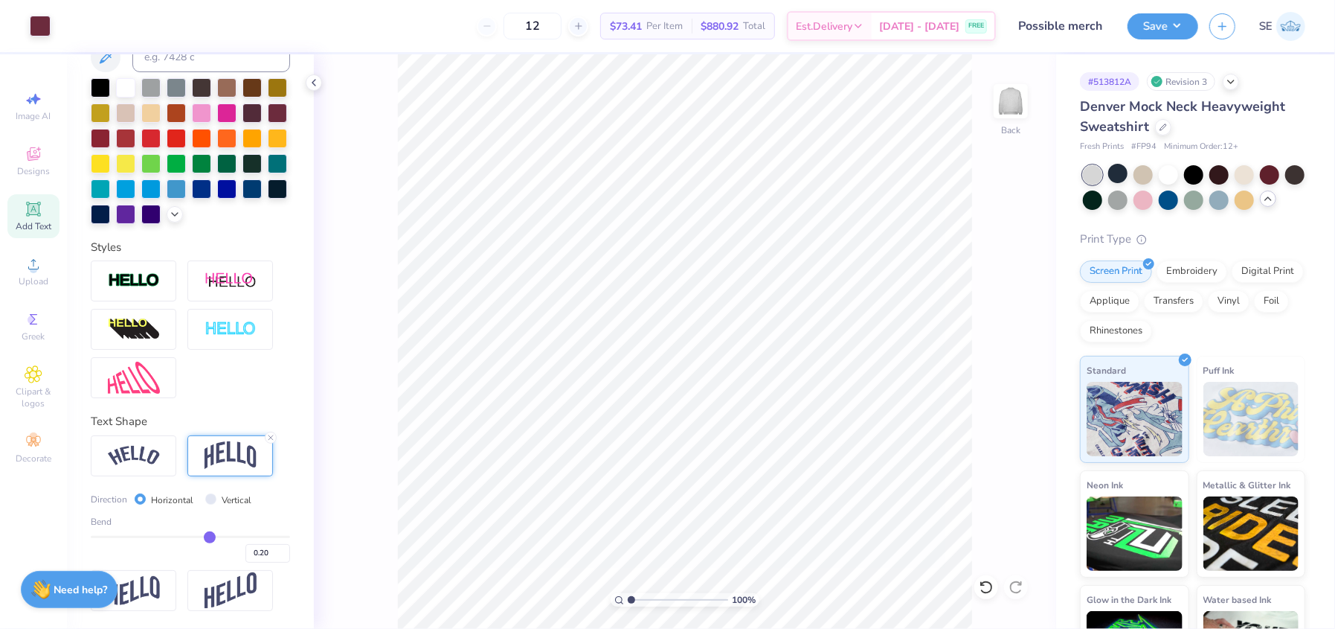
type input "0.21"
type input "0.22"
click at [204, 538] on input "range" at bounding box center [190, 537] width 199 height 2
type input "0.24"
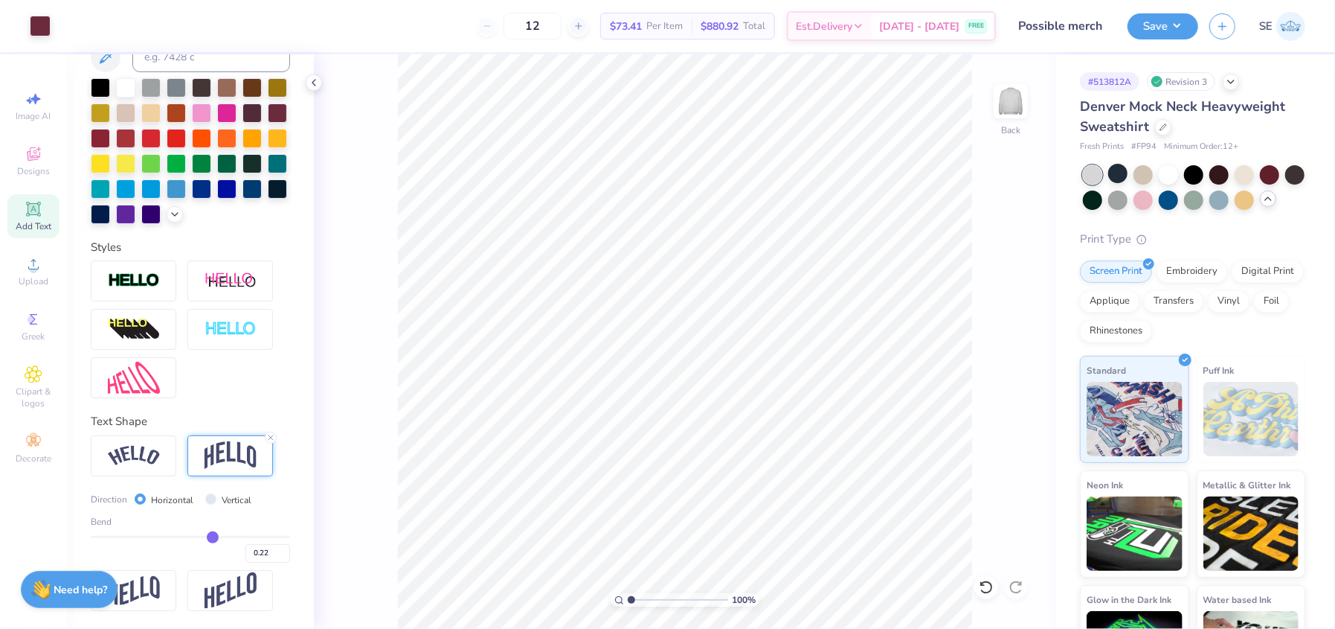
type input "0.24"
type input "0.25"
type input "0.26"
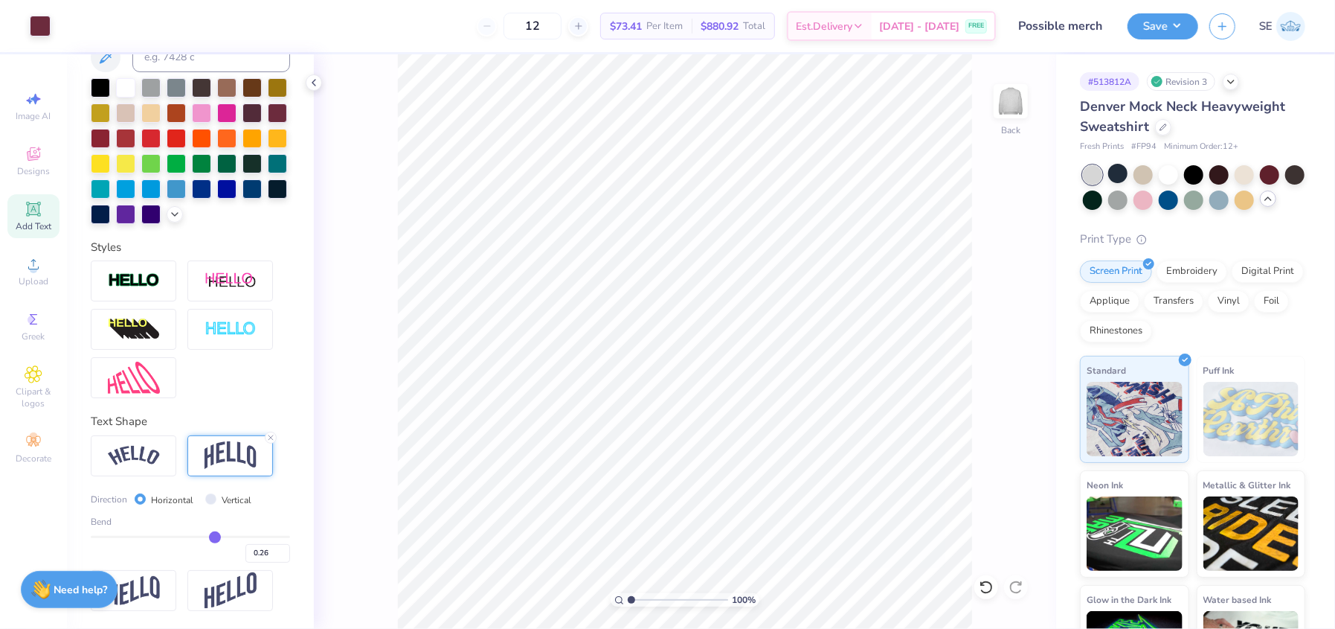
type input "0.27"
type input "0.28"
type input "0.29"
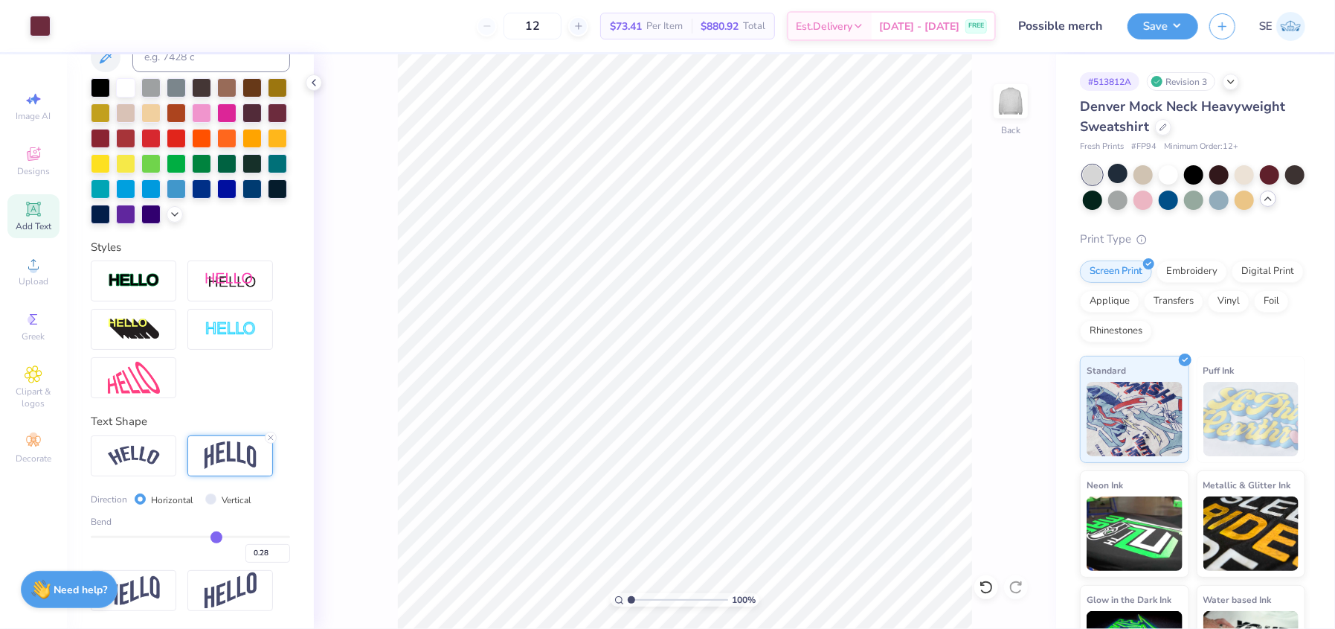
type input "0.29"
type input "0.3"
type input "0.30"
type input "0.31"
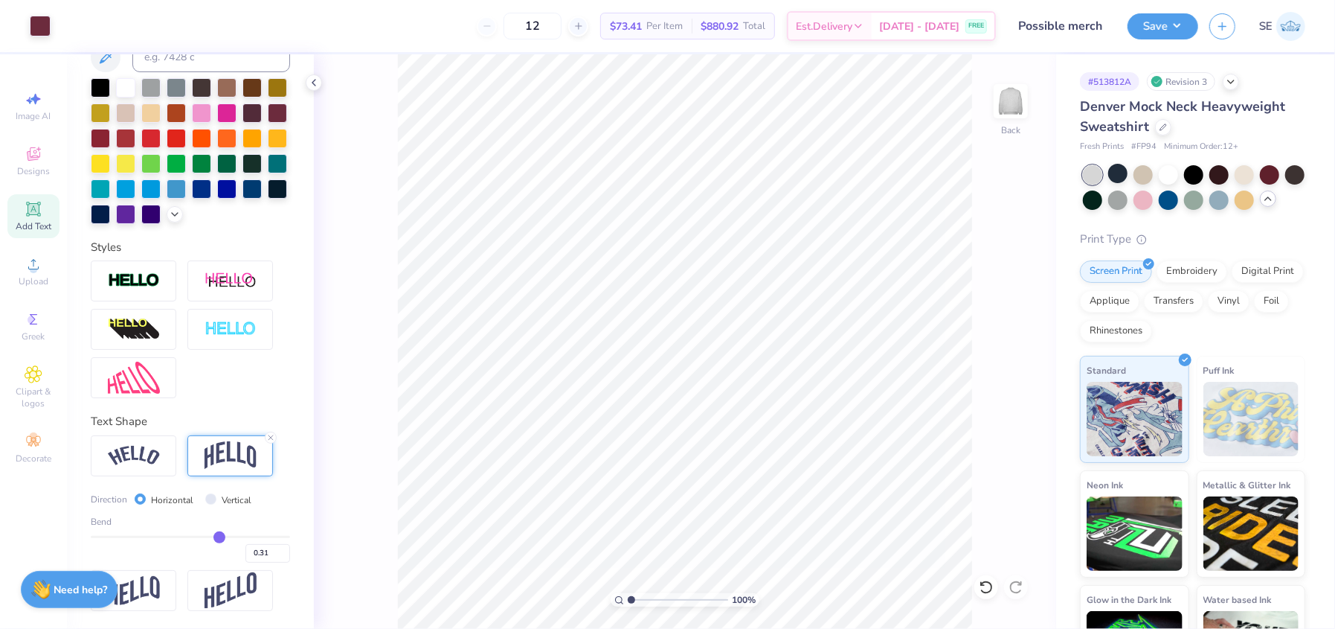
type input "0.32"
type input "0.33"
drag, startPoint x: 204, startPoint y: 539, endPoint x: 213, endPoint y: 541, distance: 9.8
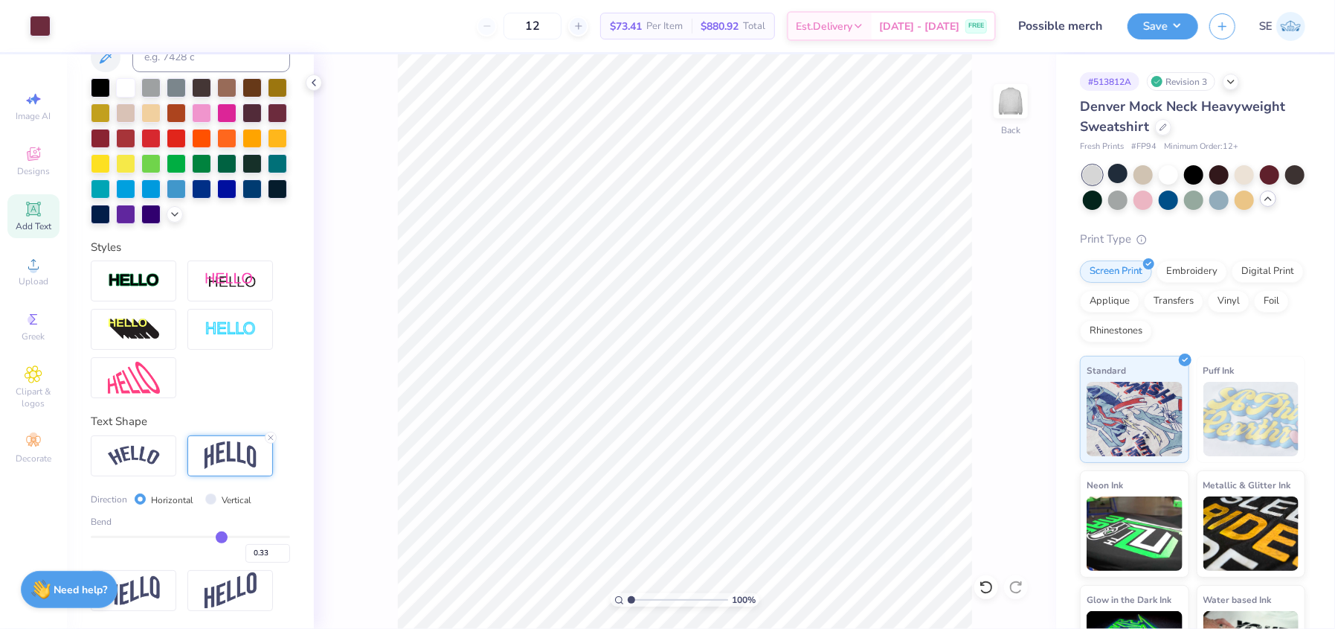
type input "0.33"
click at [213, 538] on input "range" at bounding box center [190, 537] width 199 height 2
drag, startPoint x: 302, startPoint y: 299, endPoint x: 311, endPoint y: 170, distance: 129.0
click at [311, 170] on div "Personalized Names Personalized Numbers Text Tool Add Font Font Airborne Pilot …" at bounding box center [190, 341] width 247 height 574
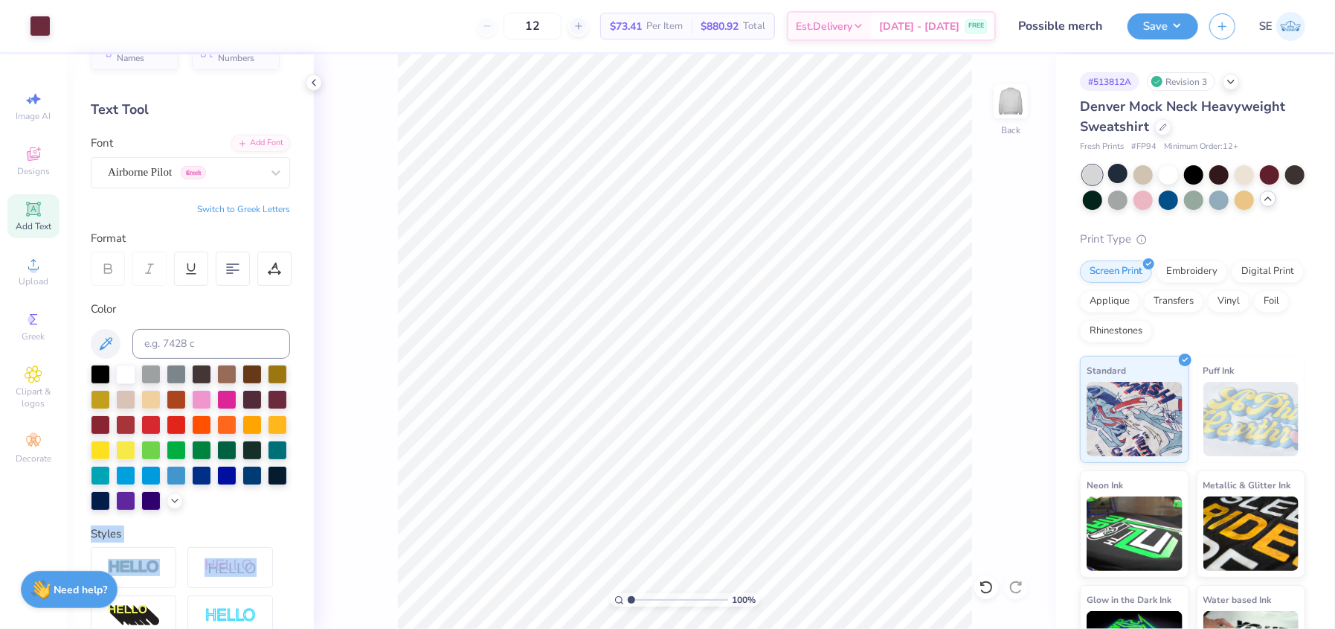
scroll to position [10, 0]
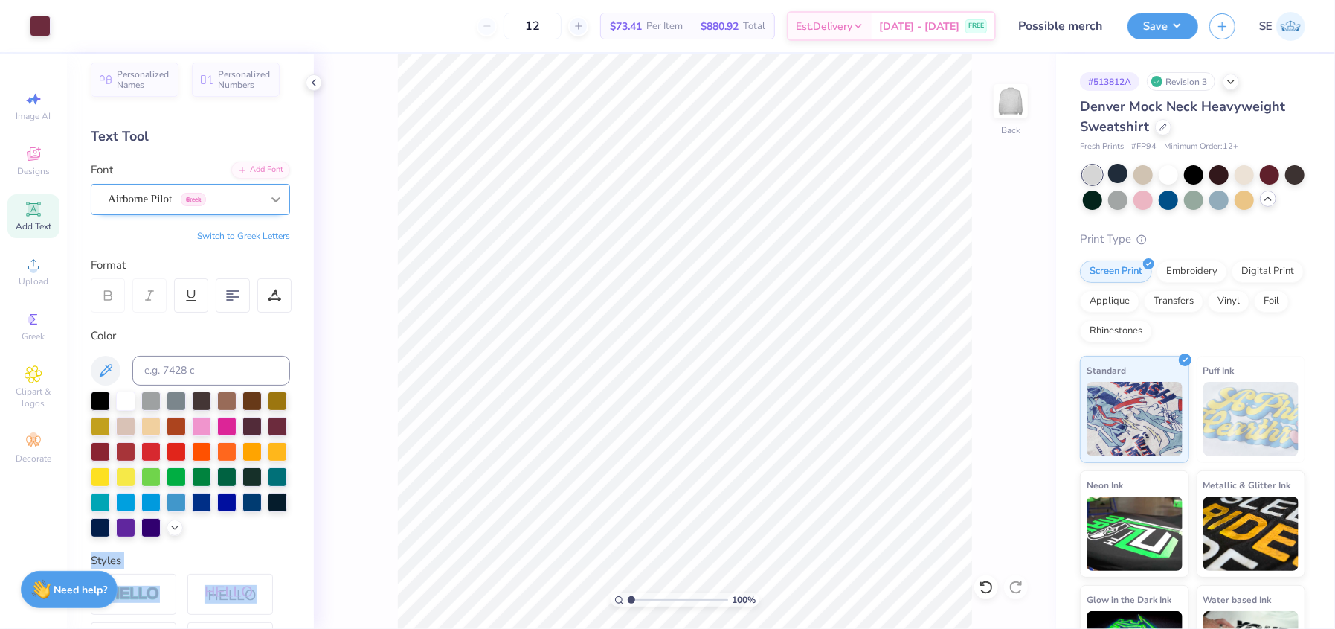
click at [269, 197] on icon at bounding box center [276, 199] width 15 height 15
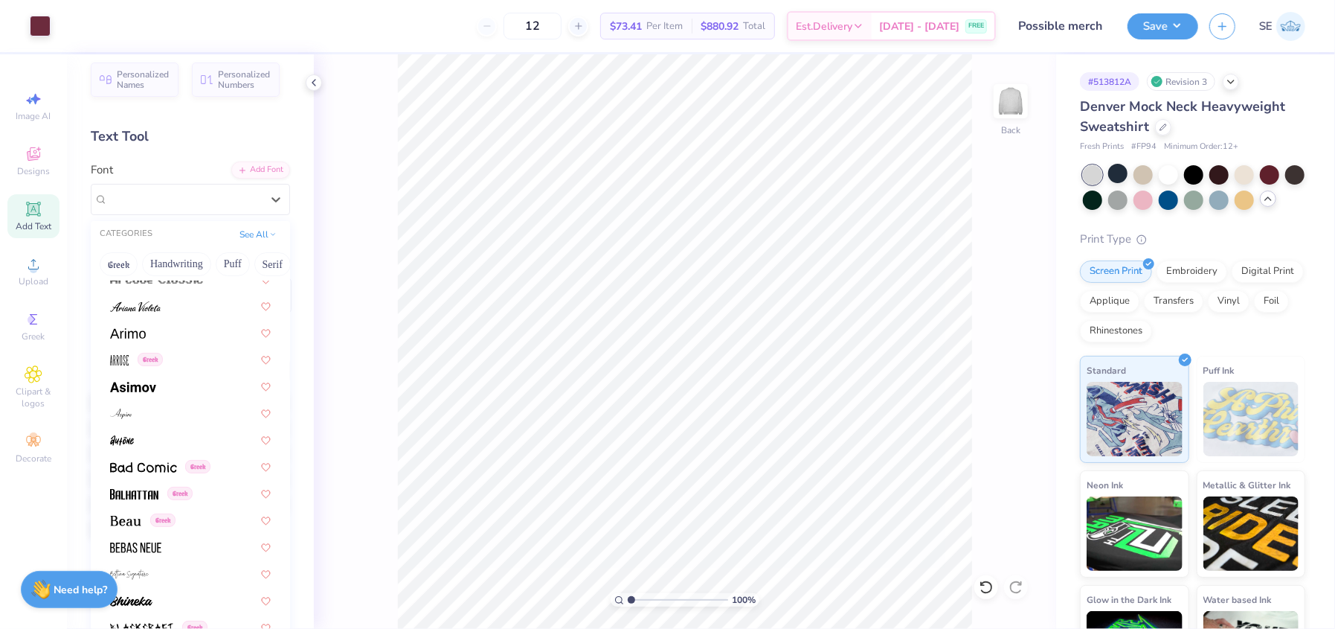
scroll to position [548, 0]
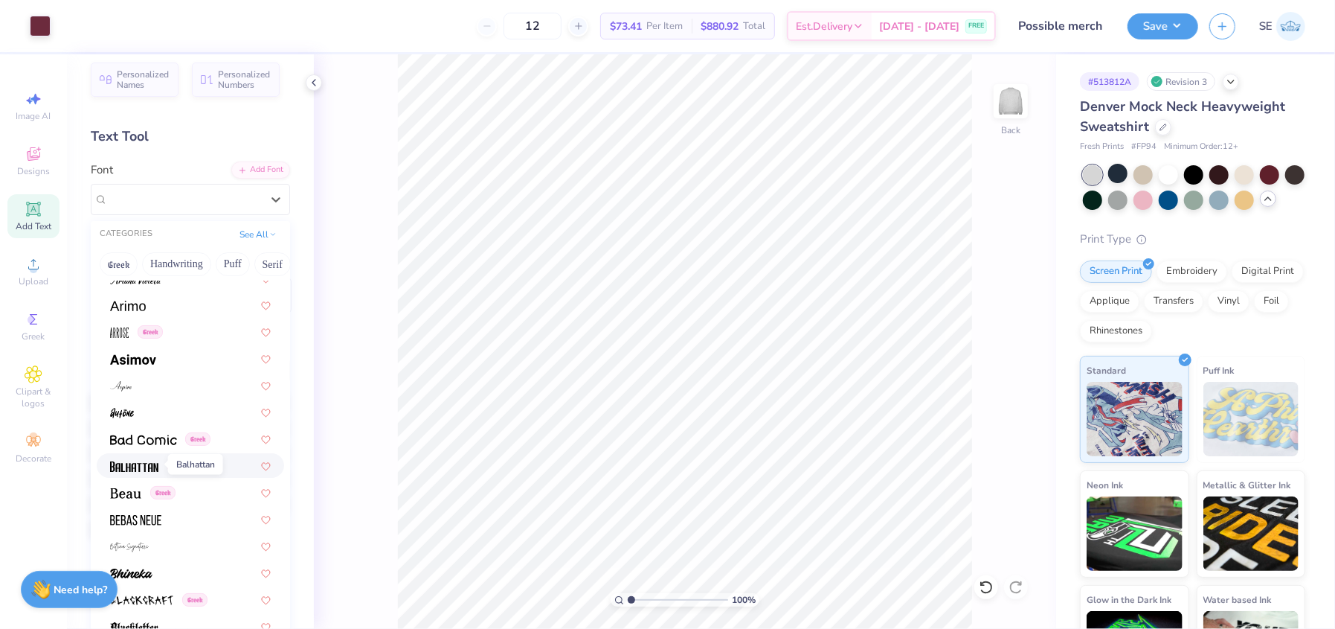
click at [135, 463] on img at bounding box center [134, 466] width 48 height 10
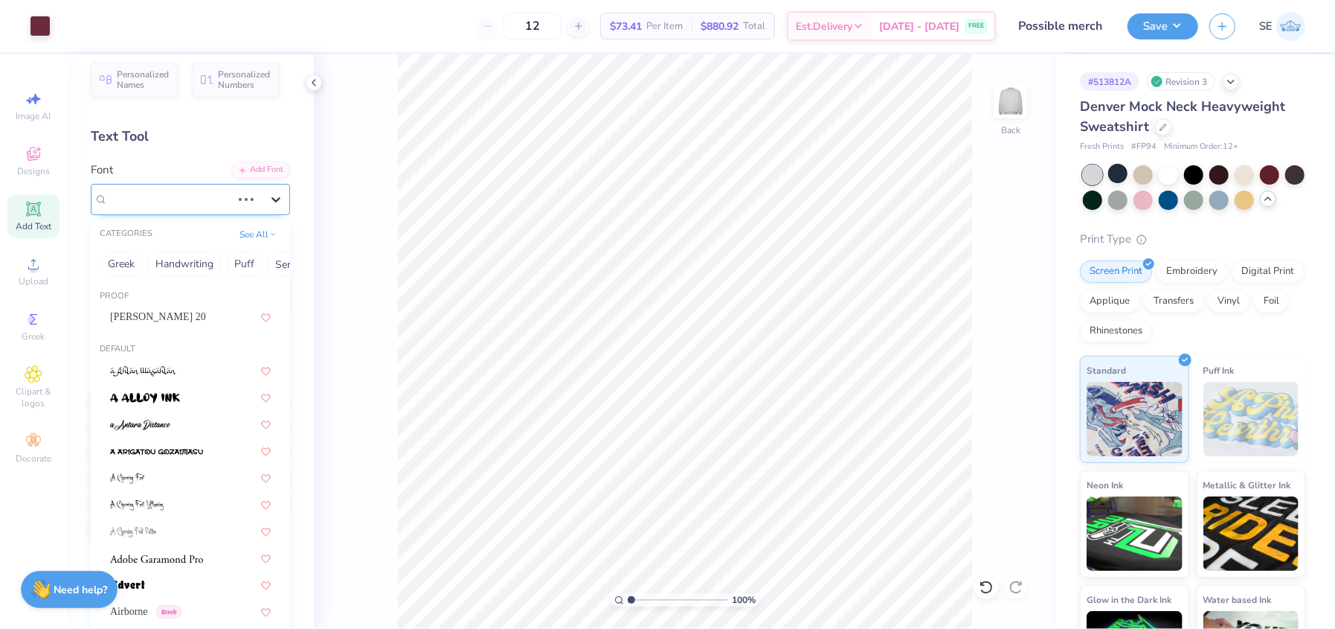
click at [269, 199] on icon at bounding box center [276, 199] width 15 height 15
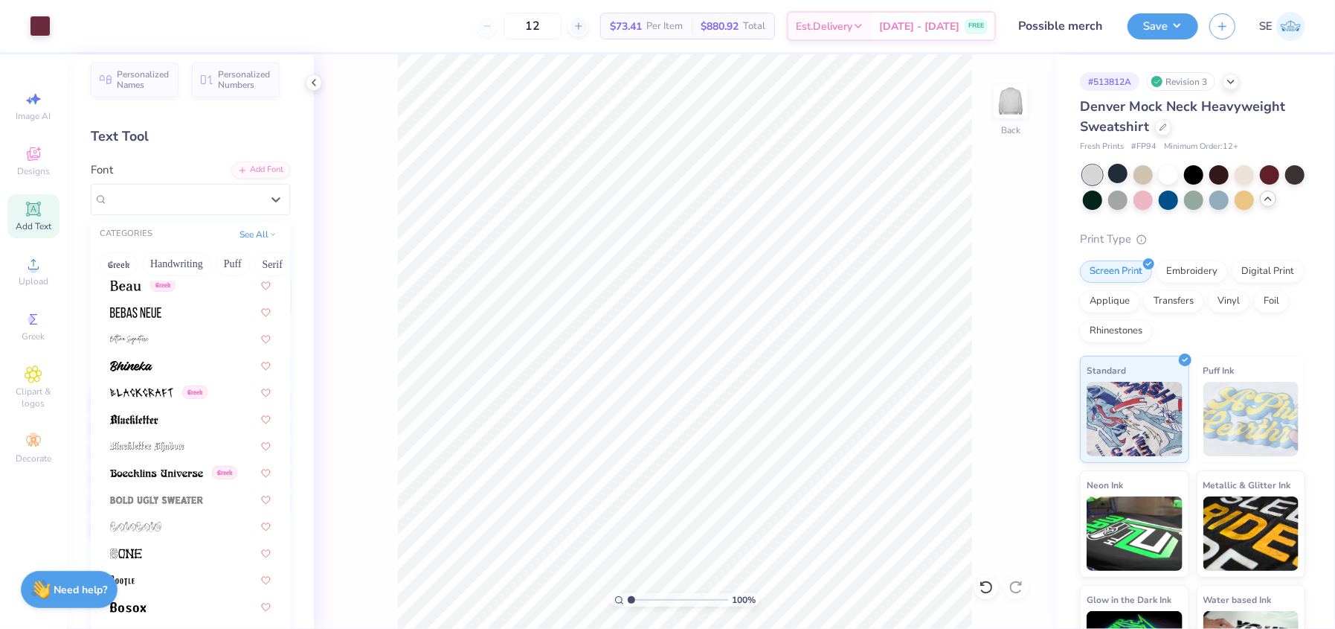
scroll to position [769, 0]
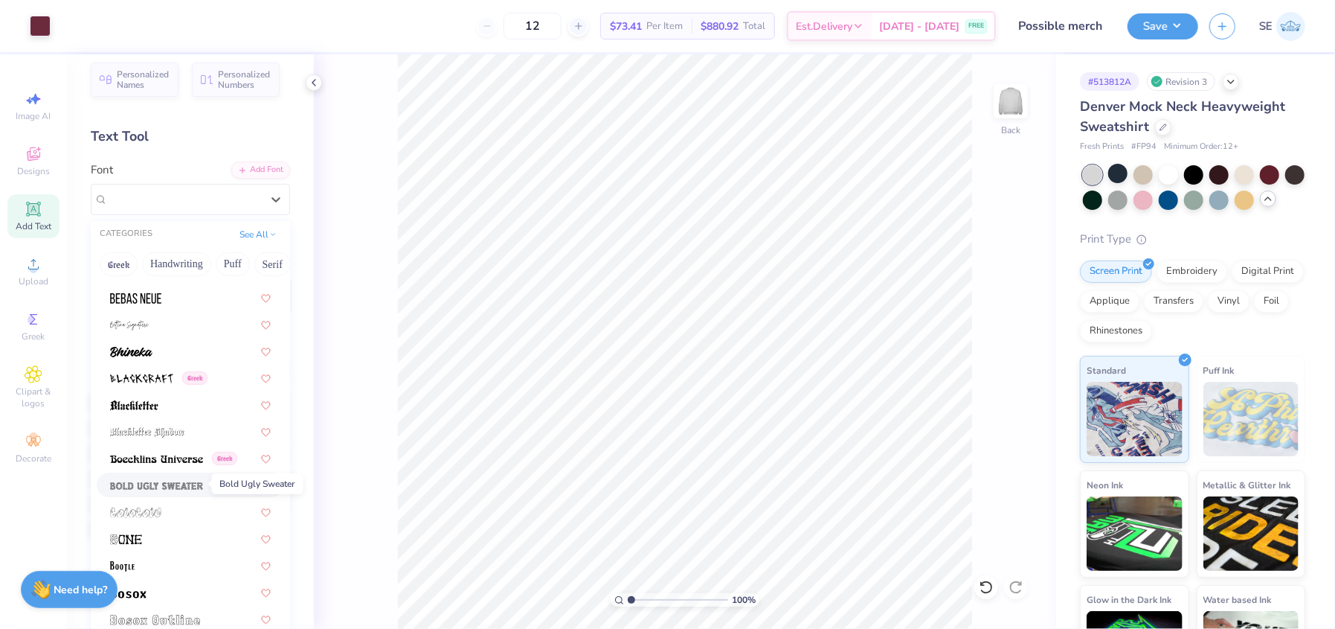
click at [167, 484] on img at bounding box center [156, 486] width 93 height 10
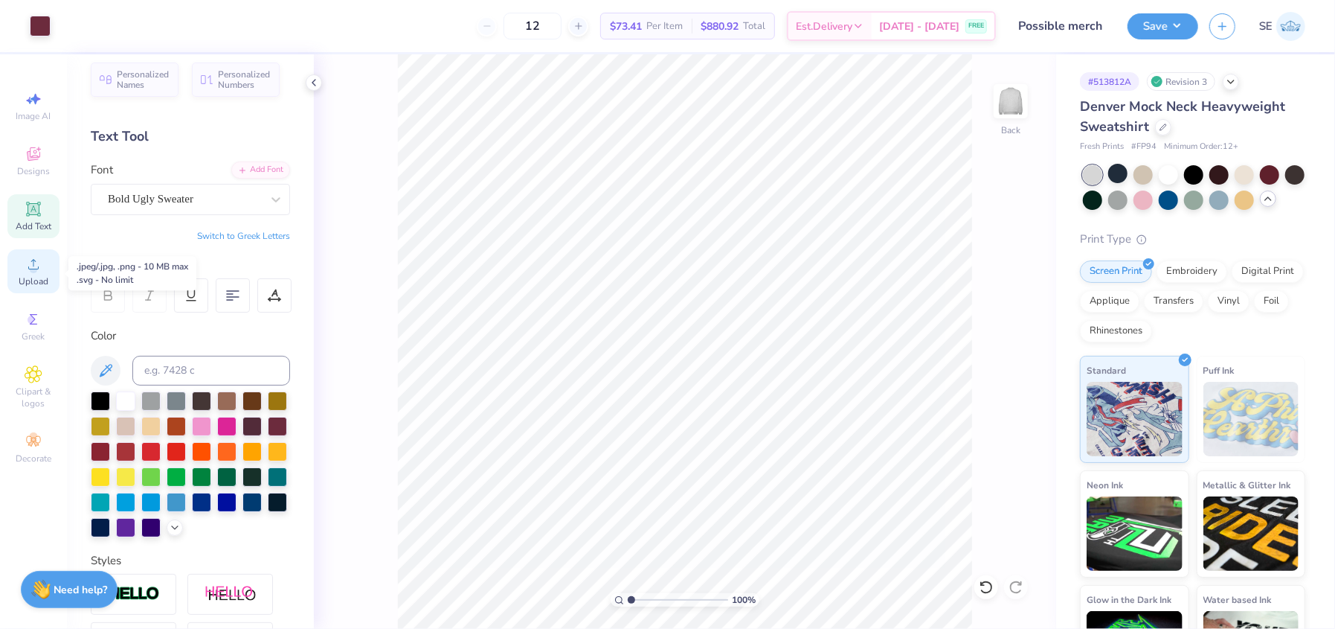
click at [42, 269] on icon at bounding box center [34, 264] width 18 height 18
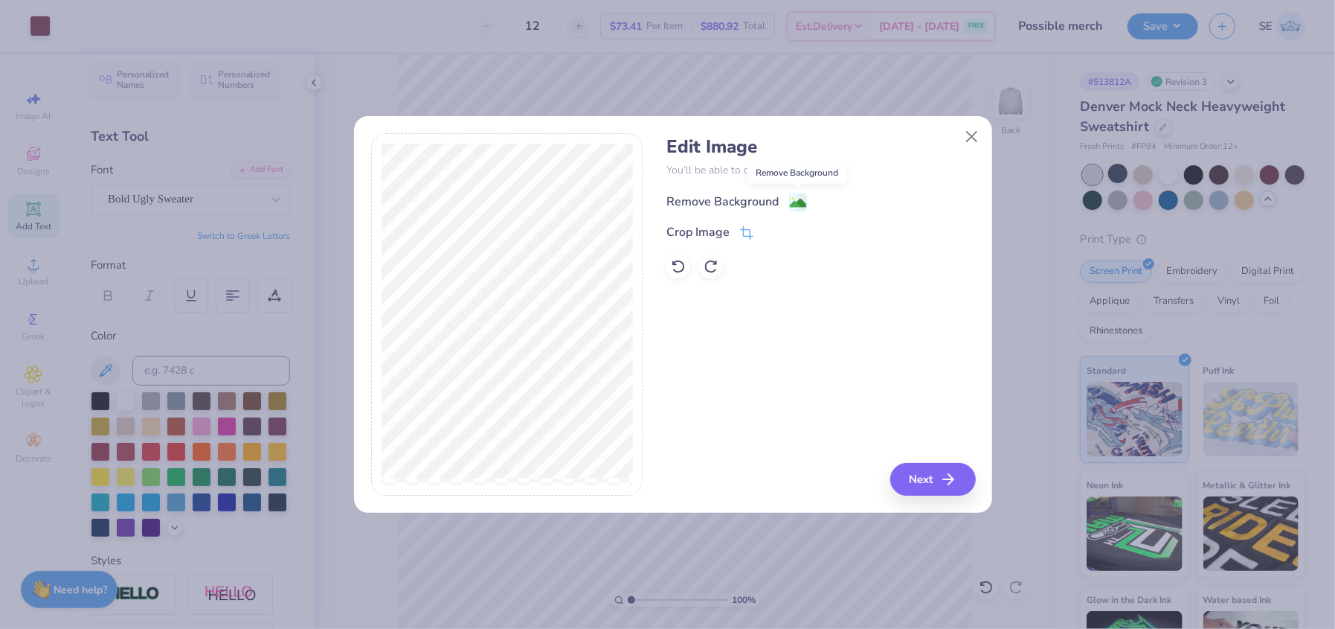
click at [792, 201] on image at bounding box center [798, 203] width 16 height 16
click at [744, 234] on icon at bounding box center [746, 234] width 13 height 13
click at [764, 231] on button at bounding box center [772, 232] width 16 height 16
click at [829, 197] on icon at bounding box center [830, 201] width 11 height 11
click at [973, 138] on button "Close" at bounding box center [972, 137] width 28 height 28
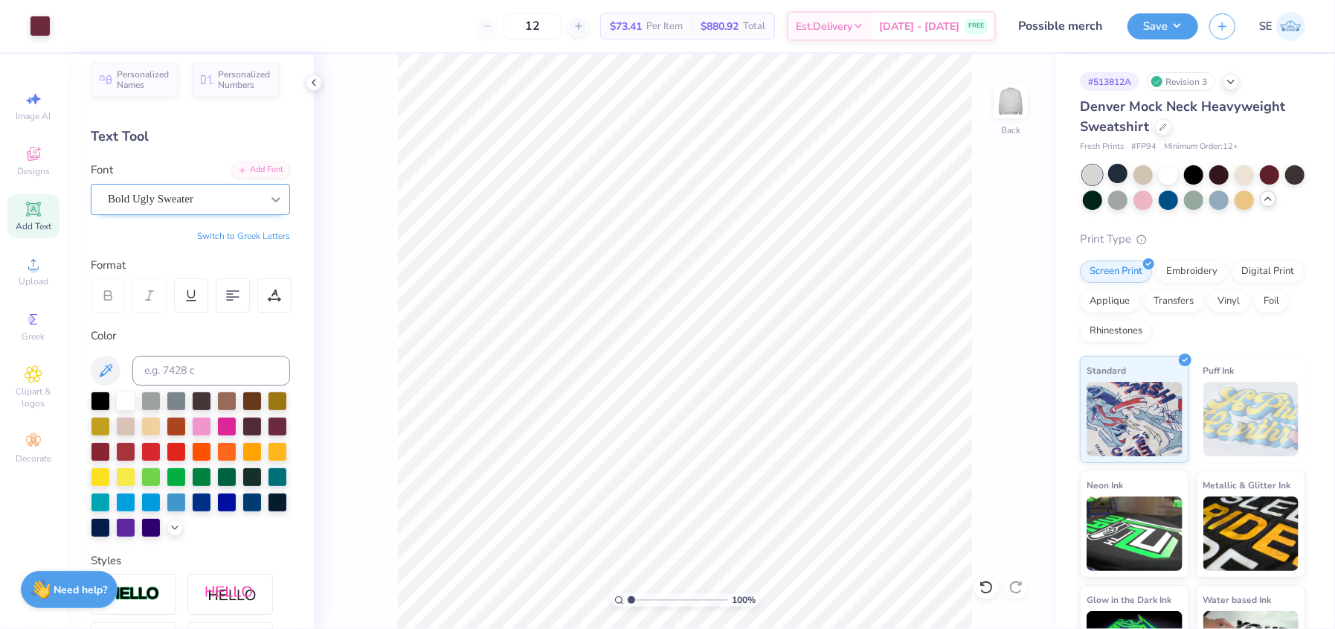
click at [269, 196] on icon at bounding box center [276, 199] width 15 height 15
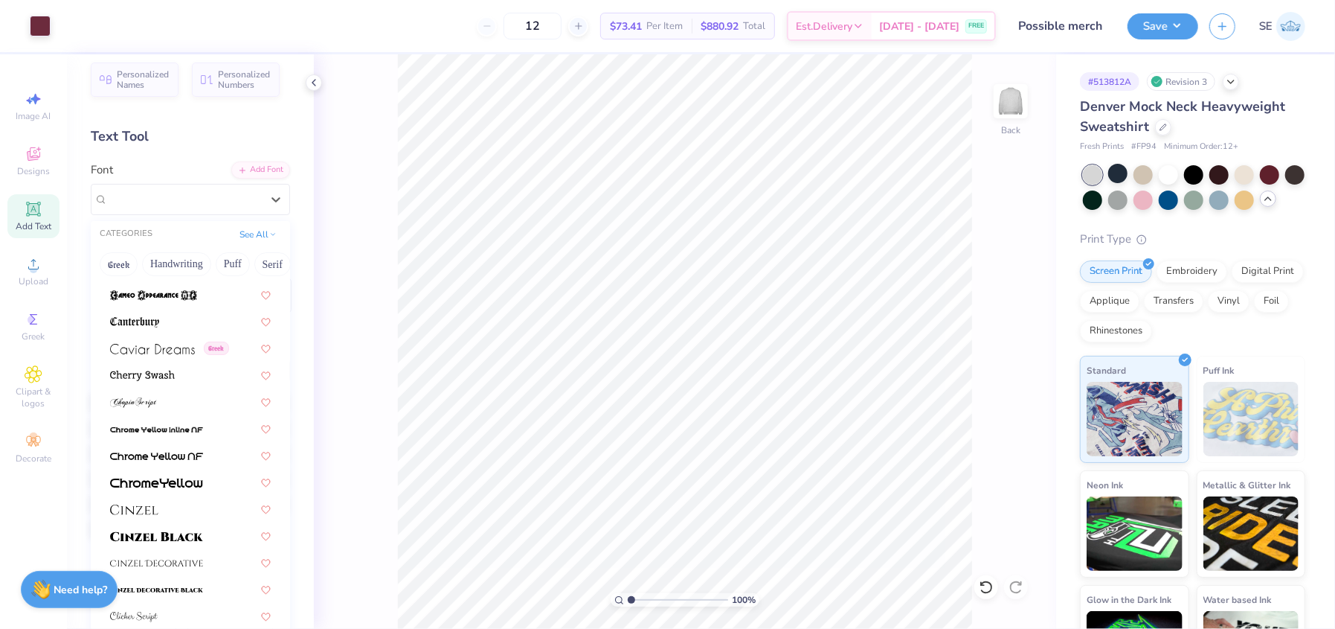
scroll to position [1657, 0]
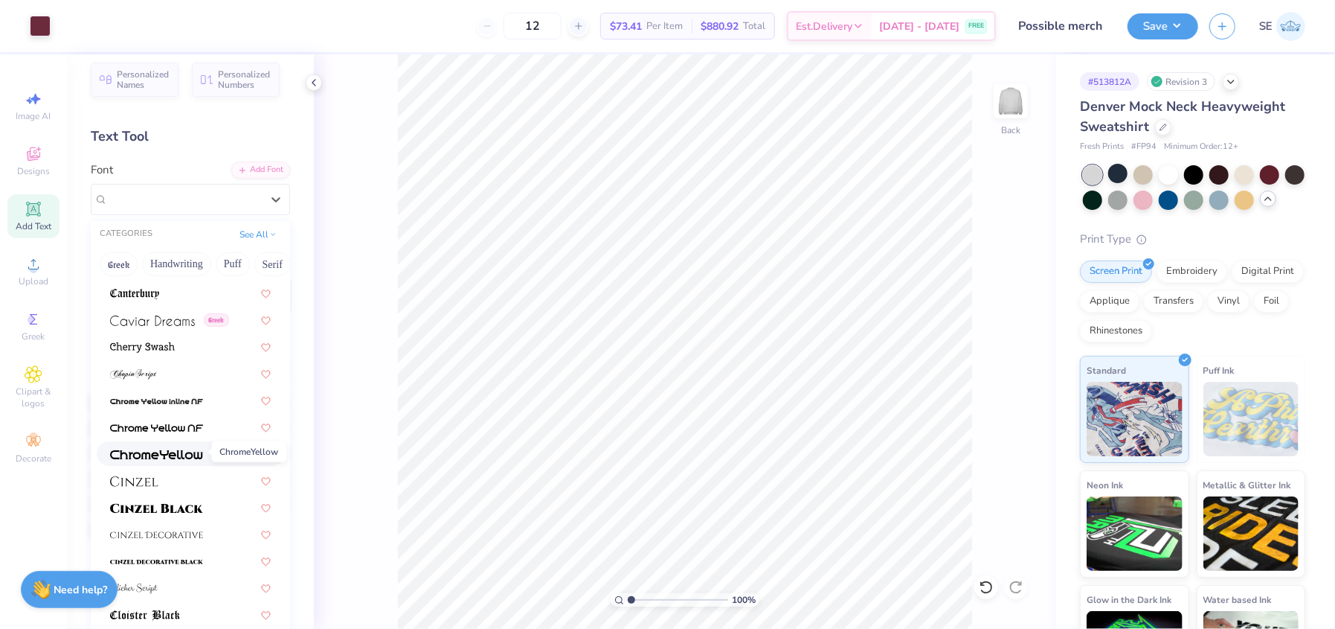
click at [181, 457] on img at bounding box center [156, 454] width 93 height 10
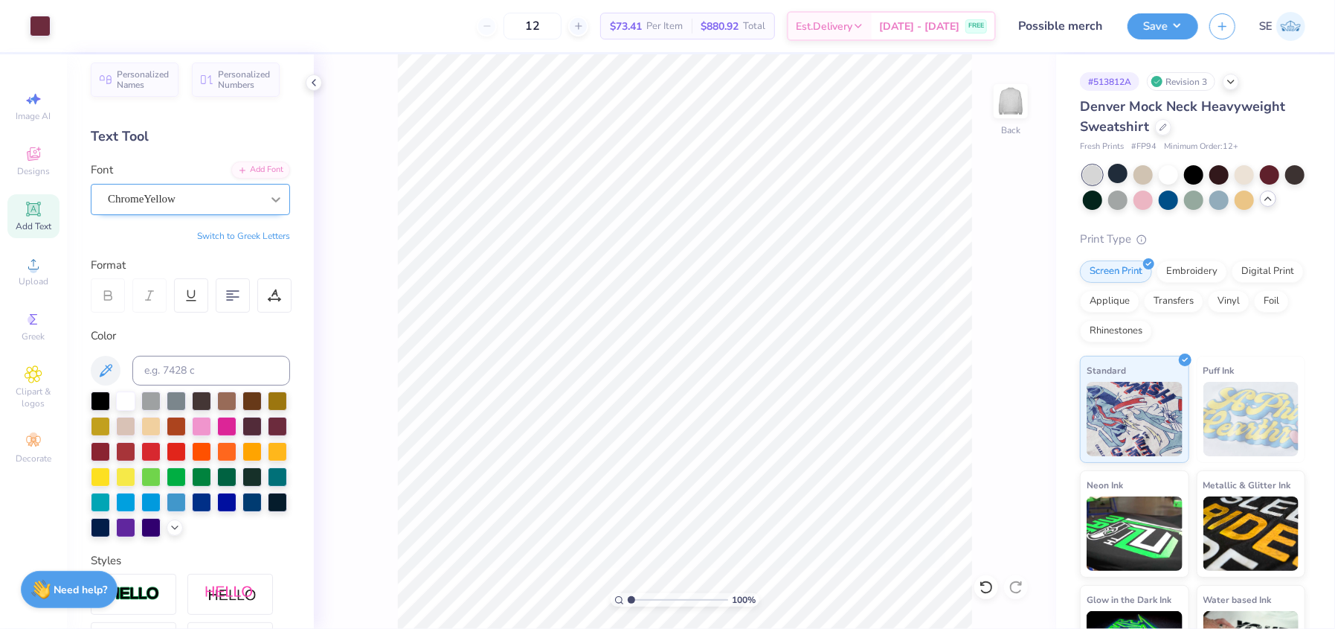
click at [269, 199] on icon at bounding box center [276, 199] width 15 height 15
click at [269, 205] on icon at bounding box center [276, 199] width 15 height 15
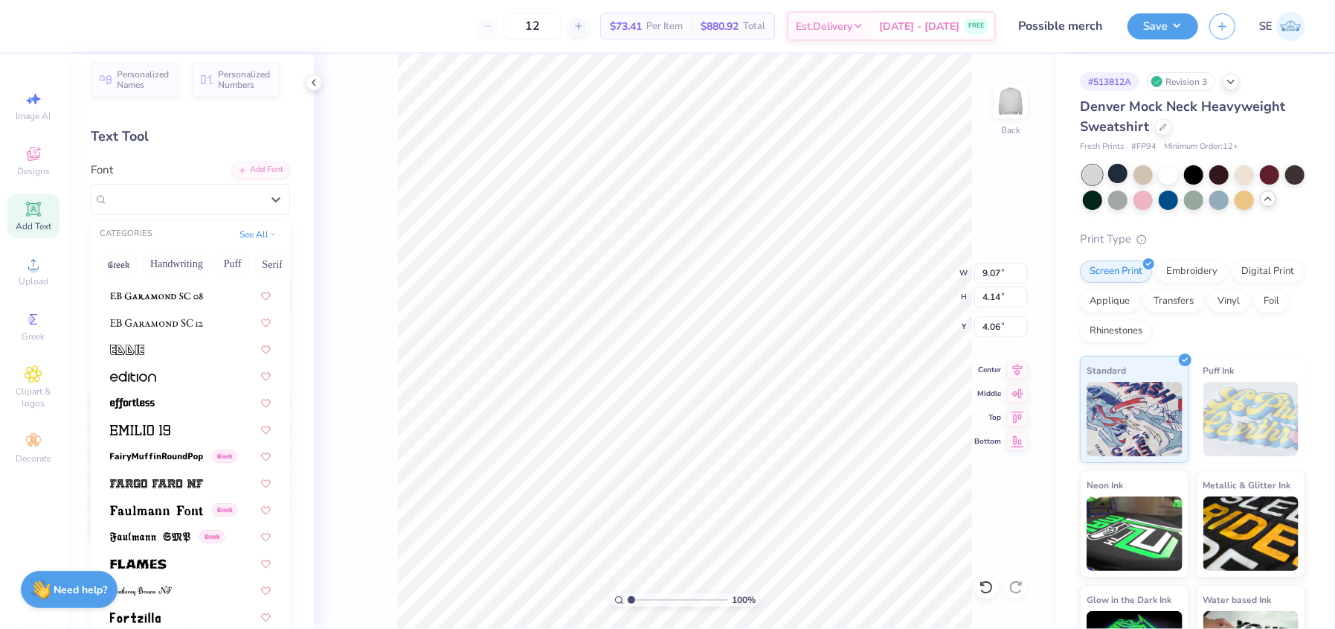
scroll to position [2982, 0]
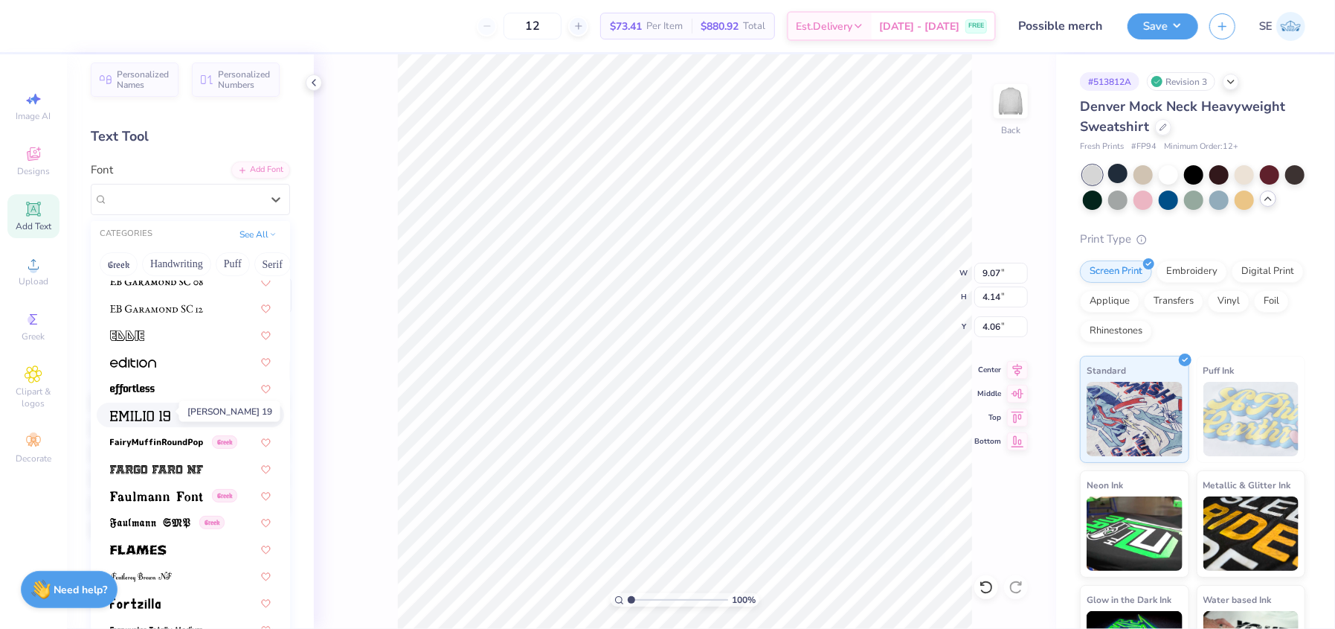
click at [161, 411] on img at bounding box center [140, 416] width 60 height 10
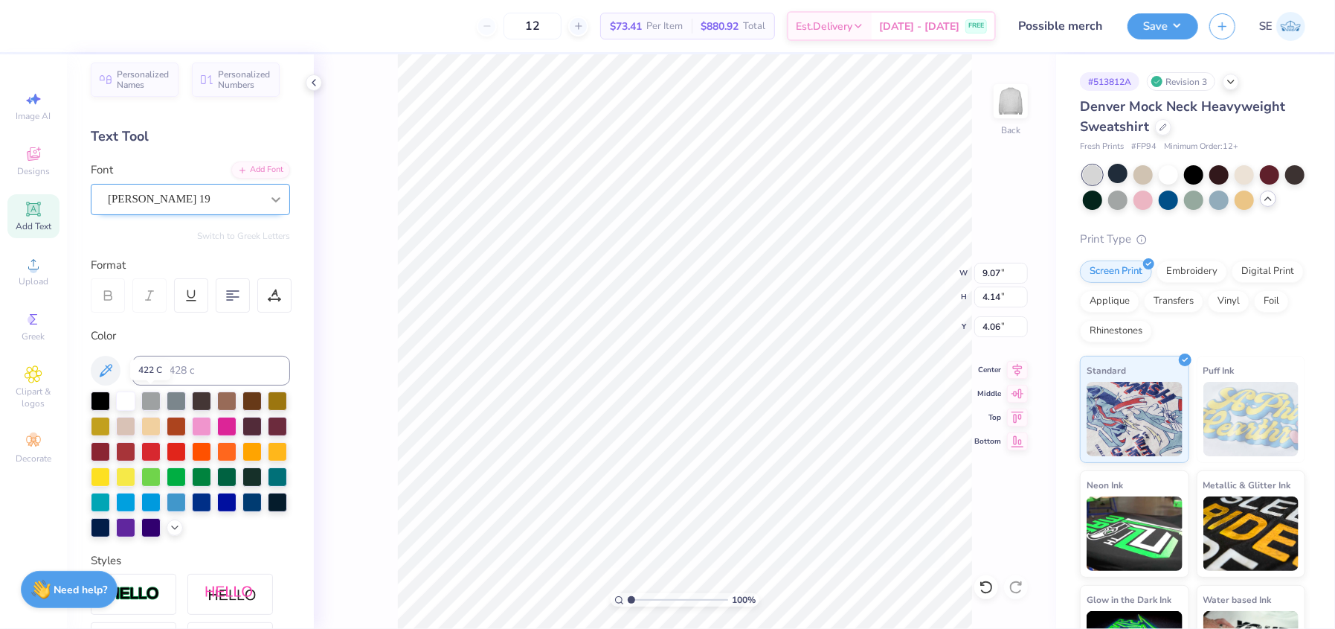
click at [272, 200] on icon at bounding box center [276, 199] width 9 height 5
type input "12.32"
type input "4.68"
type input "3.79"
click at [112, 304] on div at bounding box center [108, 295] width 34 height 34
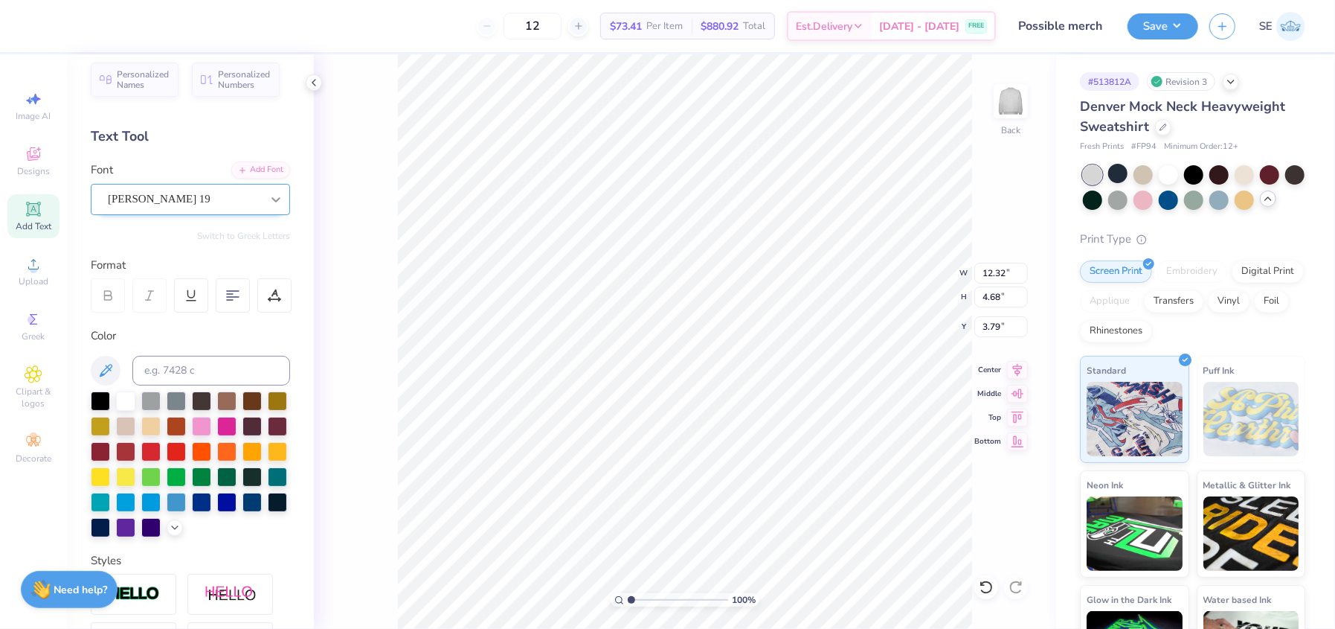
click at [269, 197] on icon at bounding box center [276, 199] width 15 height 15
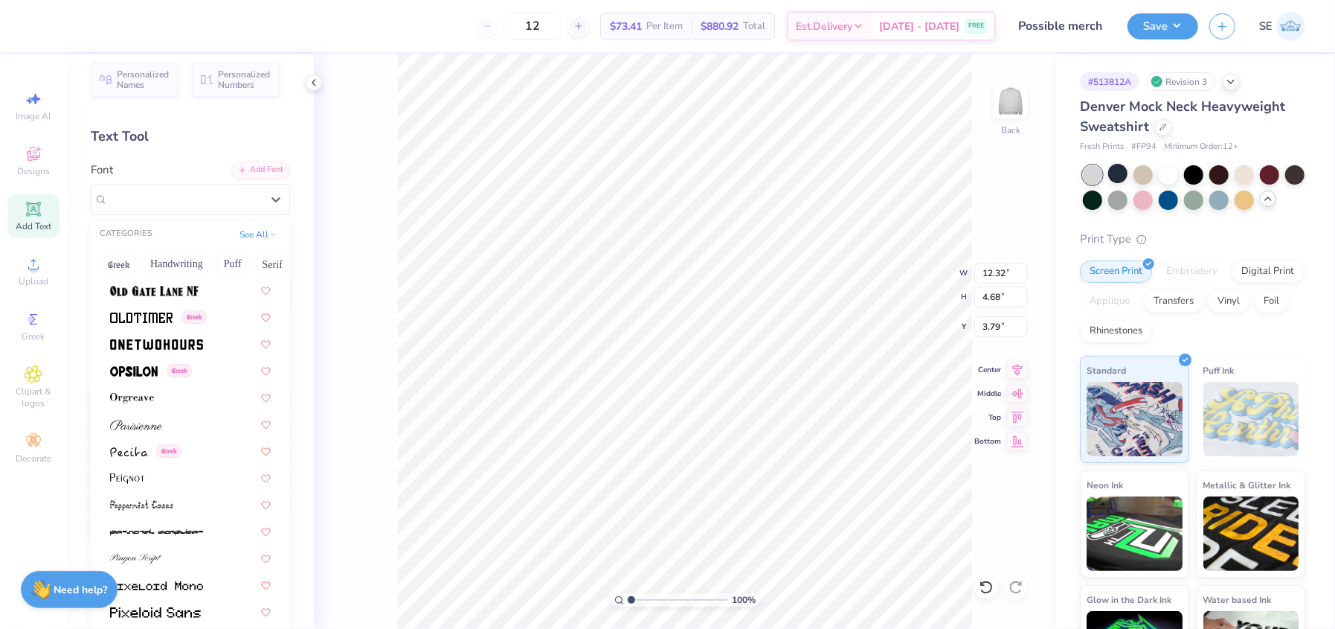
scroll to position [6194, 0]
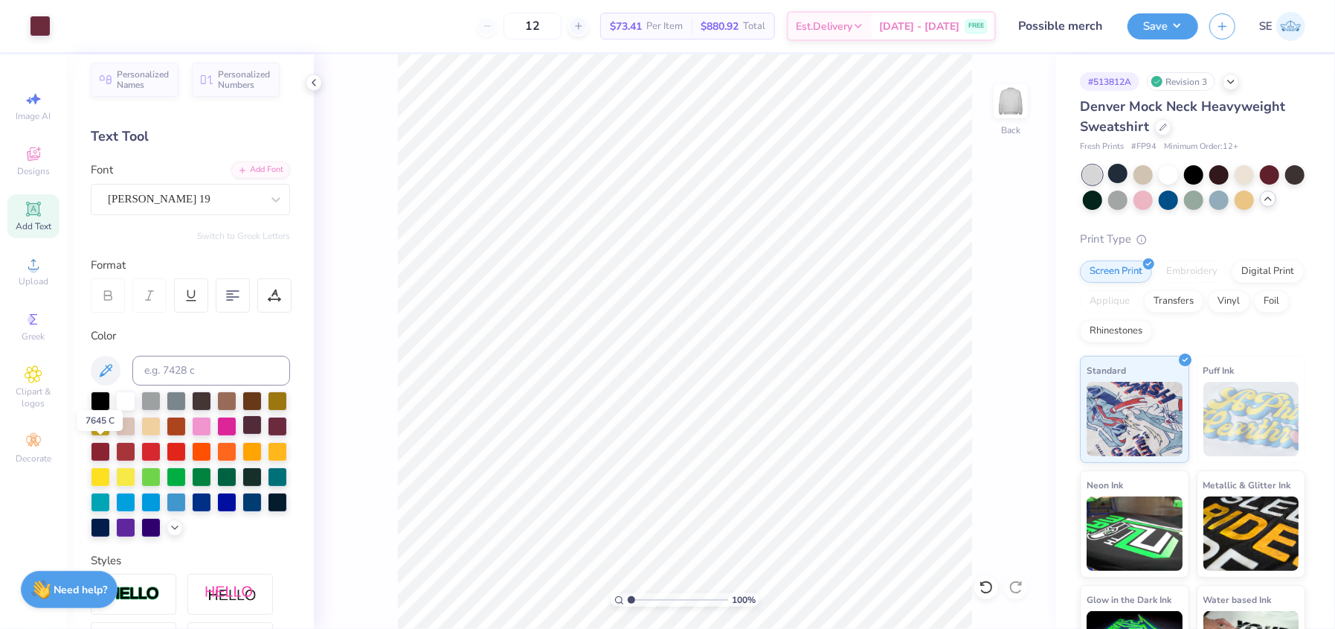
click at [243, 434] on div at bounding box center [252, 424] width 19 height 19
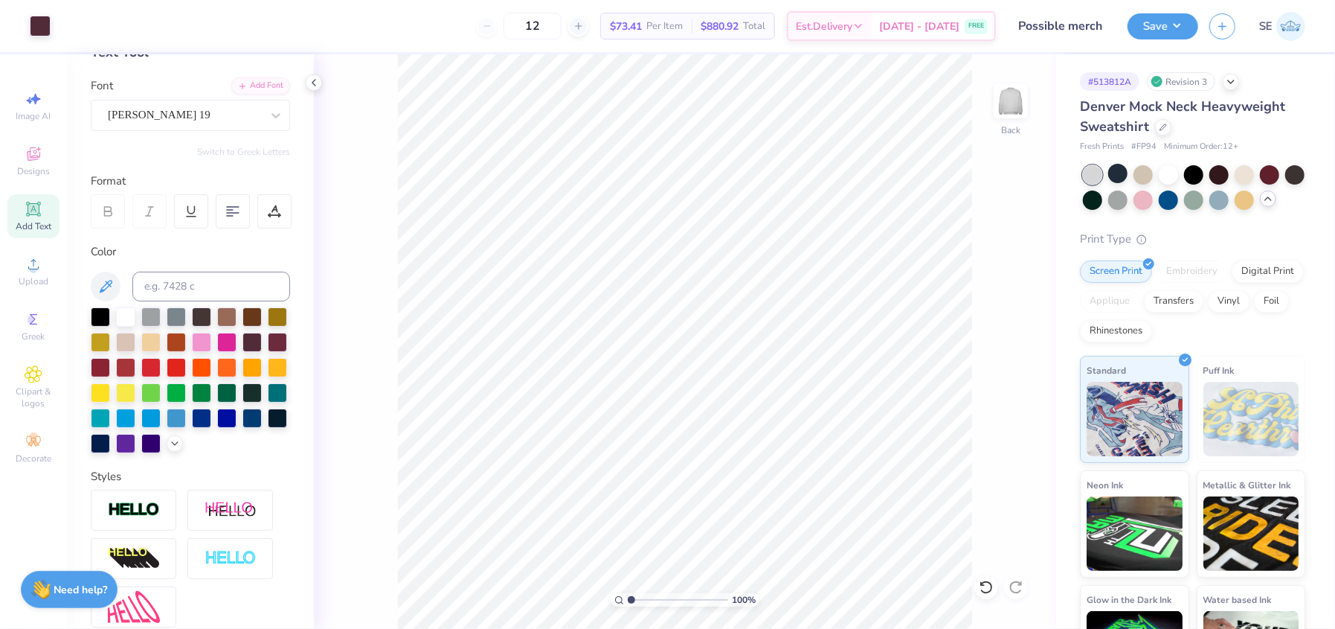
scroll to position [0, 0]
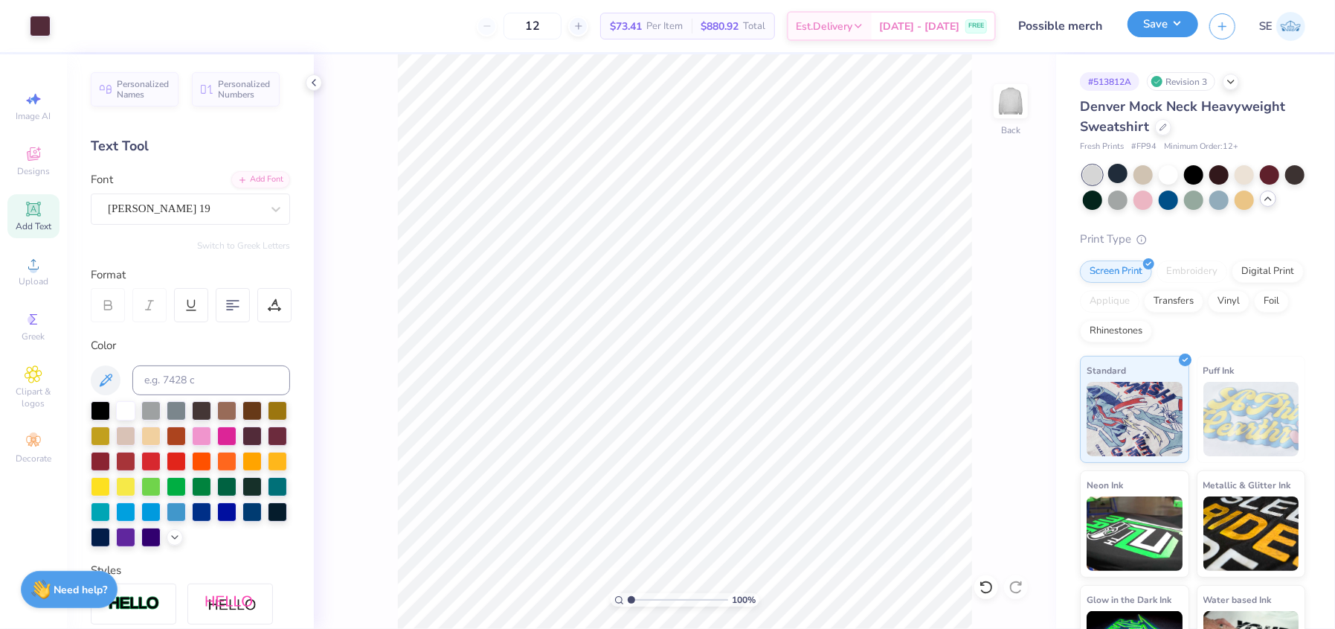
click at [1149, 25] on button "Save" at bounding box center [1163, 24] width 71 height 26
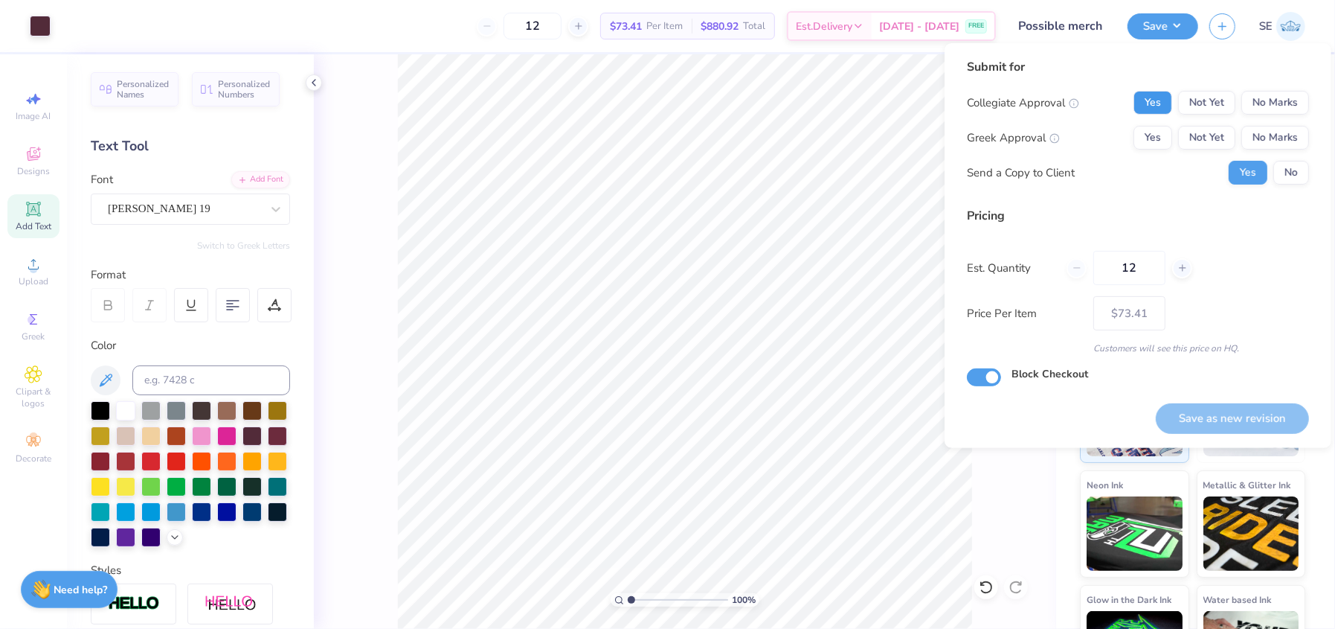
click at [1136, 99] on button "Yes" at bounding box center [1153, 103] width 39 height 24
click at [1288, 132] on button "No Marks" at bounding box center [1276, 138] width 68 height 24
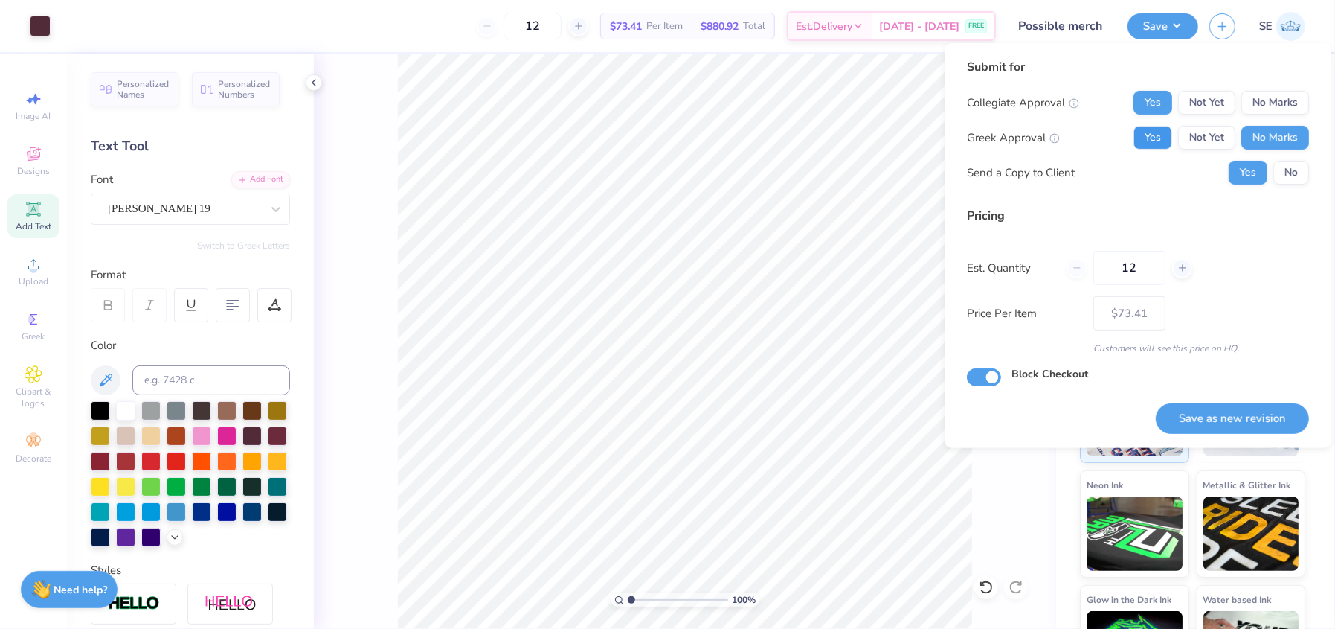
click at [1140, 135] on button "Yes" at bounding box center [1153, 138] width 39 height 24
click at [1282, 96] on button "No Marks" at bounding box center [1276, 103] width 68 height 24
click at [1277, 183] on button "No" at bounding box center [1292, 173] width 36 height 24
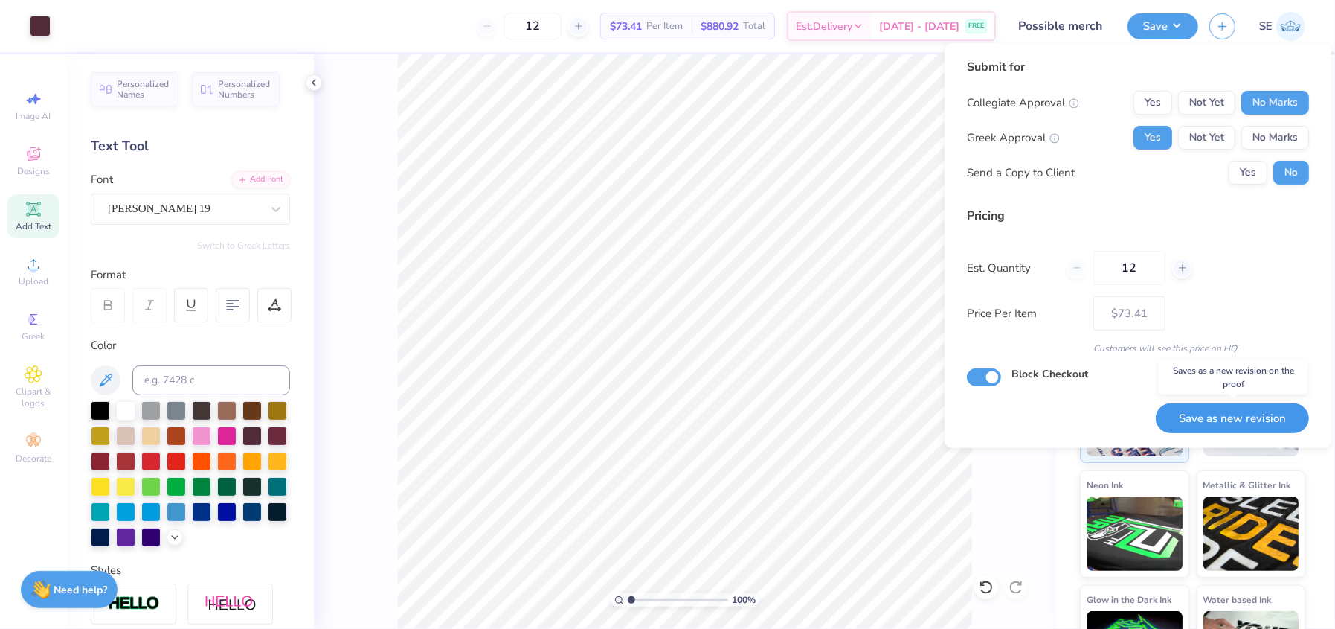
click at [1237, 423] on button "Save as new revision" at bounding box center [1232, 418] width 153 height 30
type input "$73.41"
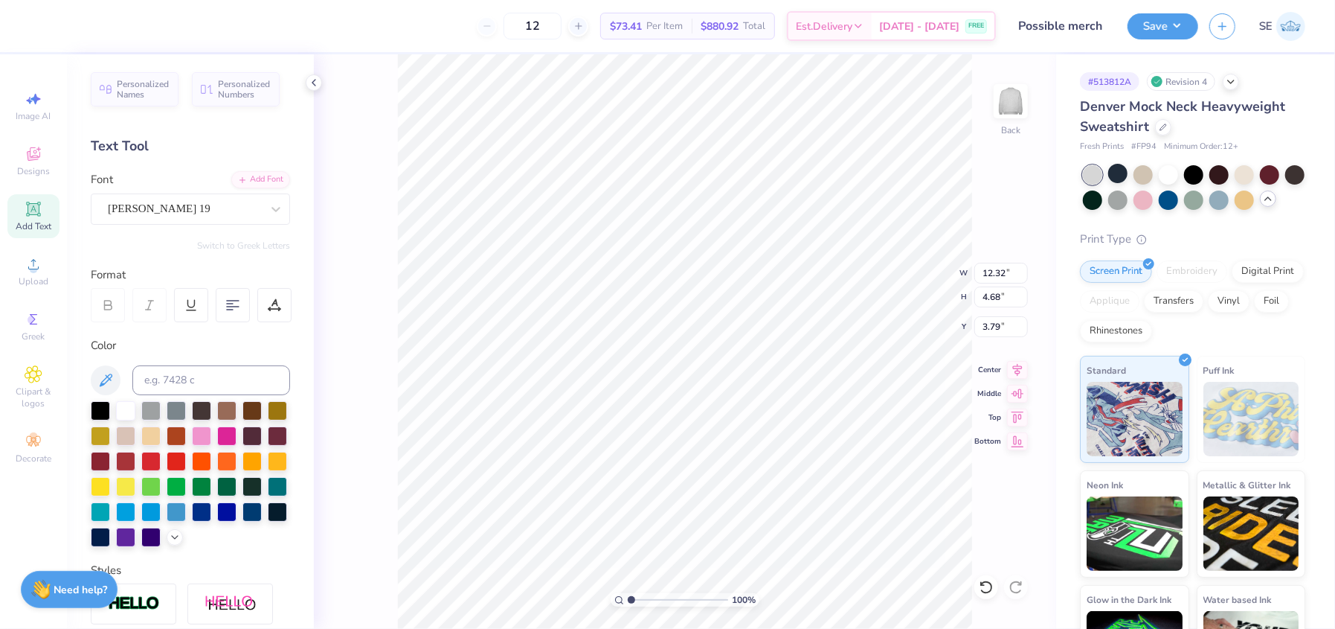
scroll to position [11, 1]
type textarea "APO"
click at [342, 389] on div "100 % Back W 12.32 12.32 " H 4.68 4.68 " Y 3.79 3.79 " Center Middle Top Bottom" at bounding box center [685, 341] width 742 height 574
type input "5.01"
click at [1015, 366] on icon at bounding box center [1018, 367] width 10 height 13
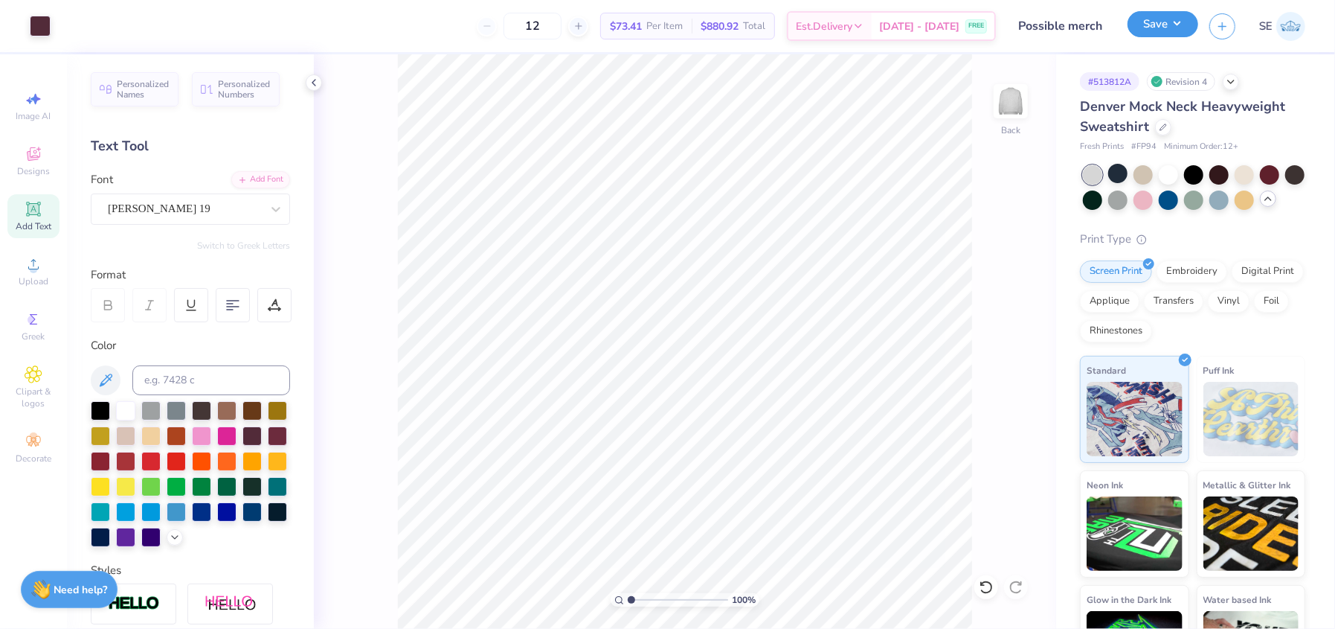
click at [1169, 24] on button "Save" at bounding box center [1163, 24] width 71 height 26
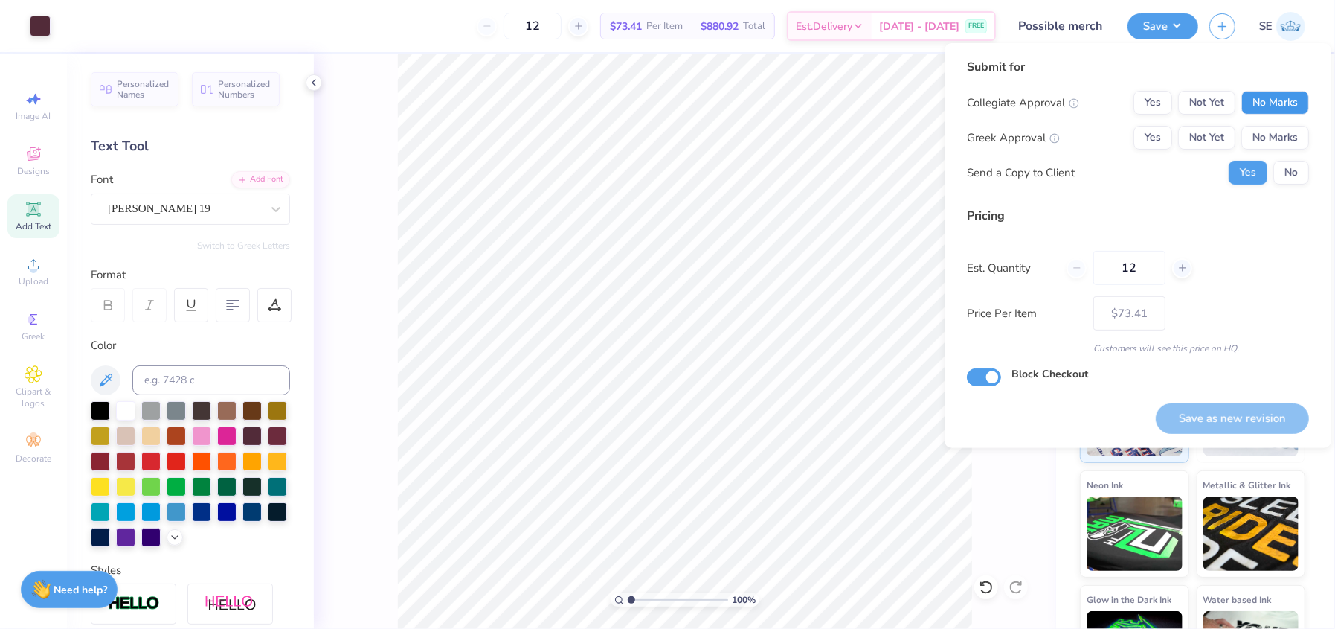
click at [1280, 91] on button "No Marks" at bounding box center [1276, 103] width 68 height 24
click at [1149, 134] on button "Yes" at bounding box center [1153, 138] width 39 height 24
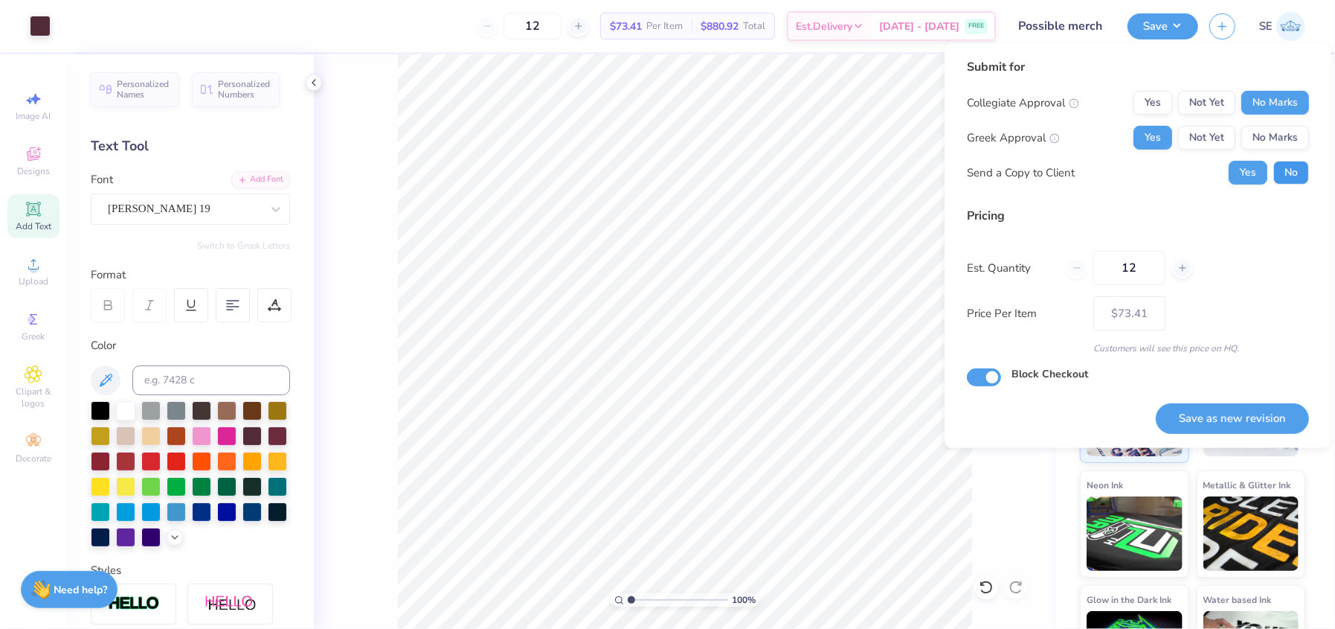
click at [1296, 173] on button "No" at bounding box center [1292, 173] width 36 height 24
click at [1189, 427] on button "Save as new revision" at bounding box center [1232, 418] width 153 height 30
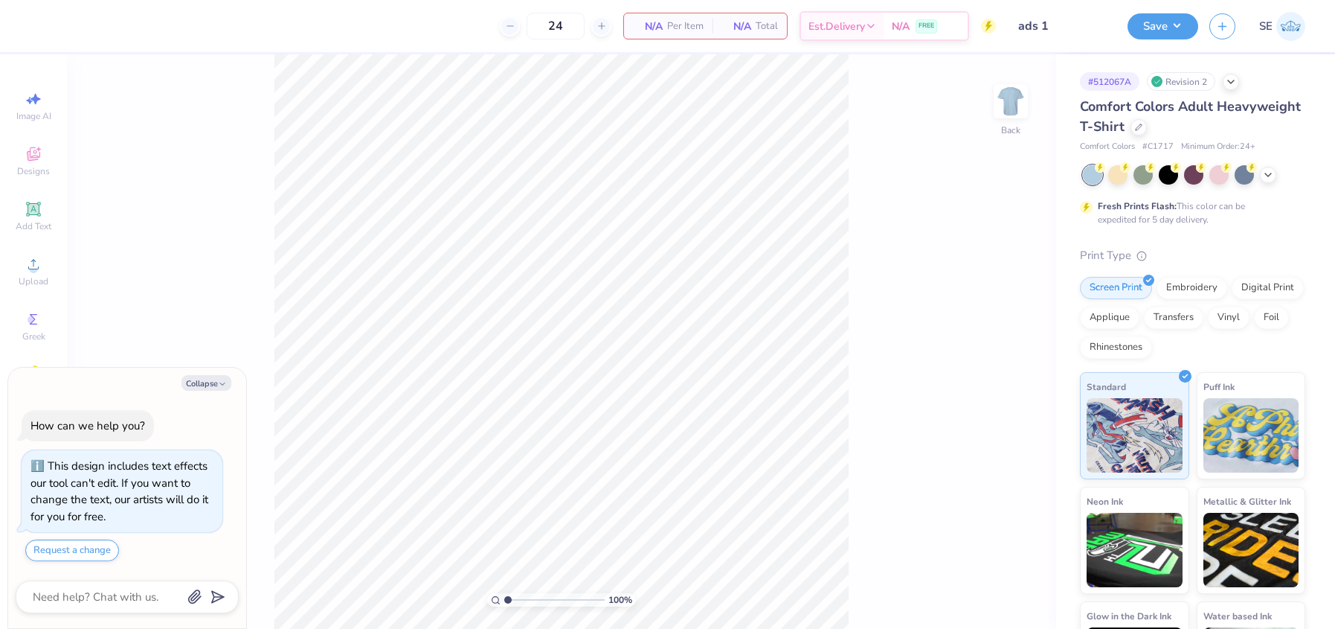
type textarea "x"
